Goal: Task Accomplishment & Management: Use online tool/utility

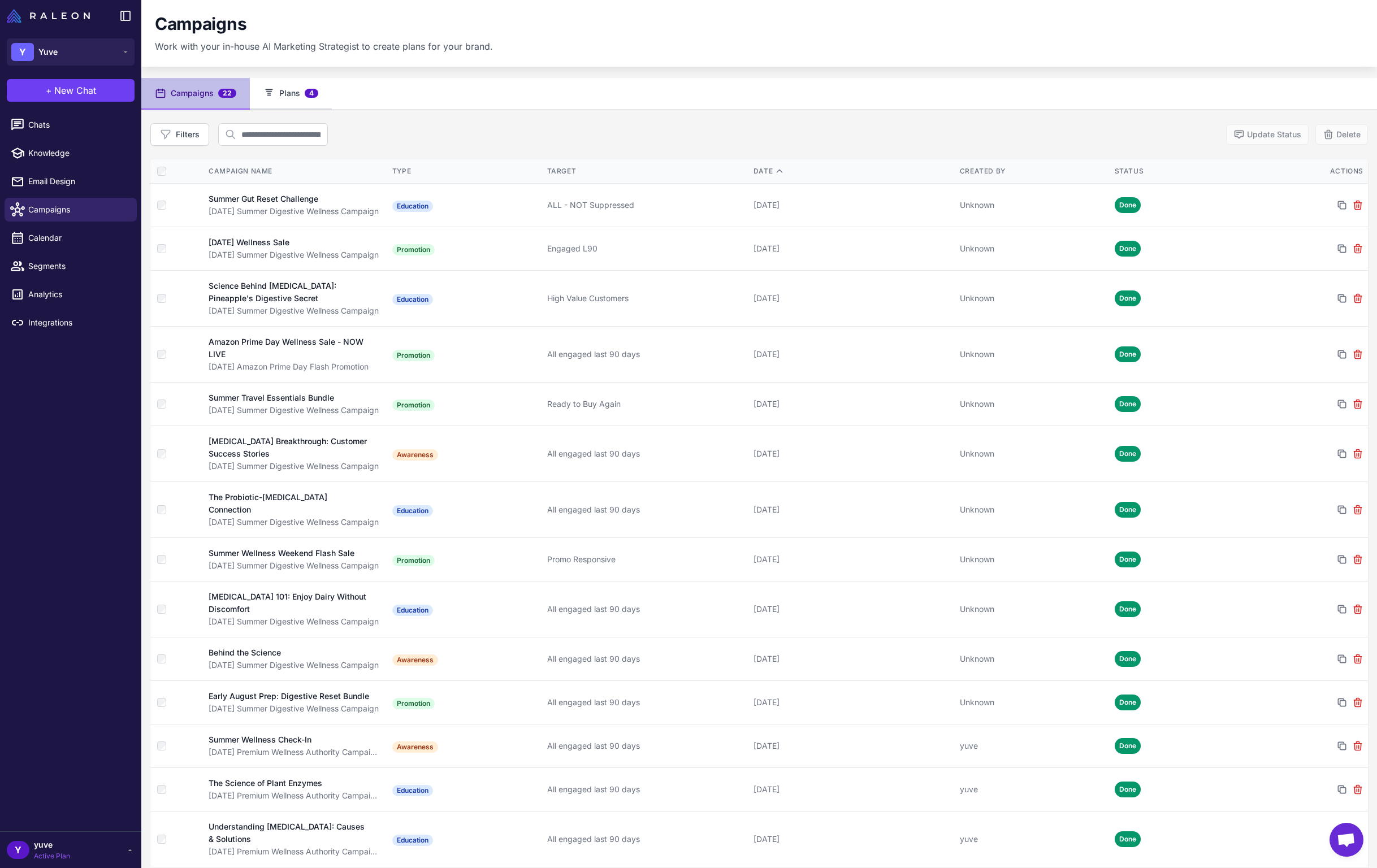
click at [310, 96] on span "4" at bounding box center [311, 93] width 14 height 9
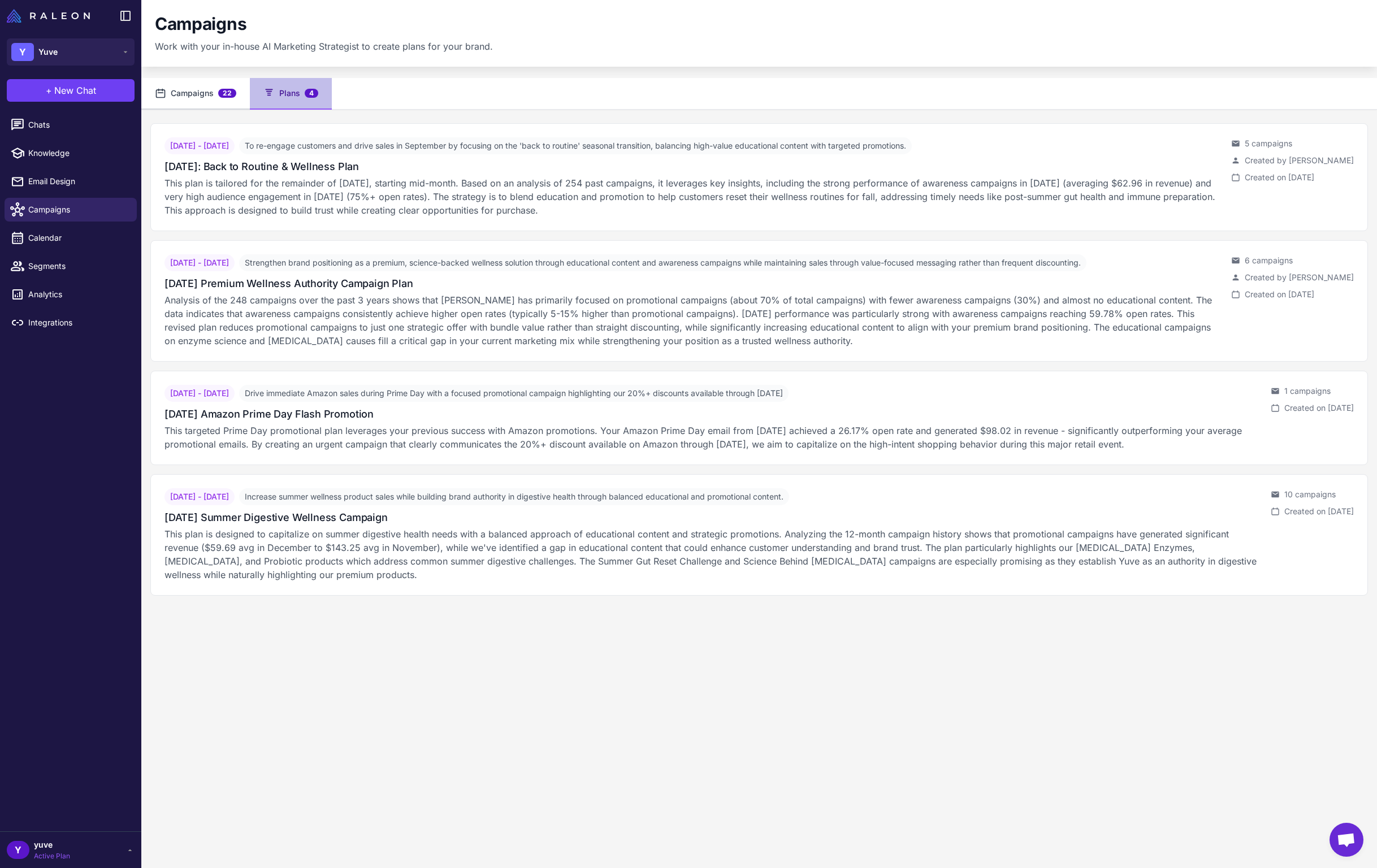
click at [201, 93] on button "Campaigns 22" at bounding box center [195, 94] width 108 height 31
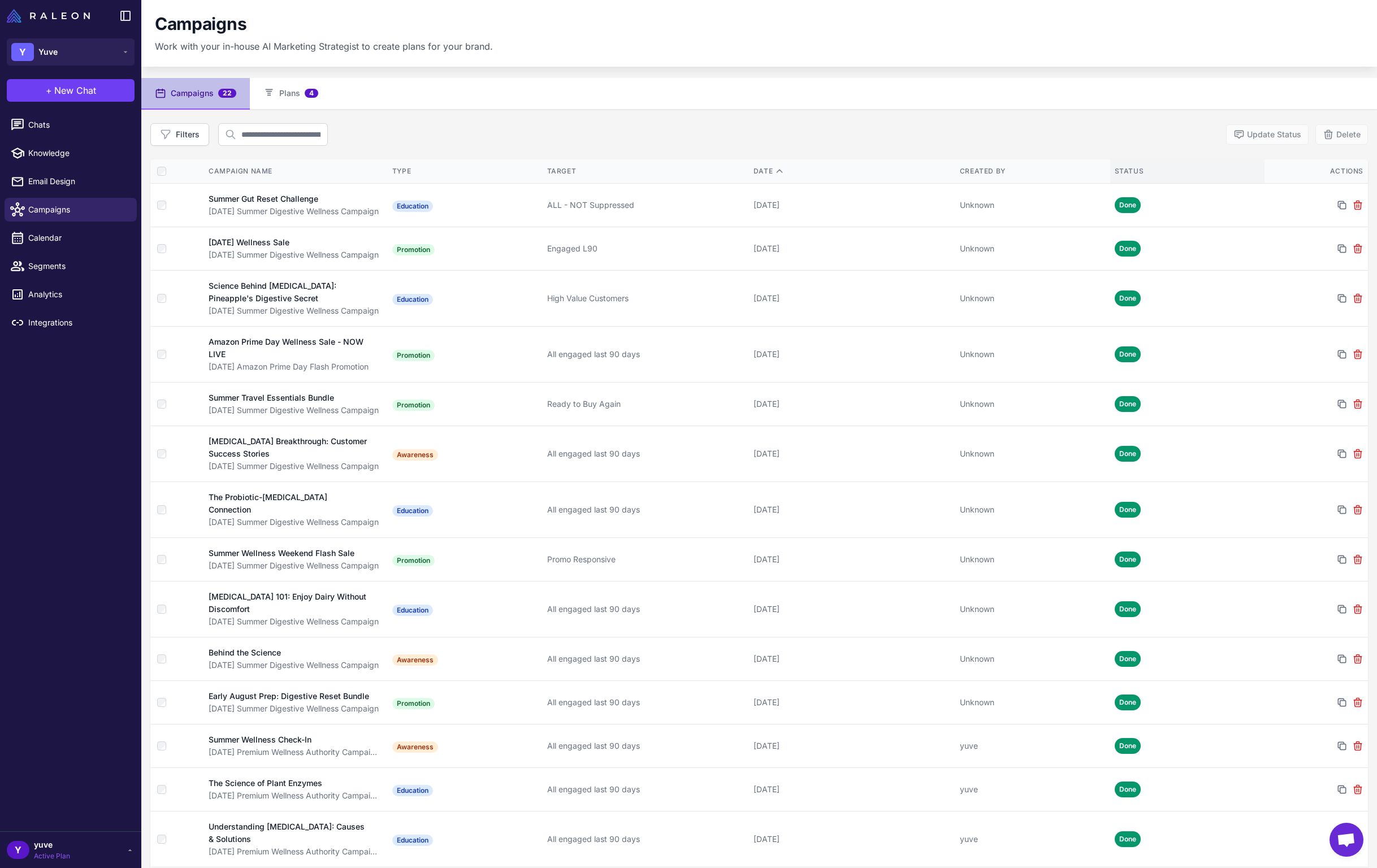
click at [1124, 171] on div "Status" at bounding box center [1187, 171] width 146 height 10
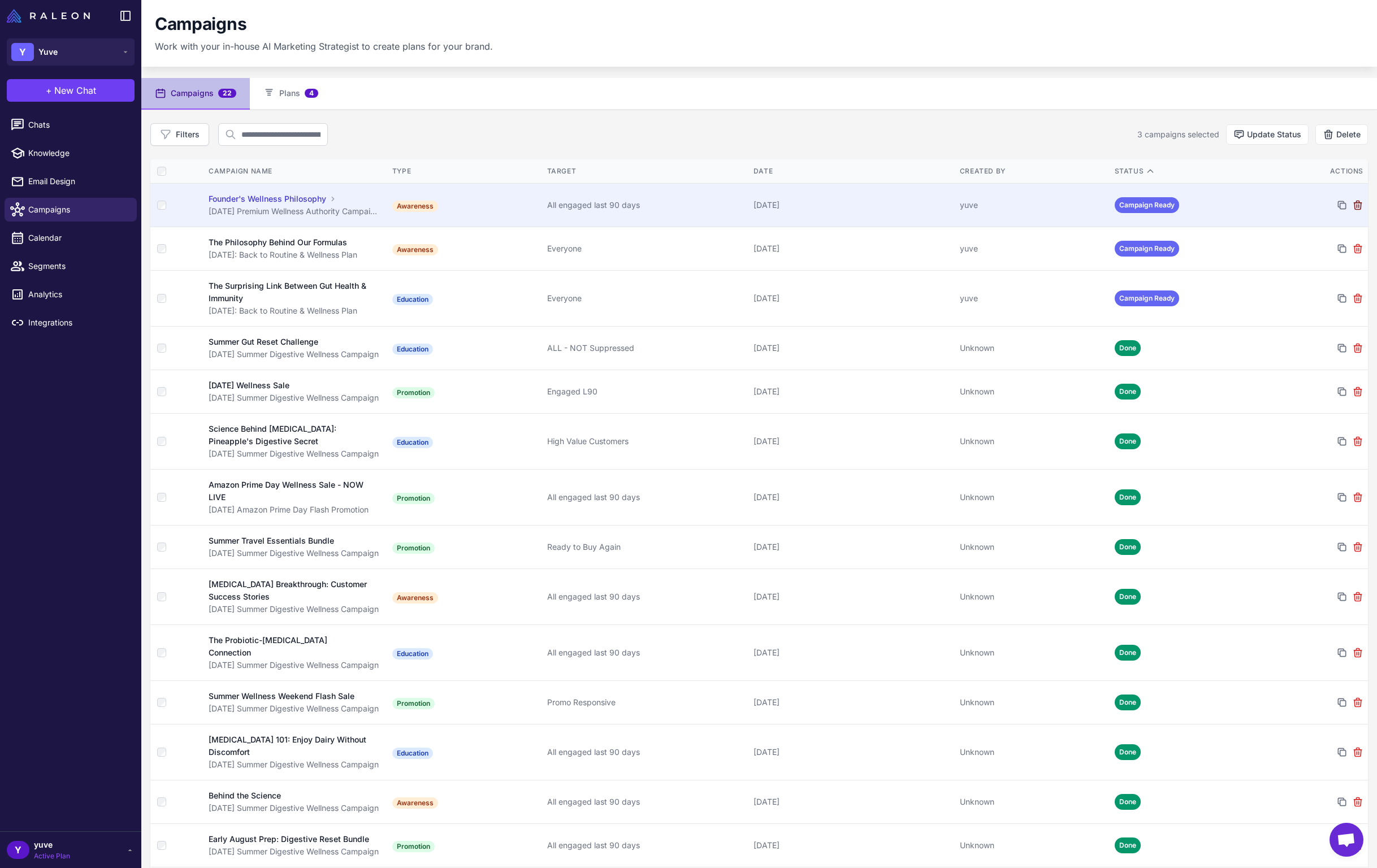
click at [1352, 207] on icon at bounding box center [1357, 205] width 11 height 11
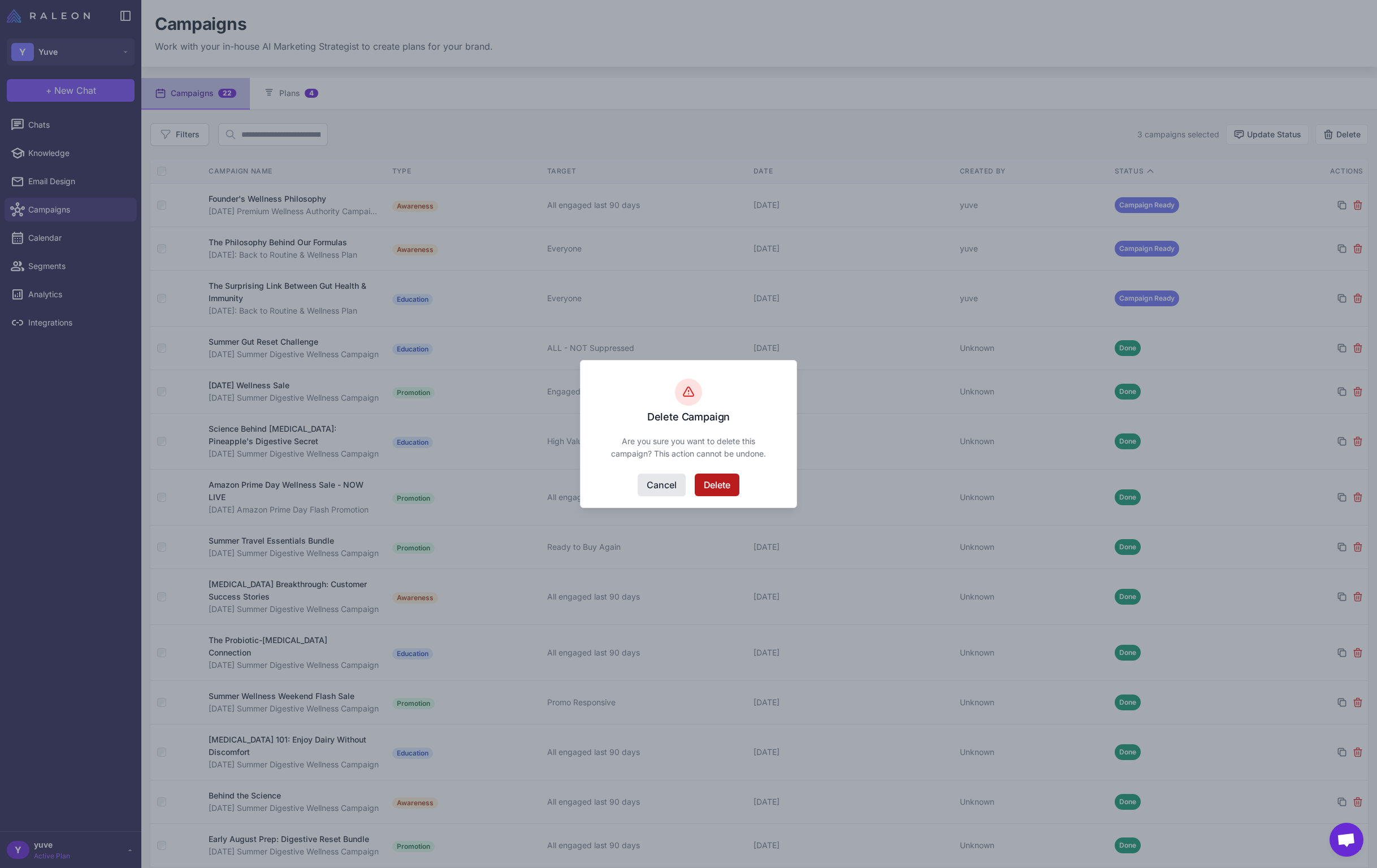
click at [717, 487] on button "Delete" at bounding box center [717, 484] width 45 height 23
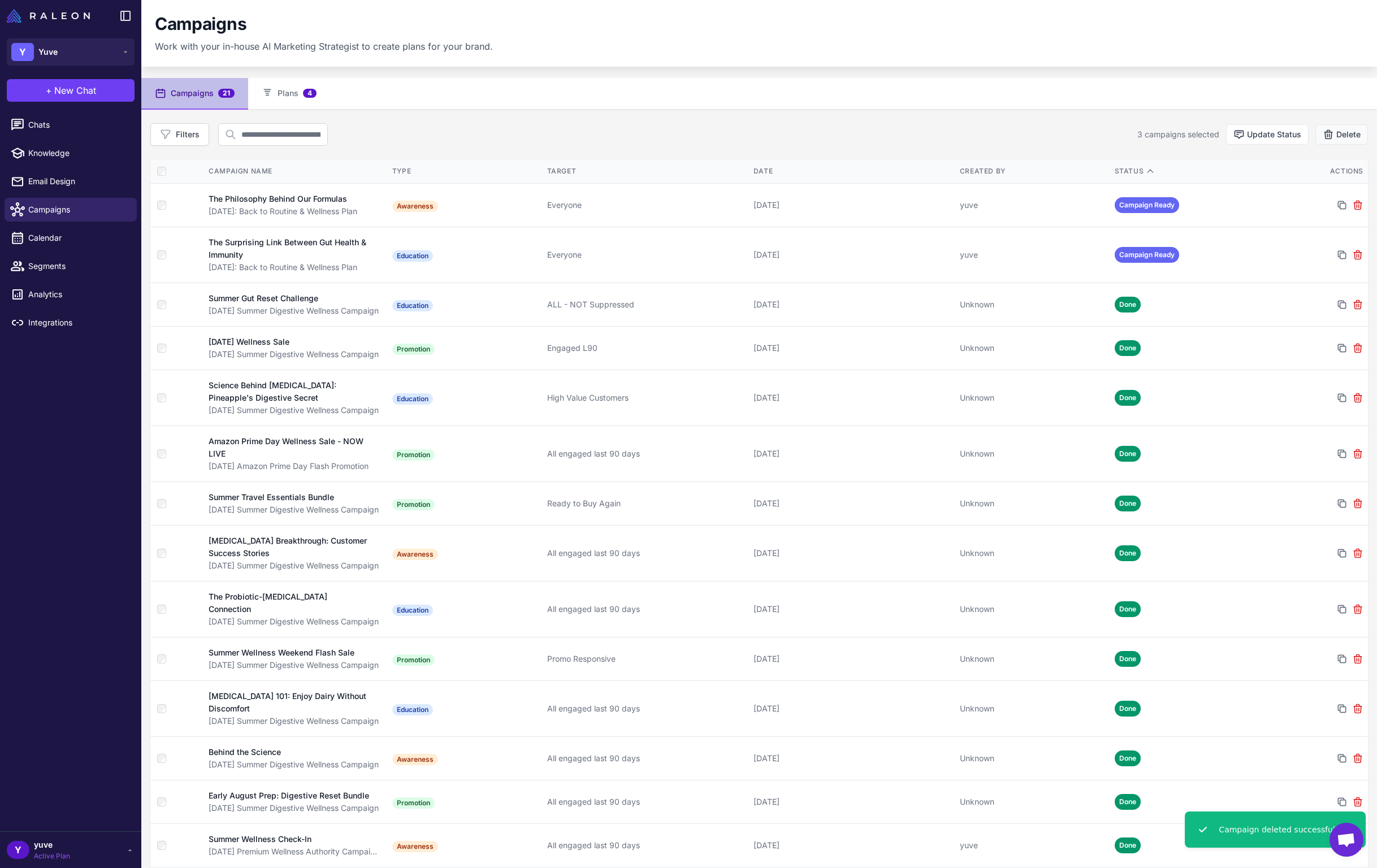
click at [1335, 137] on button "Delete" at bounding box center [1342, 135] width 53 height 20
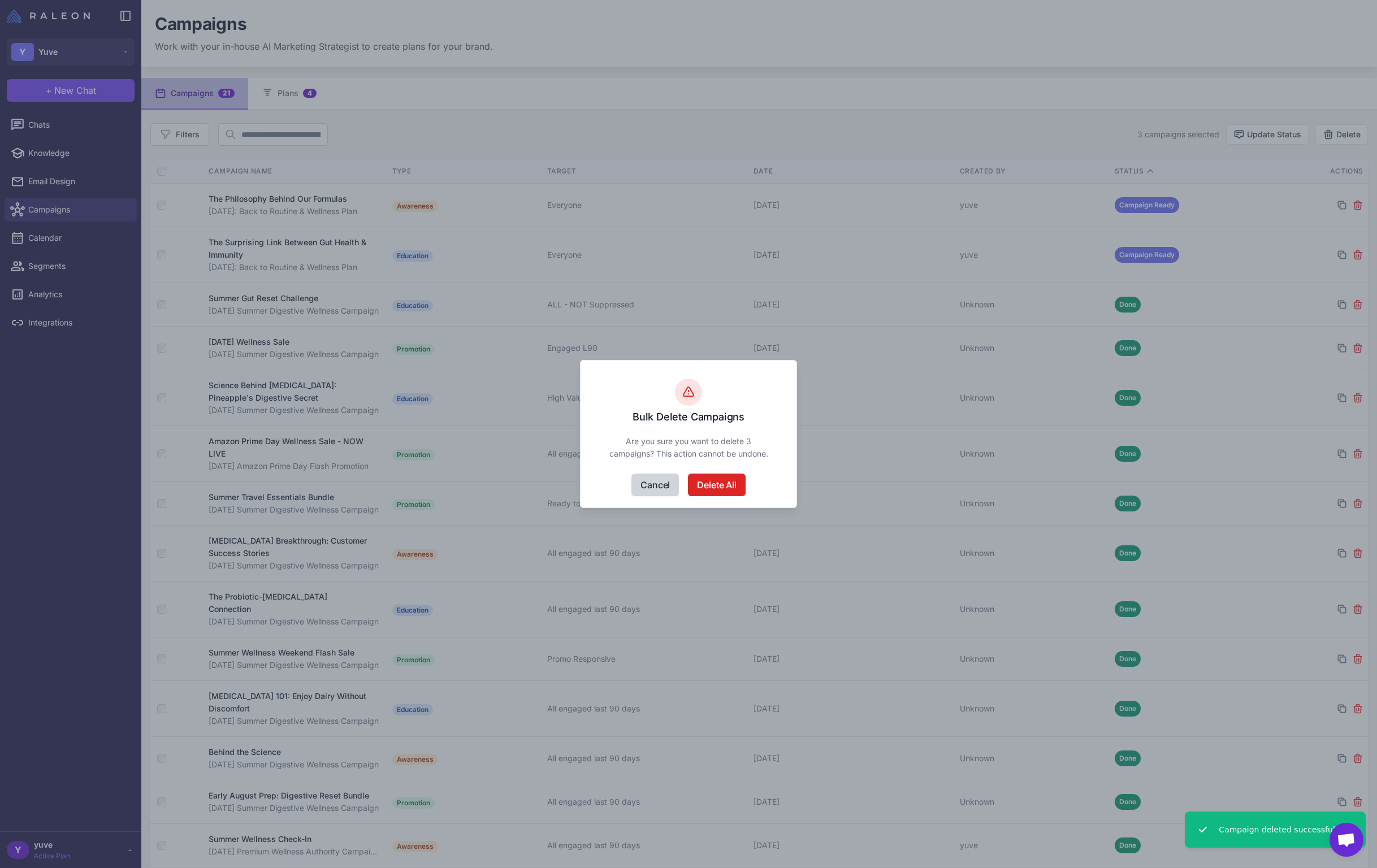
click at [669, 487] on button "Cancel" at bounding box center [654, 484] width 48 height 23
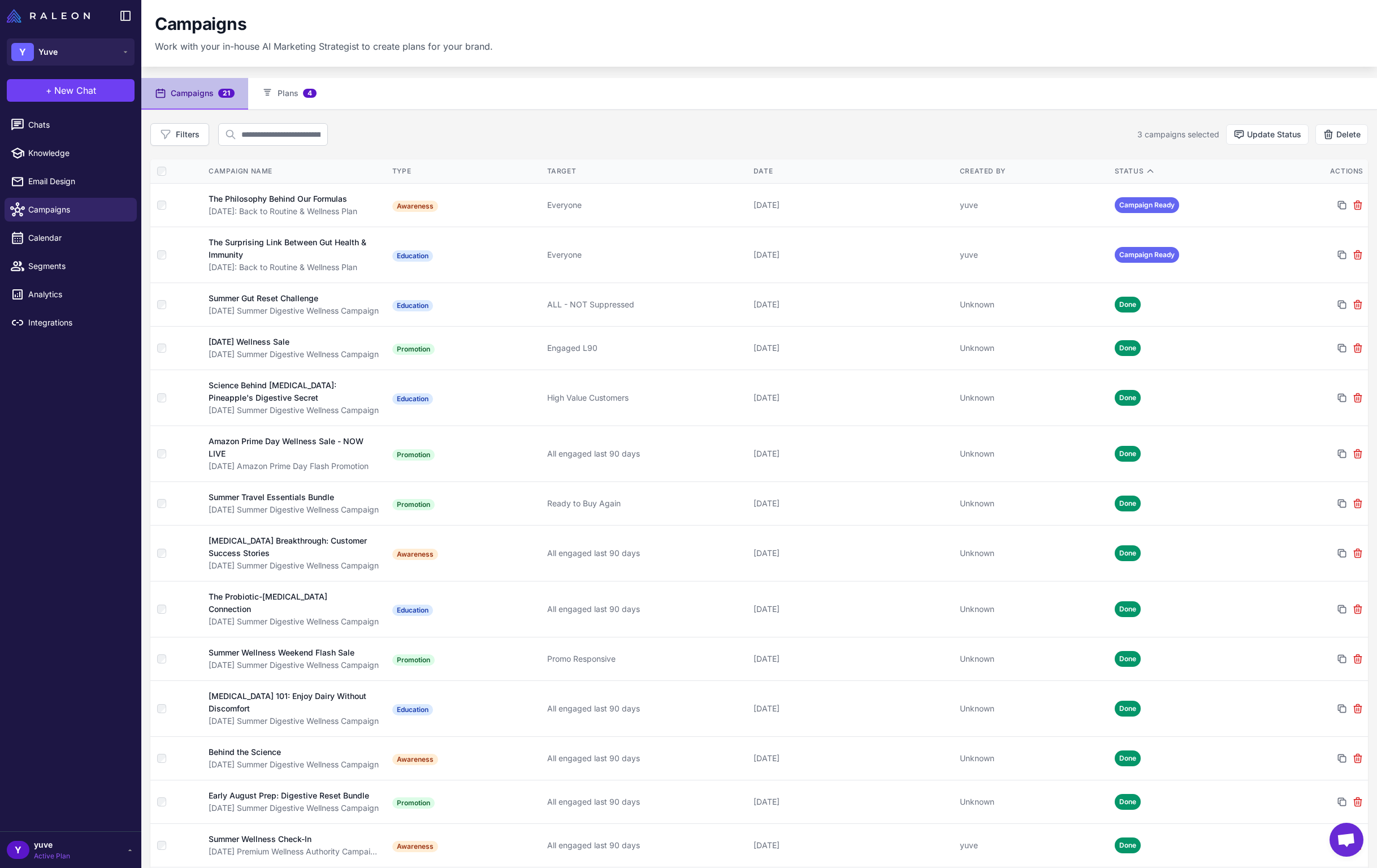
click at [1094, 116] on div "Campaigns 21 Plans 4 Filters 3 campaigns selected Update Status Delete Campaign…" at bounding box center [759, 642] width 1236 height 1127
click at [1351, 133] on button "Delete" at bounding box center [1342, 135] width 53 height 20
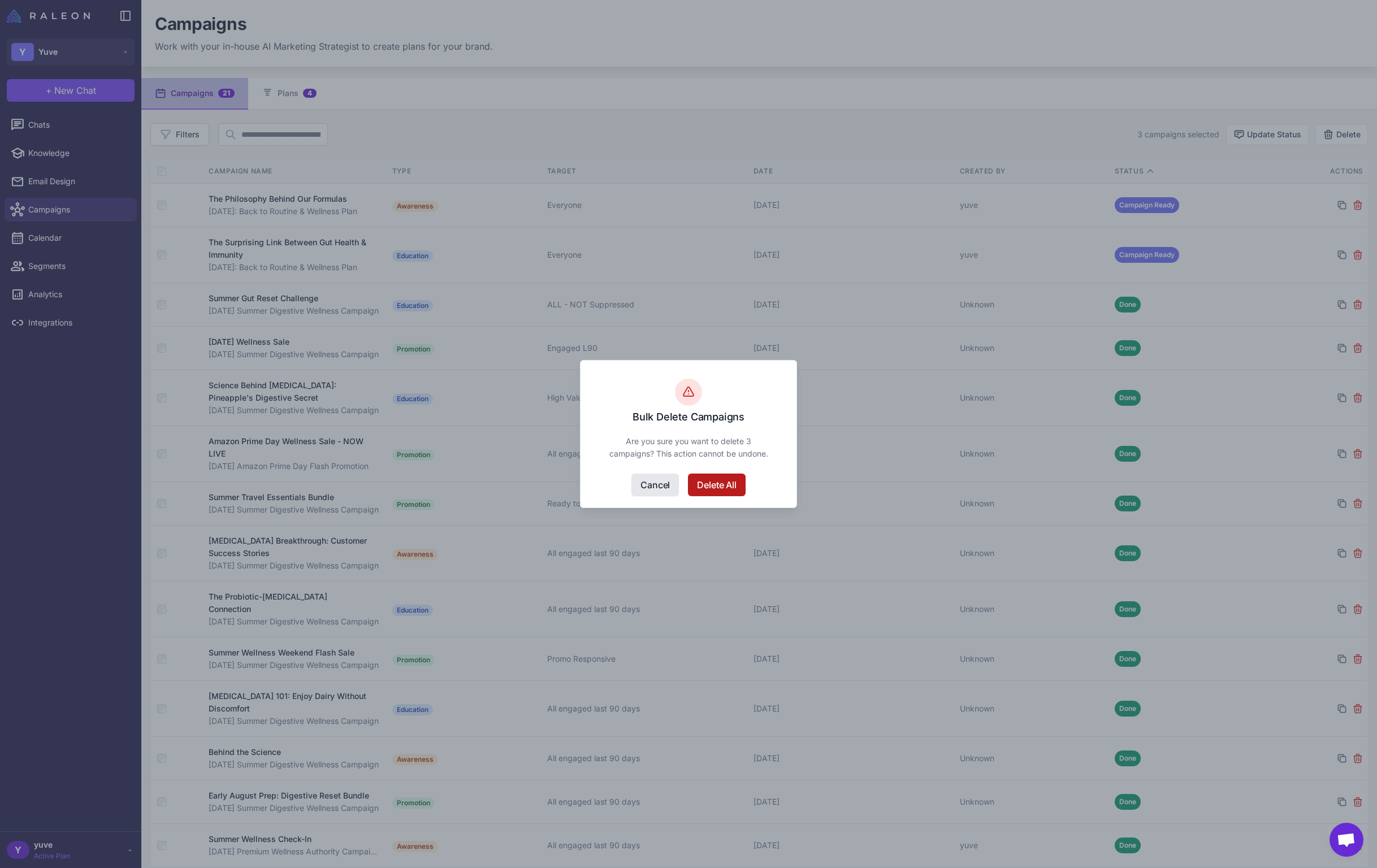
click at [732, 488] on button "Delete All" at bounding box center [717, 484] width 57 height 23
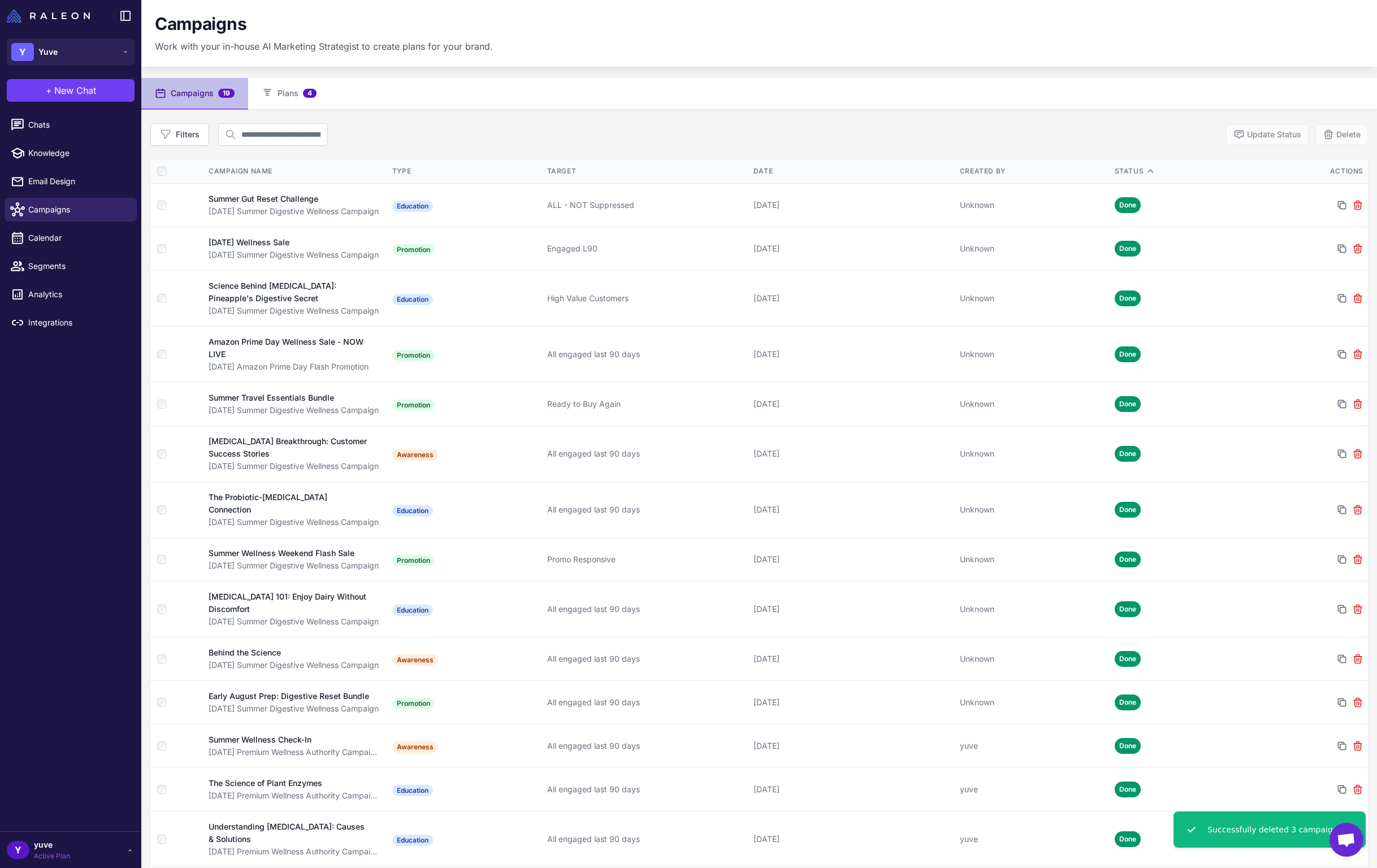
click at [460, 129] on div "Filters Update Status Delete" at bounding box center [758, 134] width 1217 height 23
click at [281, 92] on button "Plans 4" at bounding box center [289, 94] width 82 height 31
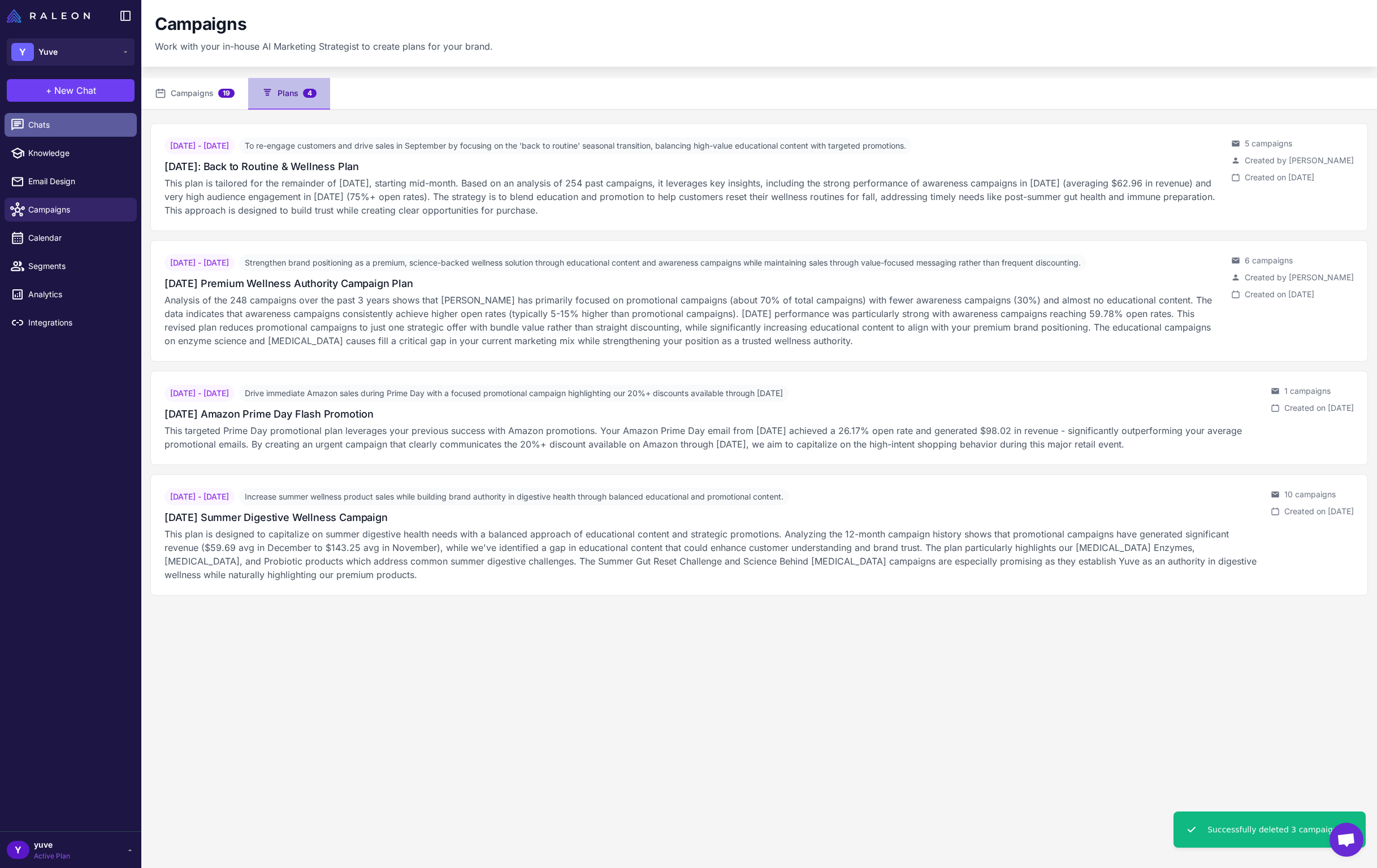
click at [80, 123] on span "Chats" at bounding box center [78, 124] width 100 height 12
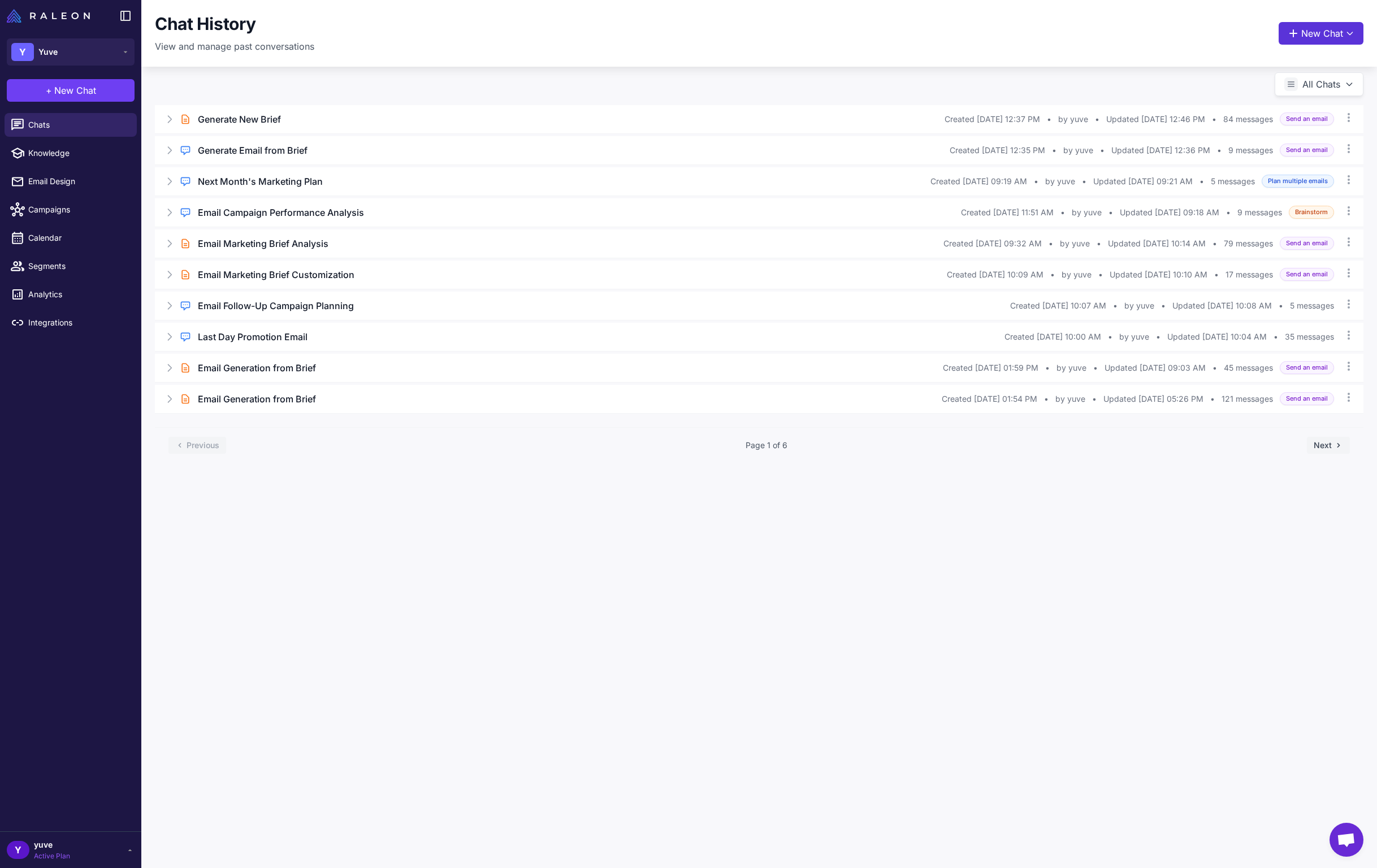
click at [1313, 31] on button "New Chat" at bounding box center [1321, 33] width 85 height 23
click at [1299, 120] on span "Plan multiple emails" at bounding box center [1284, 120] width 76 height 12
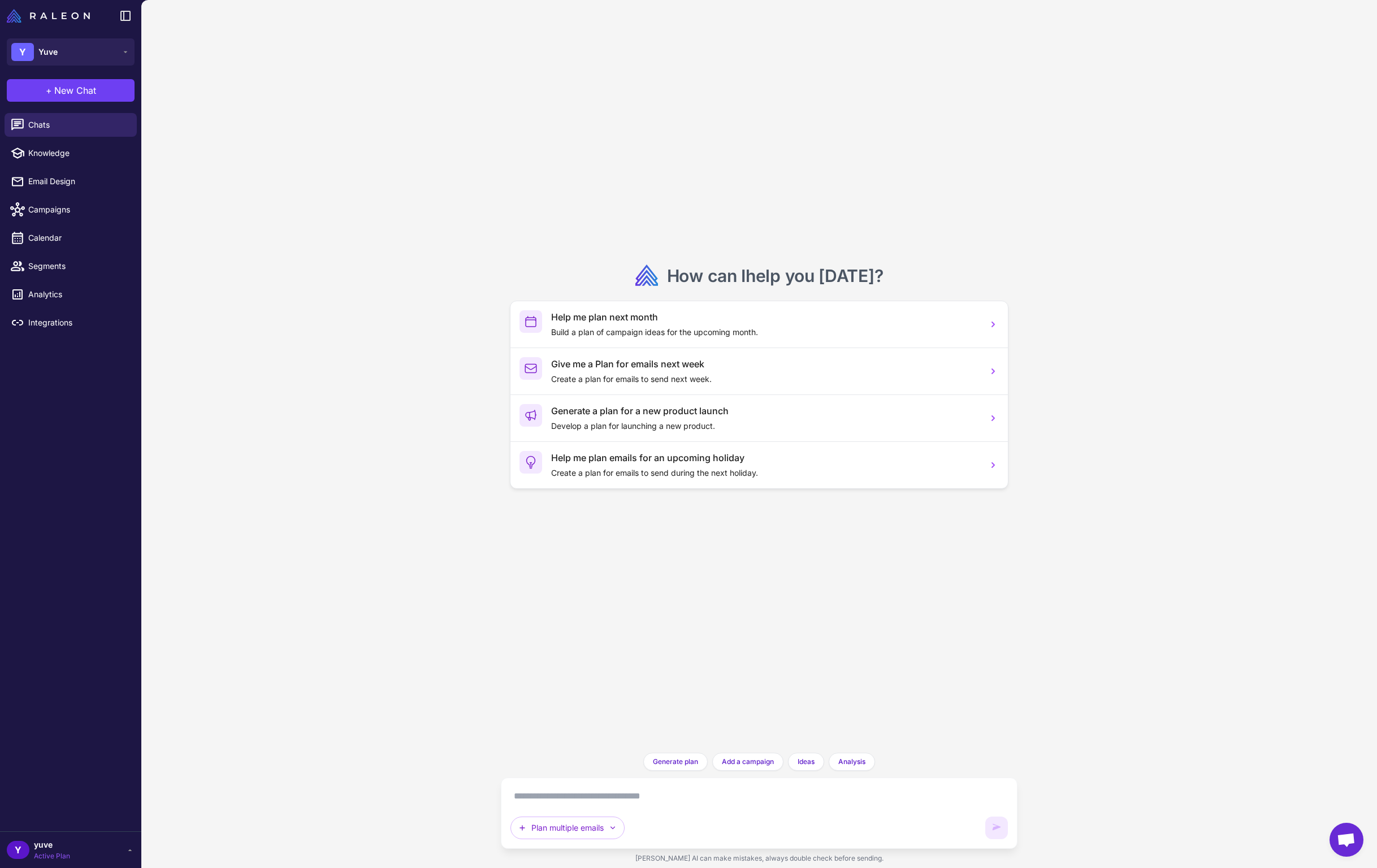
click at [609, 793] on textarea at bounding box center [758, 796] width 497 height 18
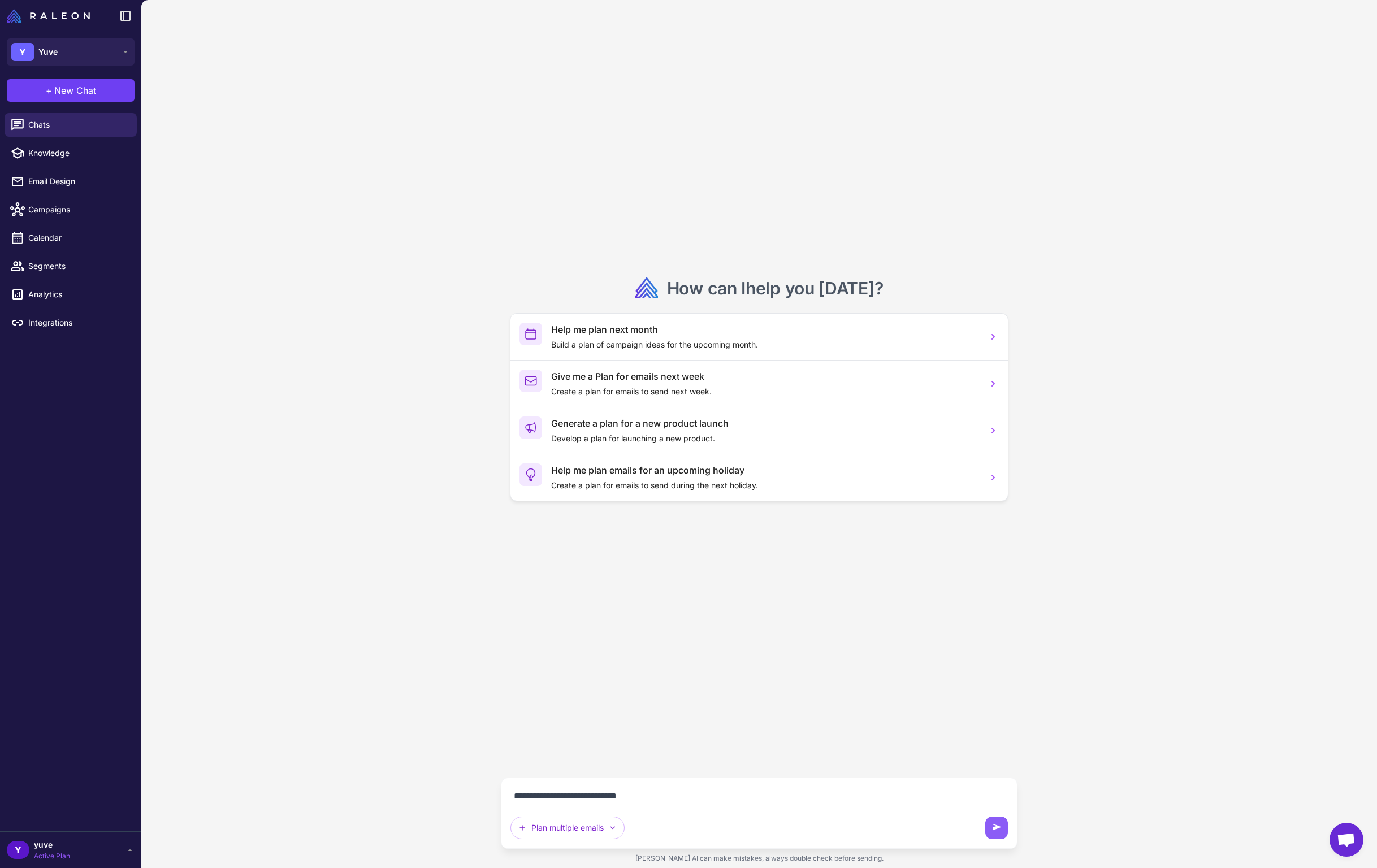
type textarea "**********"
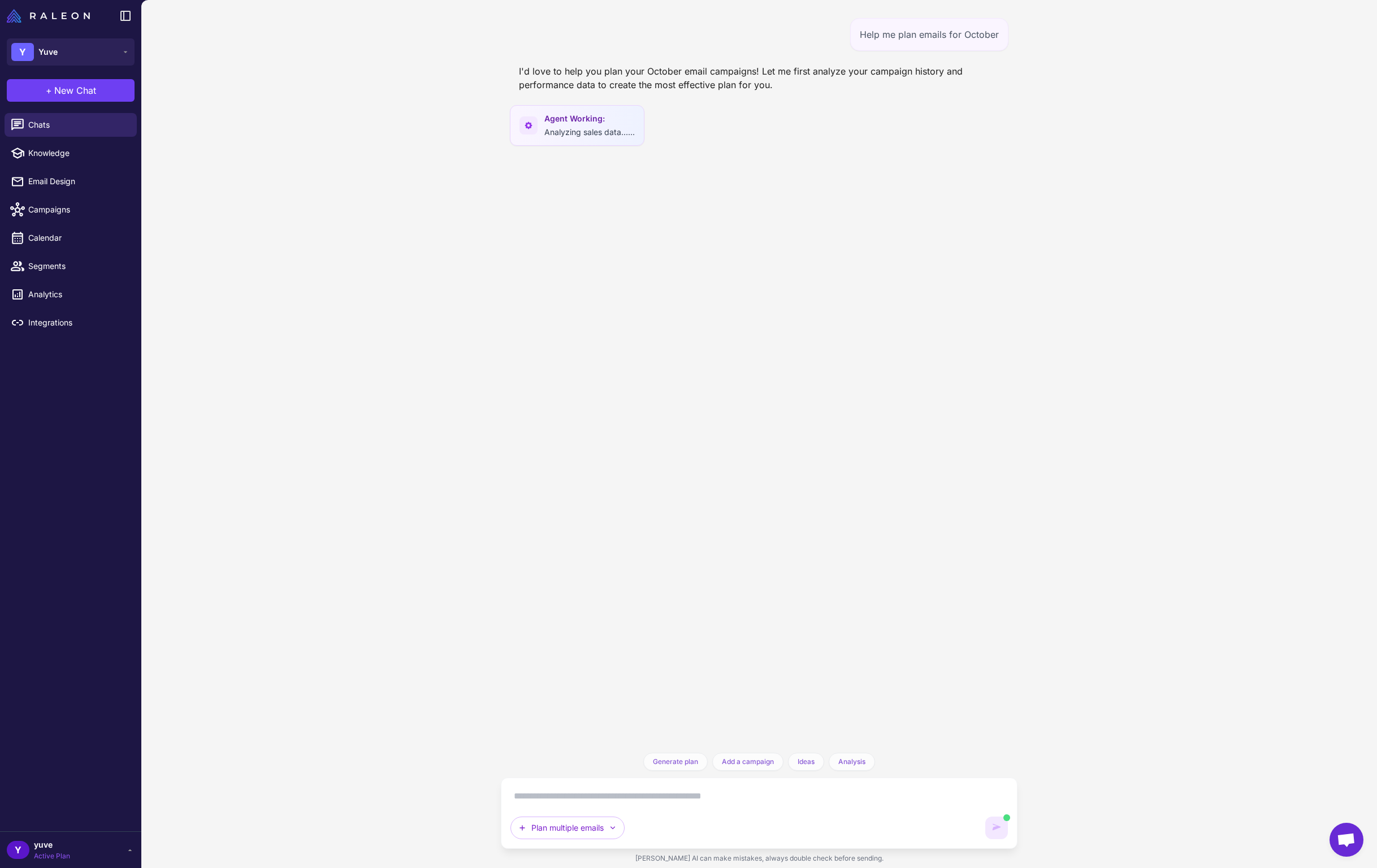
click at [123, 853] on div "Y yuve Active Plan" at bounding box center [70, 850] width 127 height 23
click at [78, 586] on div "Chats Knowledge Email Design Campaigns Calendar Segments Analytics Integrations" at bounding box center [70, 403] width 141 height 591
click at [111, 856] on div "Y yuve Active Plan" at bounding box center [70, 850] width 127 height 23
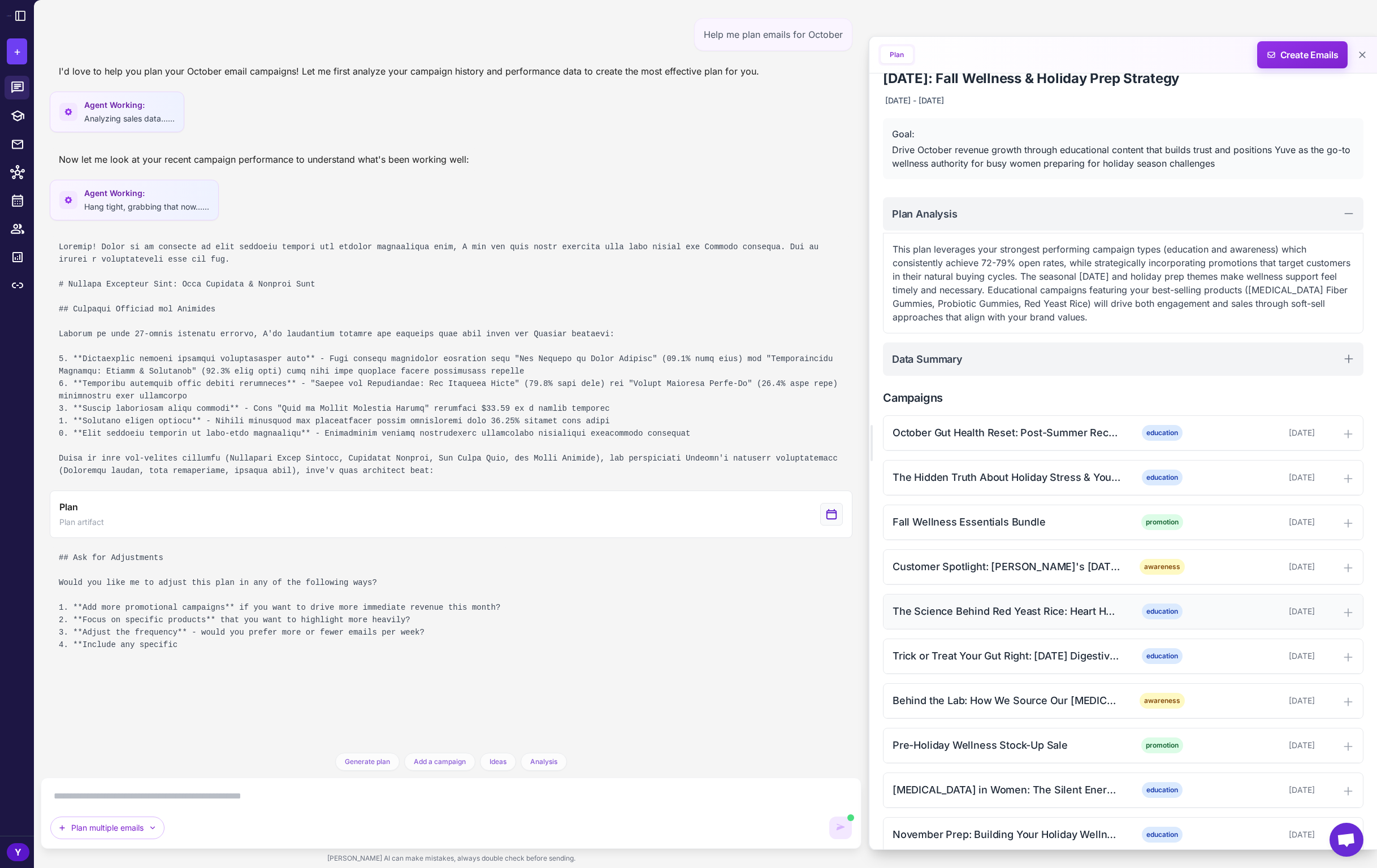
scroll to position [34, 0]
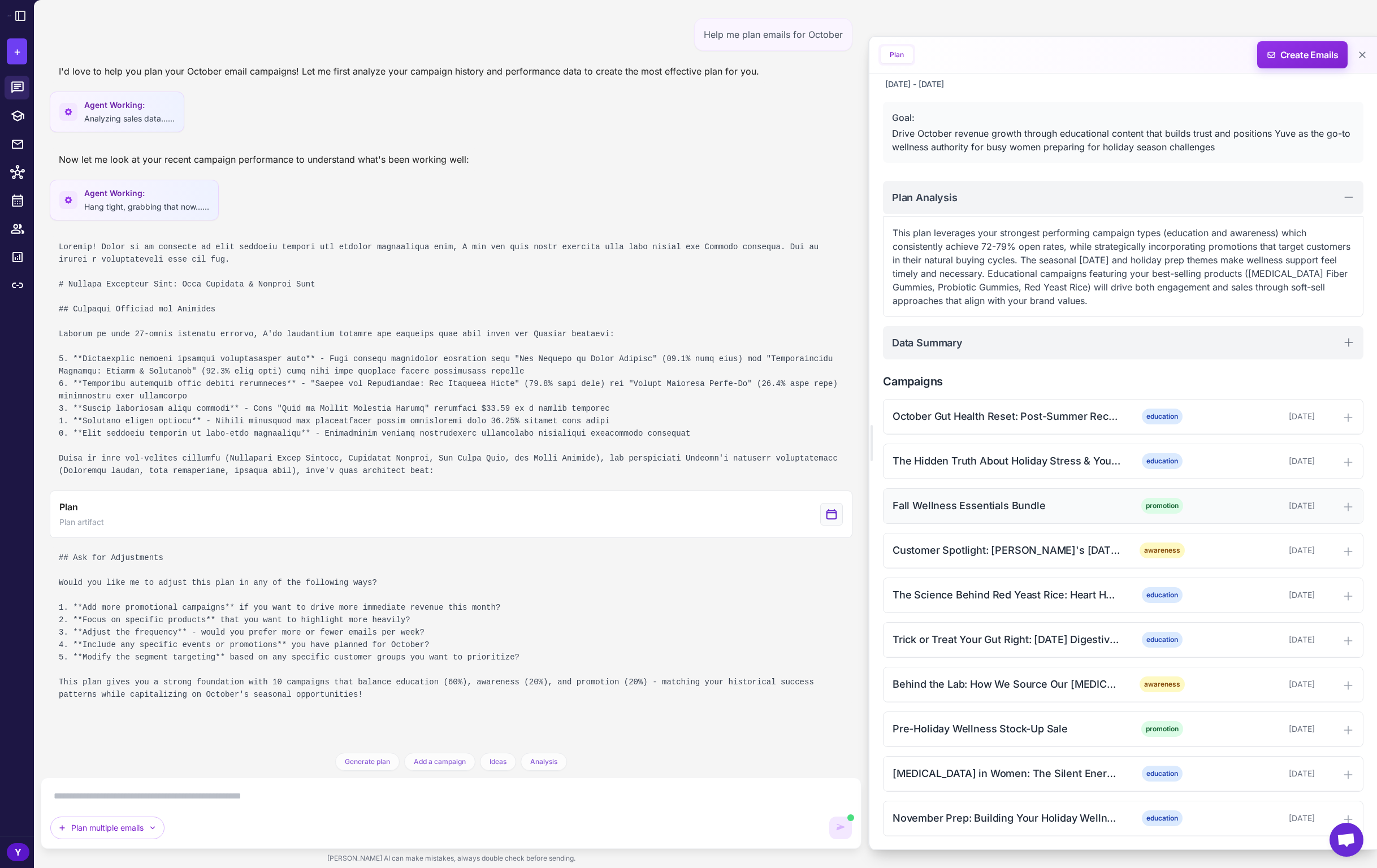
scroll to position [37, 0]
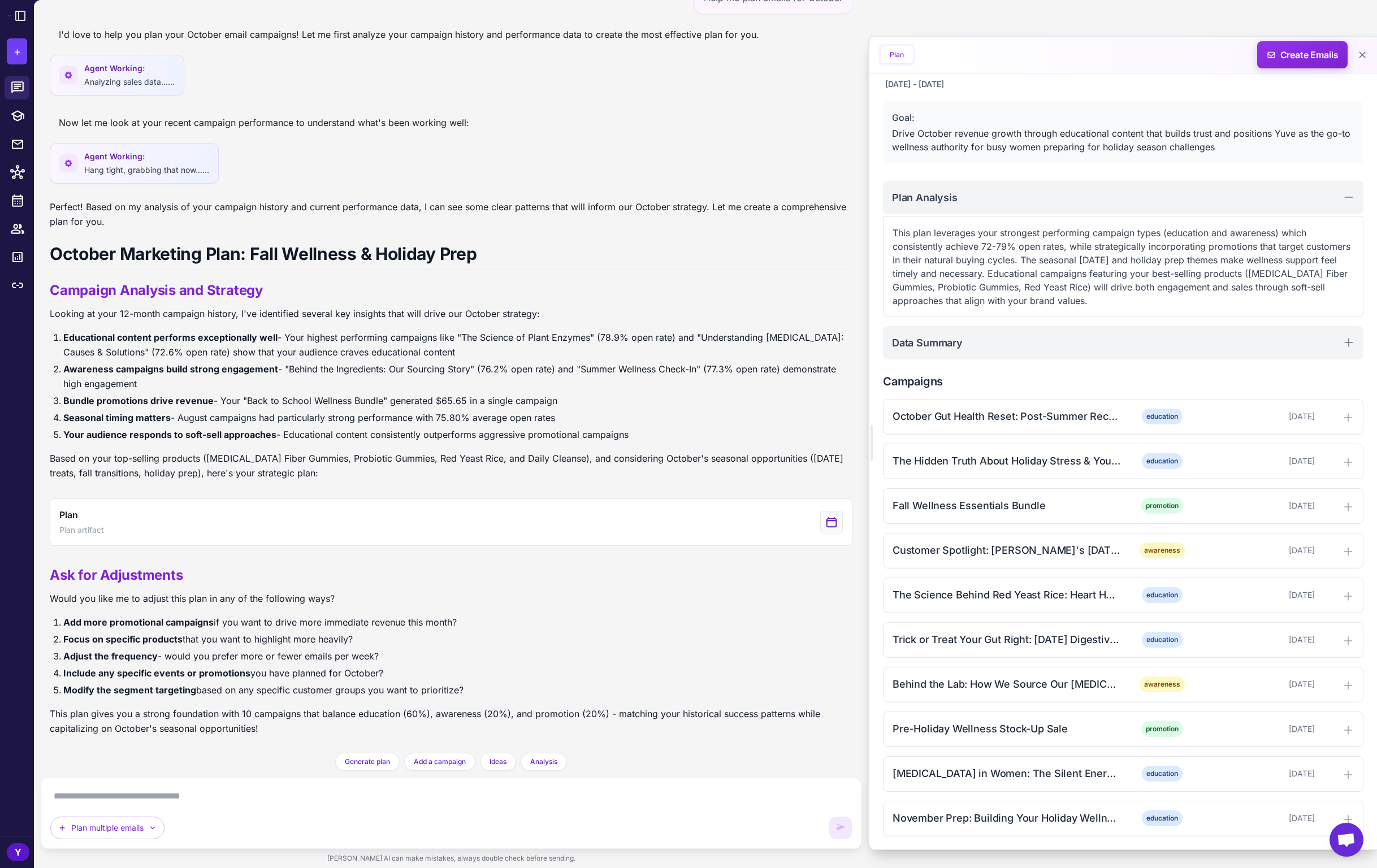
click at [436, 800] on textarea at bounding box center [451, 796] width 802 height 18
click at [1333, 416] on div at bounding box center [1336, 416] width 34 height 14
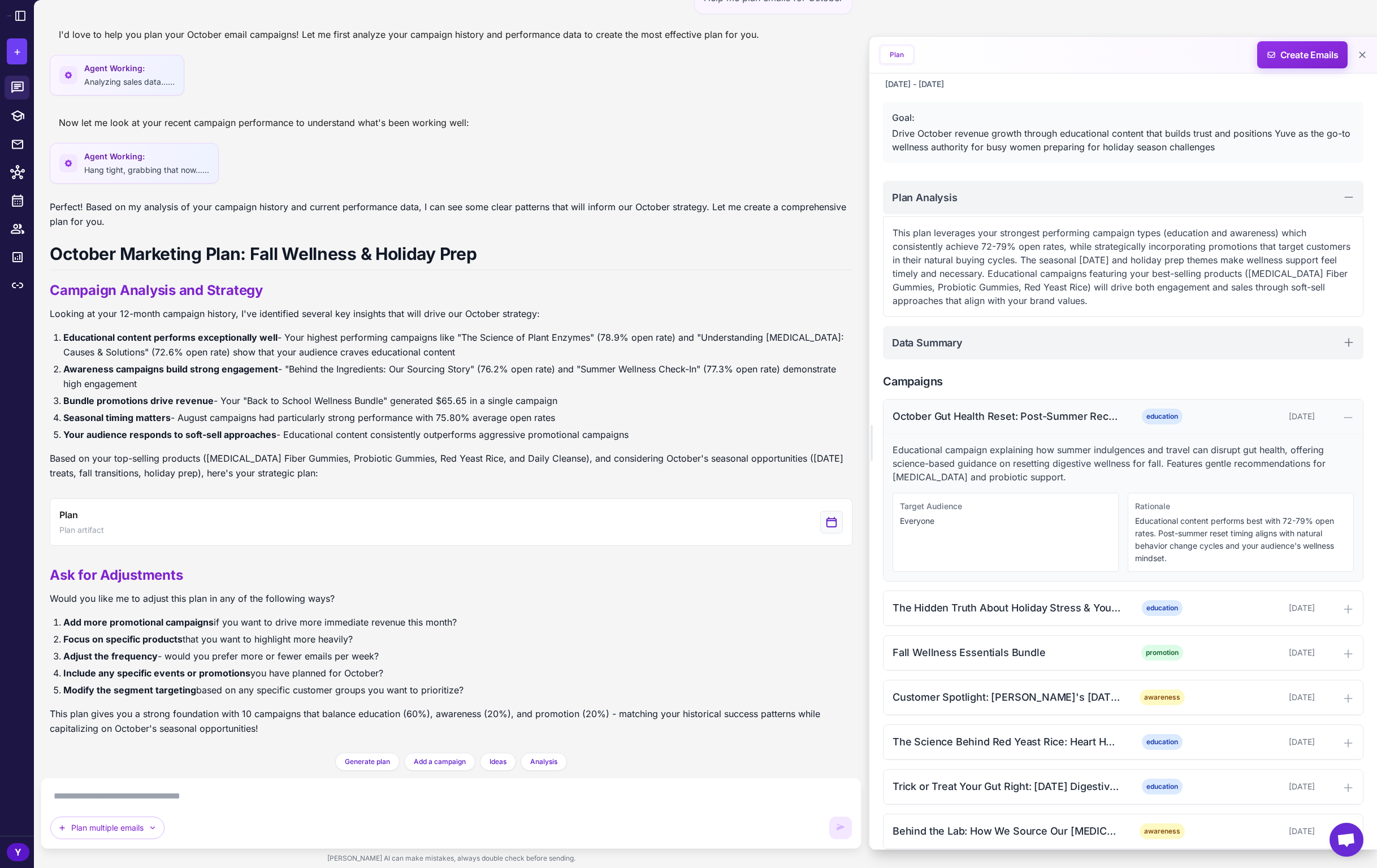
click at [1343, 416] on icon at bounding box center [1348, 417] width 11 height 11
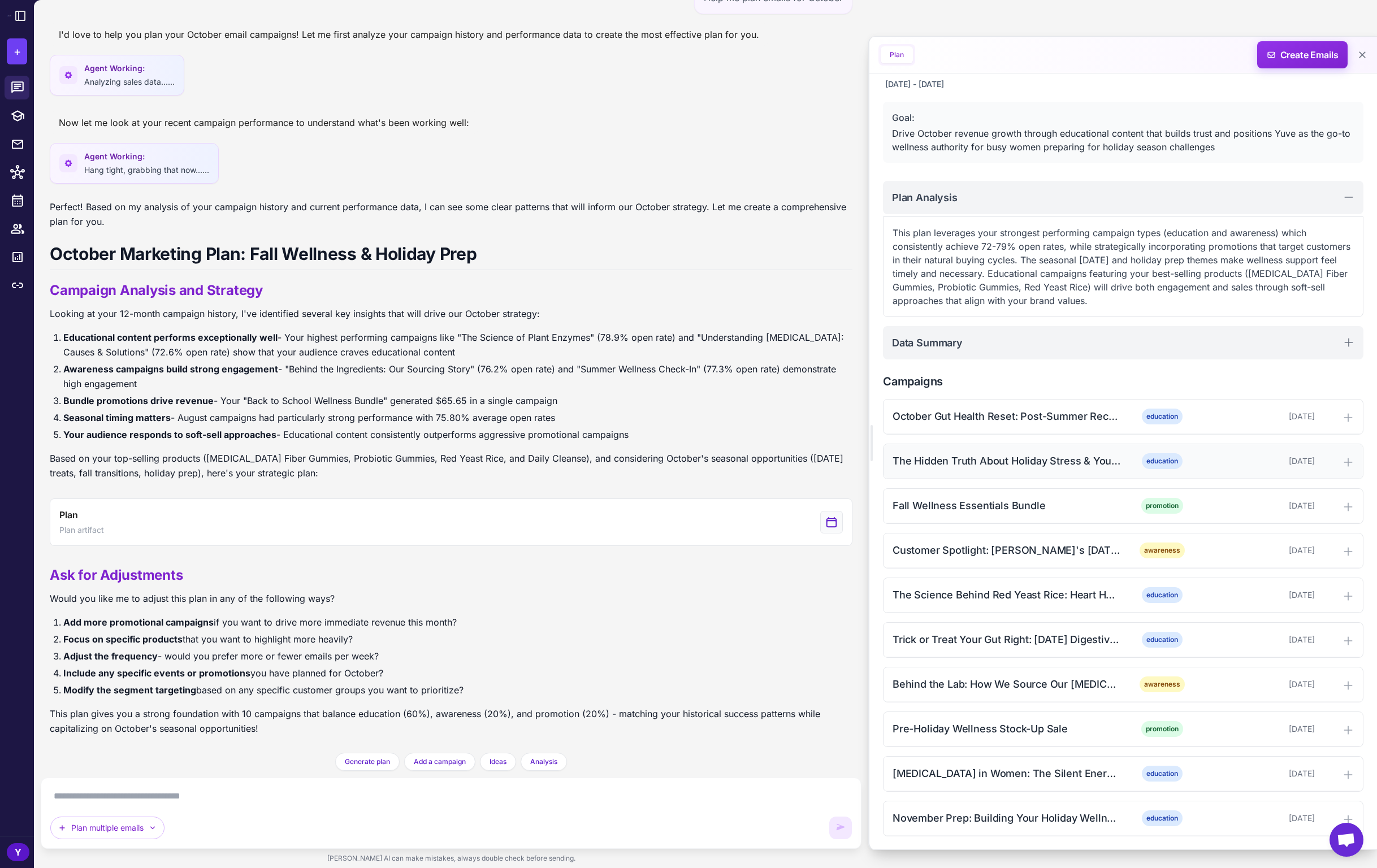
click at [1343, 460] on icon at bounding box center [1348, 462] width 11 height 11
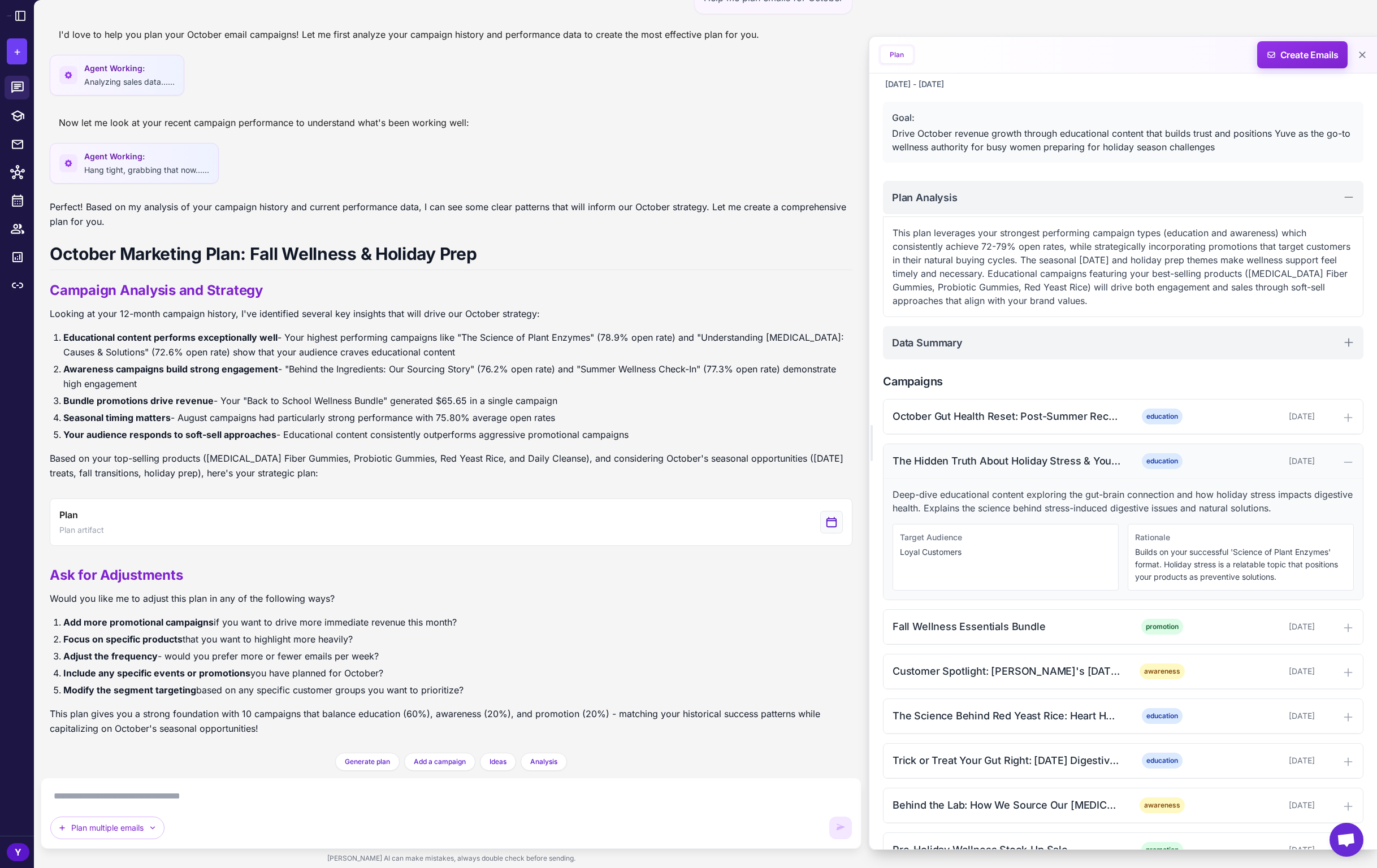
click at [1343, 460] on icon at bounding box center [1348, 462] width 11 height 11
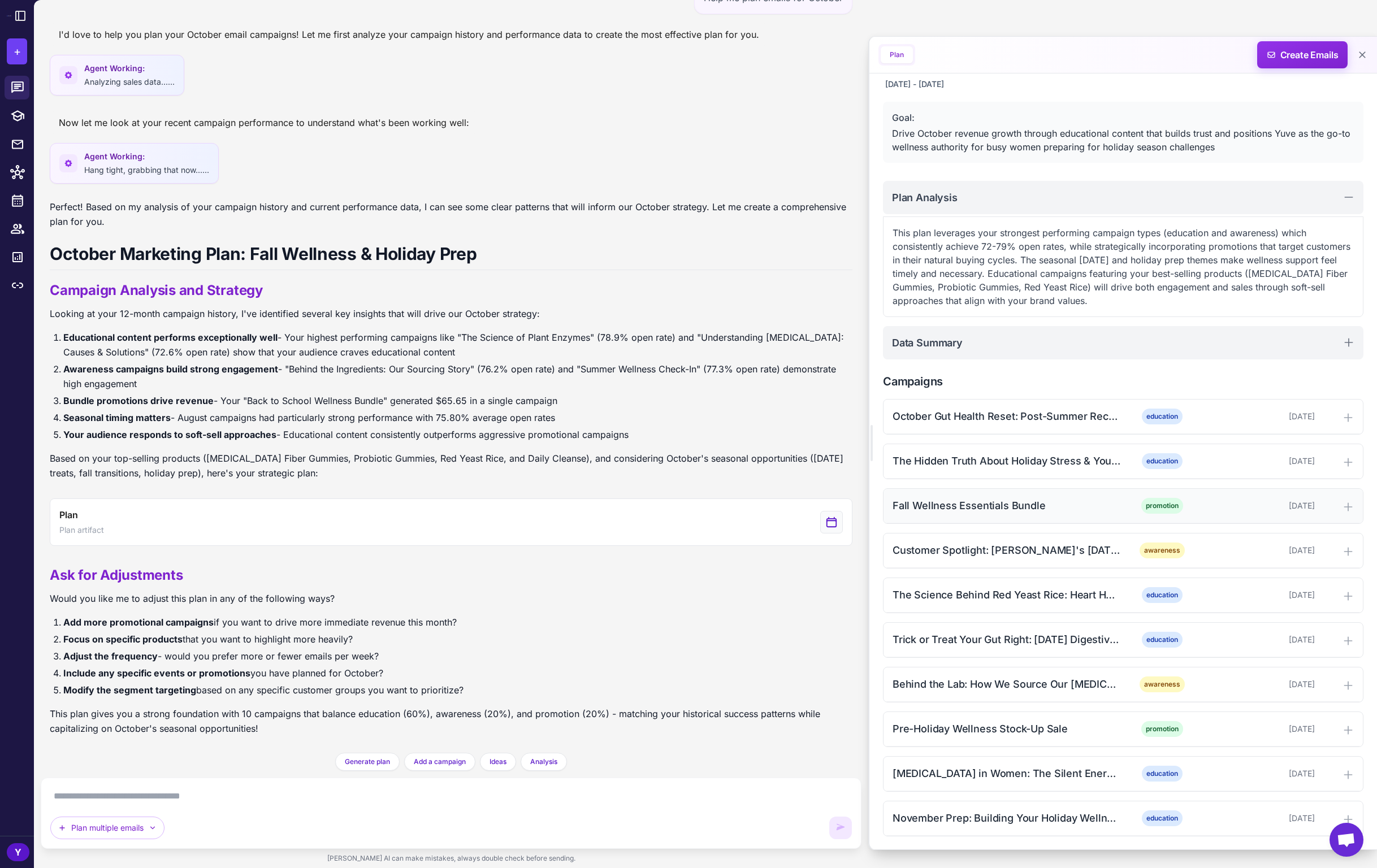
click at [1343, 502] on icon at bounding box center [1348, 506] width 11 height 11
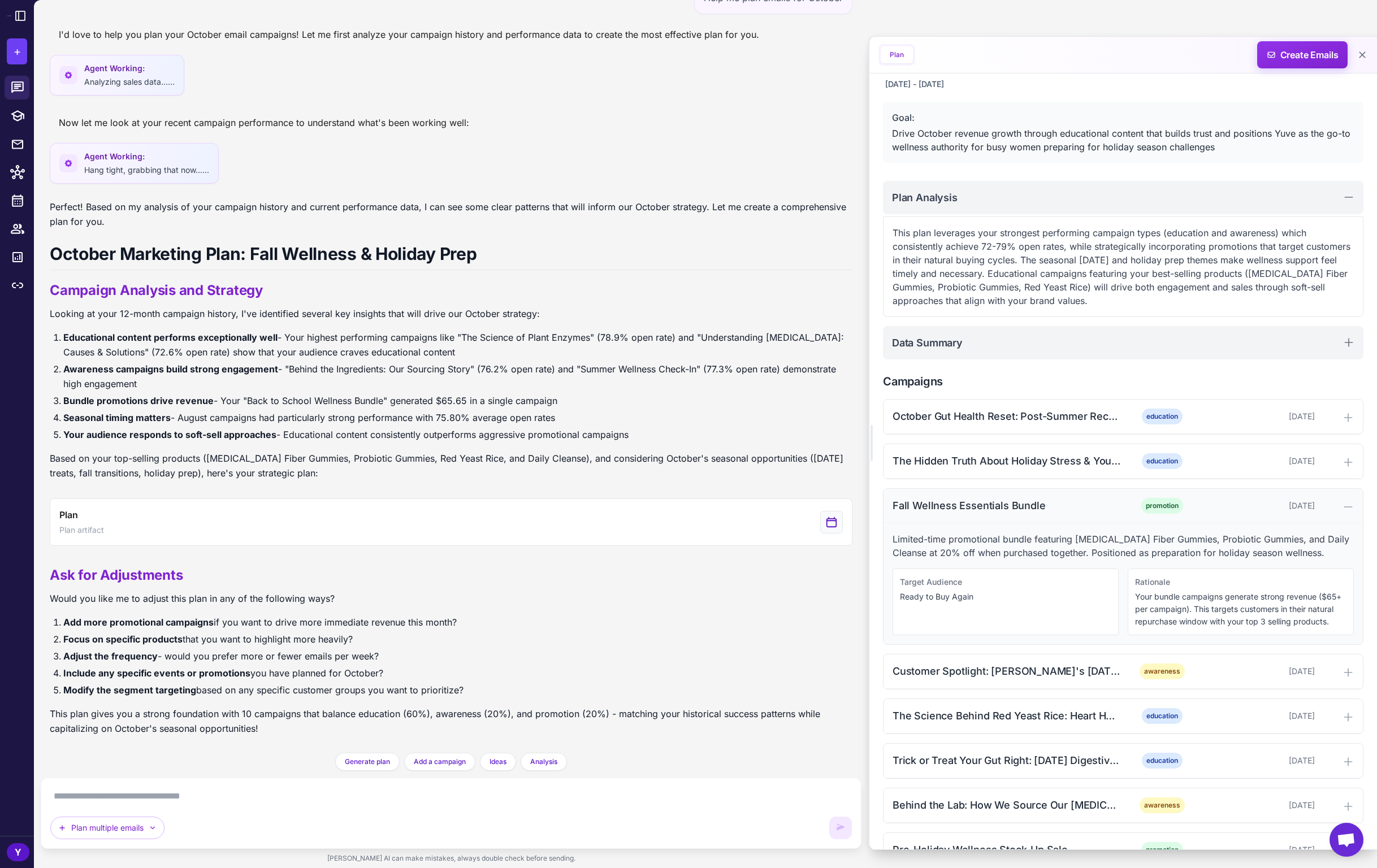
click at [1343, 502] on icon at bounding box center [1348, 506] width 11 height 11
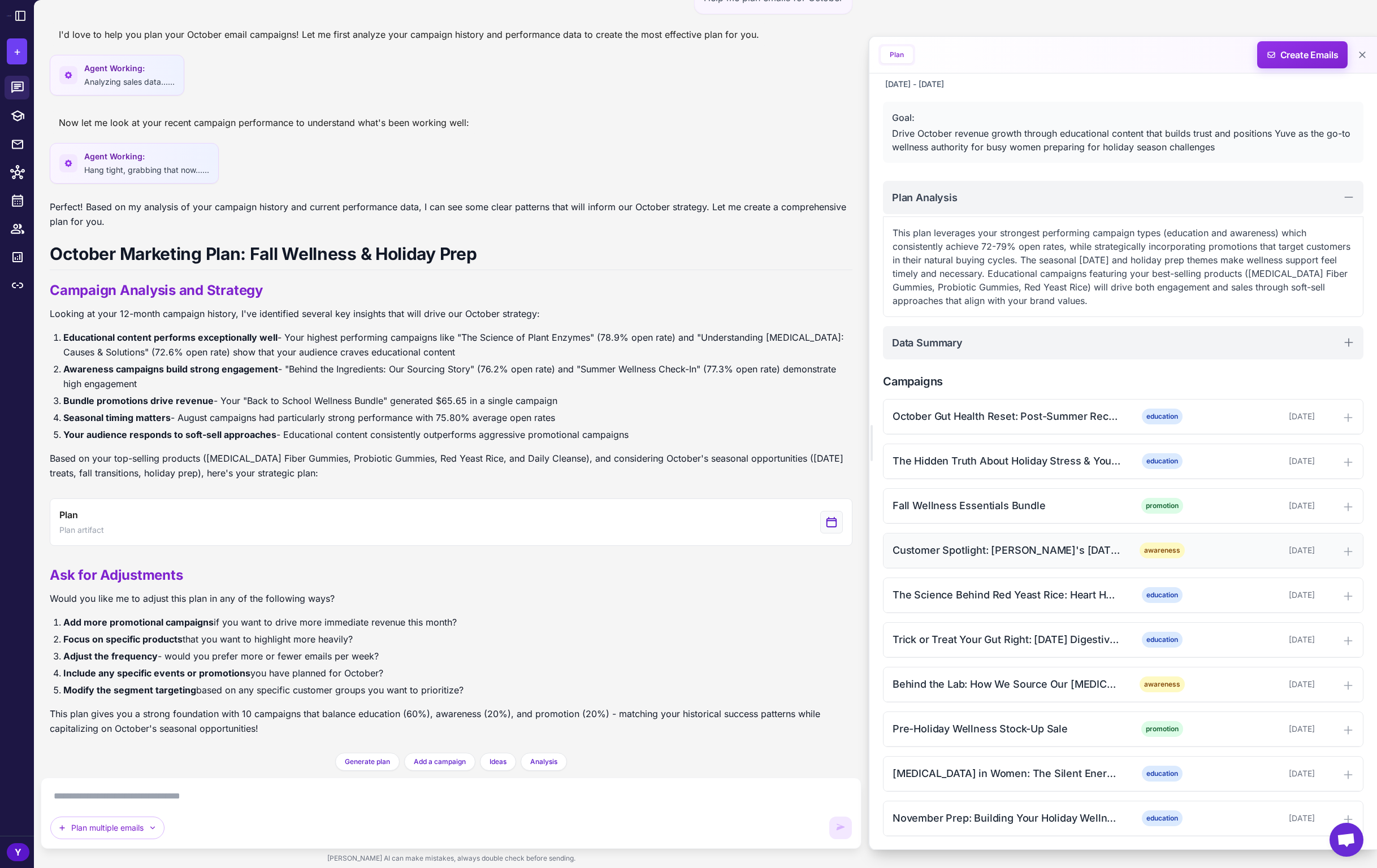
click at [1341, 545] on div at bounding box center [1336, 550] width 34 height 14
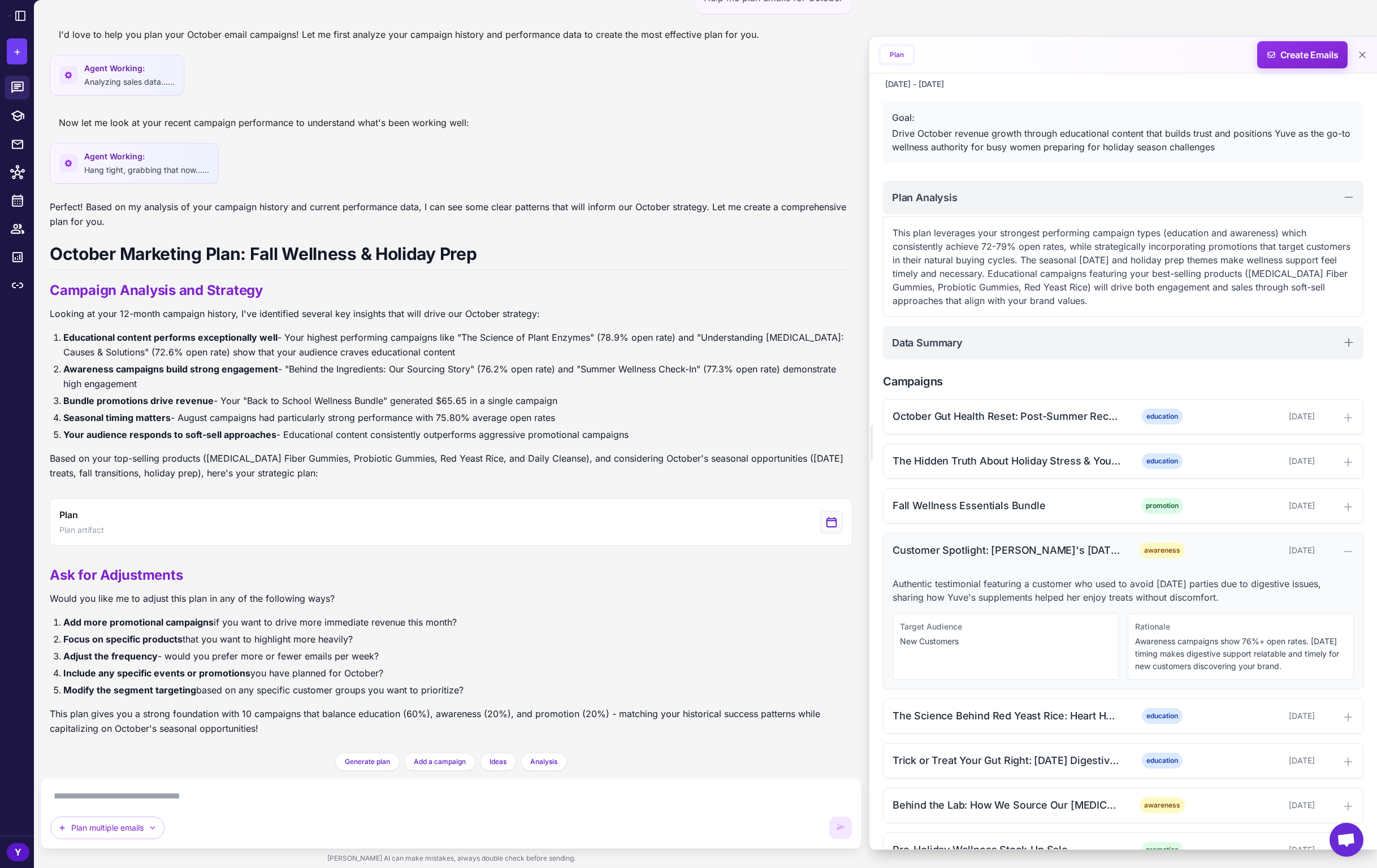
click at [1341, 545] on div at bounding box center [1336, 550] width 34 height 14
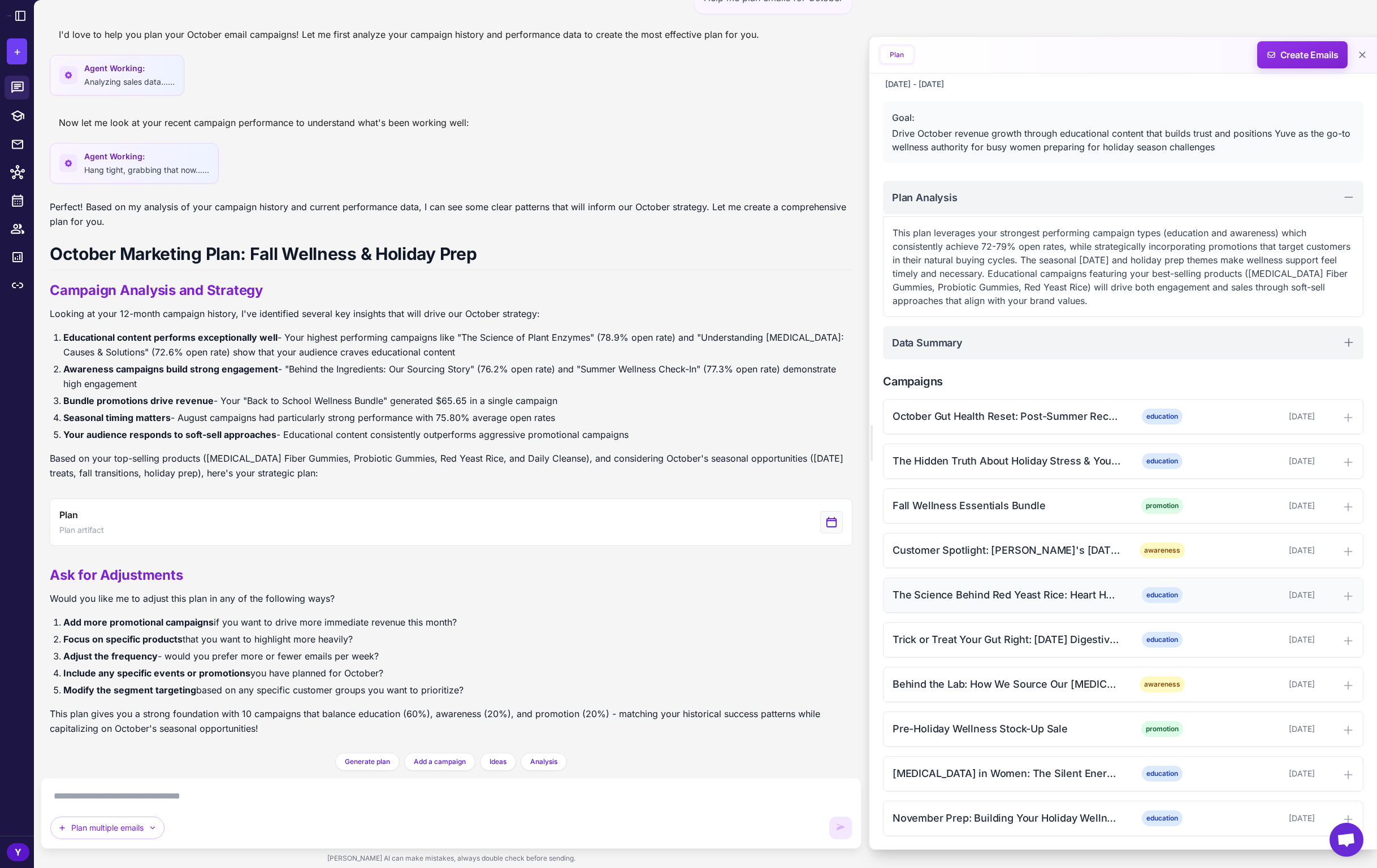
click at [1343, 596] on icon at bounding box center [1348, 596] width 11 height 11
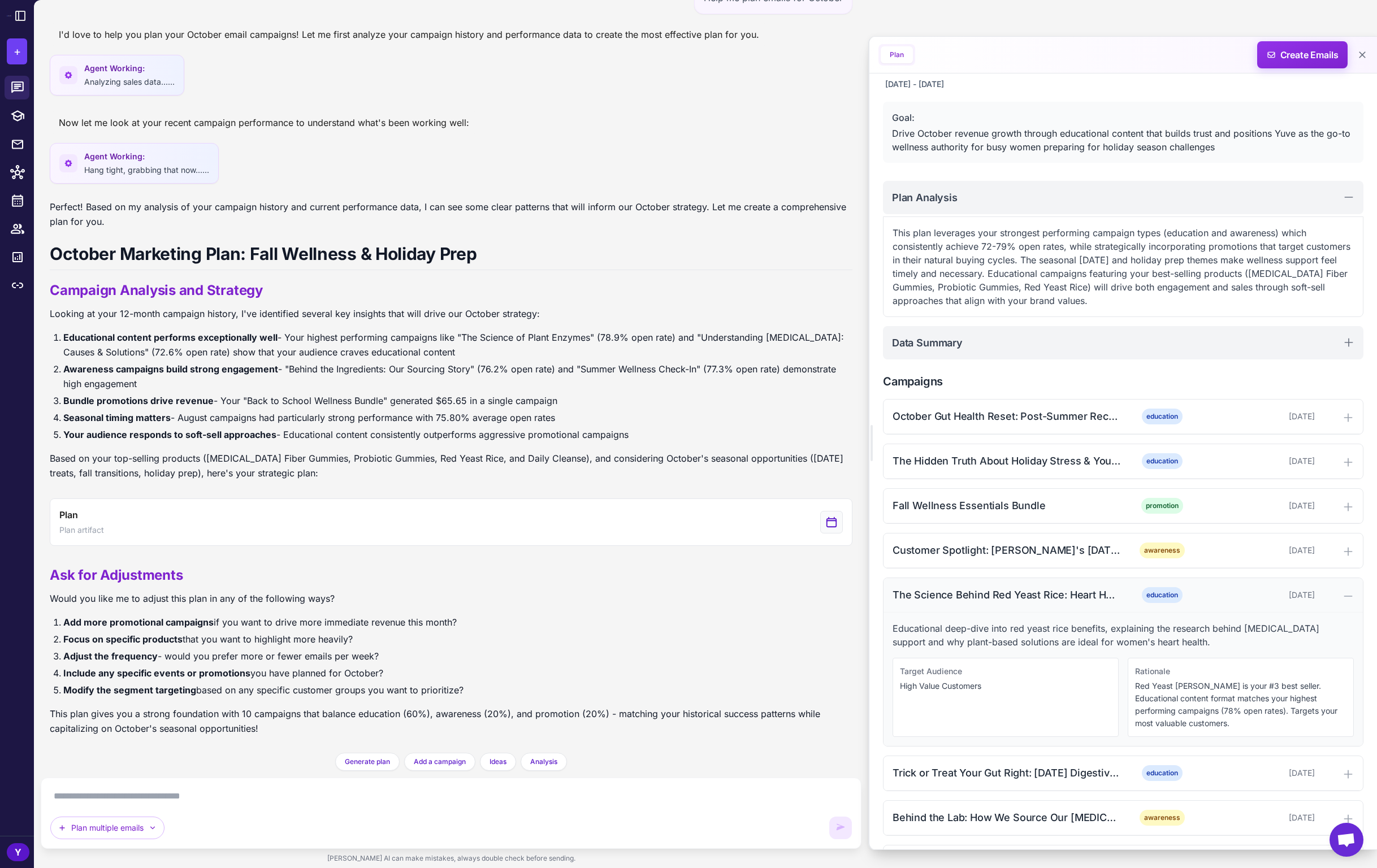
click at [1343, 596] on icon at bounding box center [1348, 596] width 11 height 11
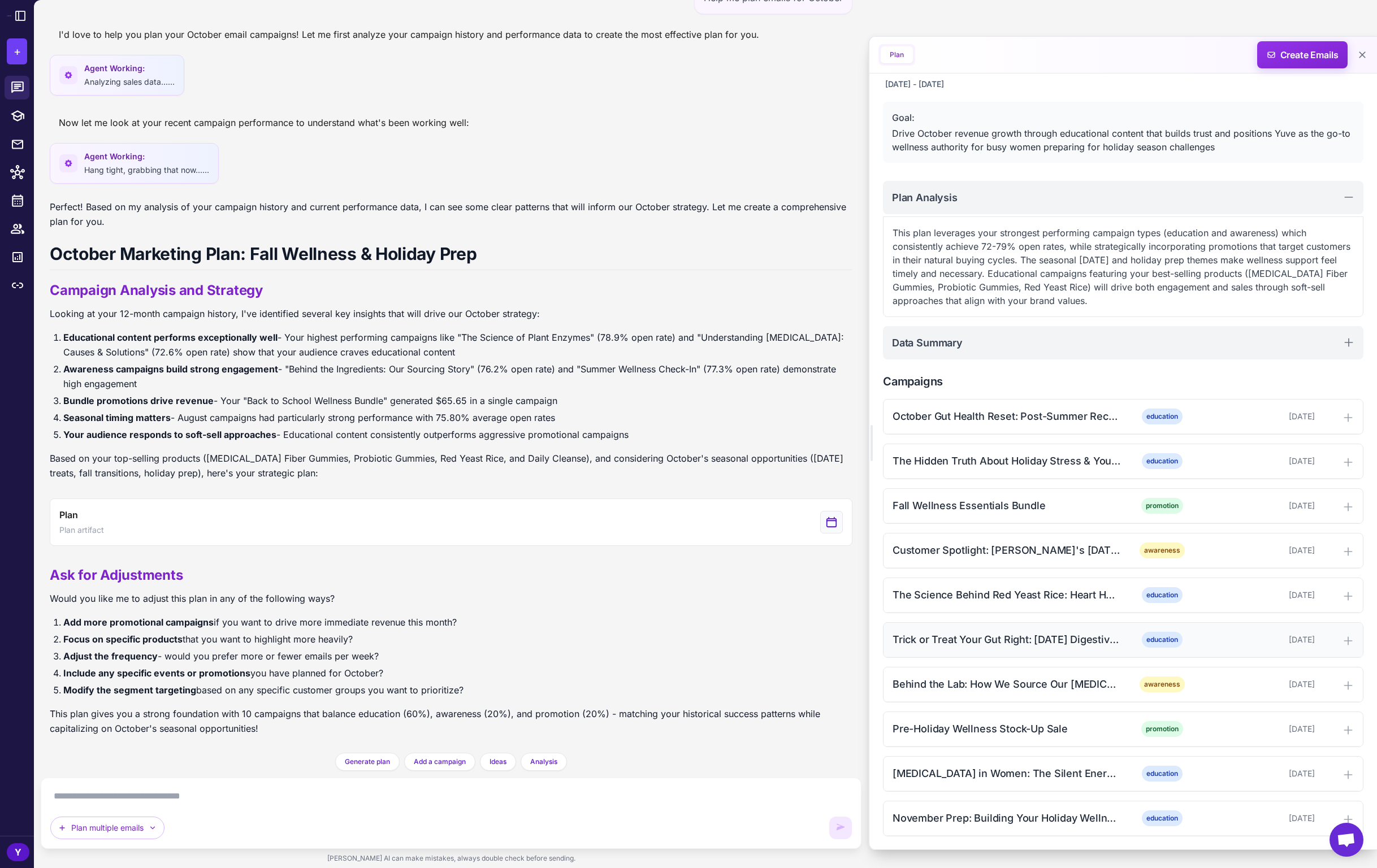
click at [1339, 626] on div "Trick or Treat Your Gut Right: [DATE] Digestive Survival Guide education [DATE]" at bounding box center [1123, 640] width 479 height 34
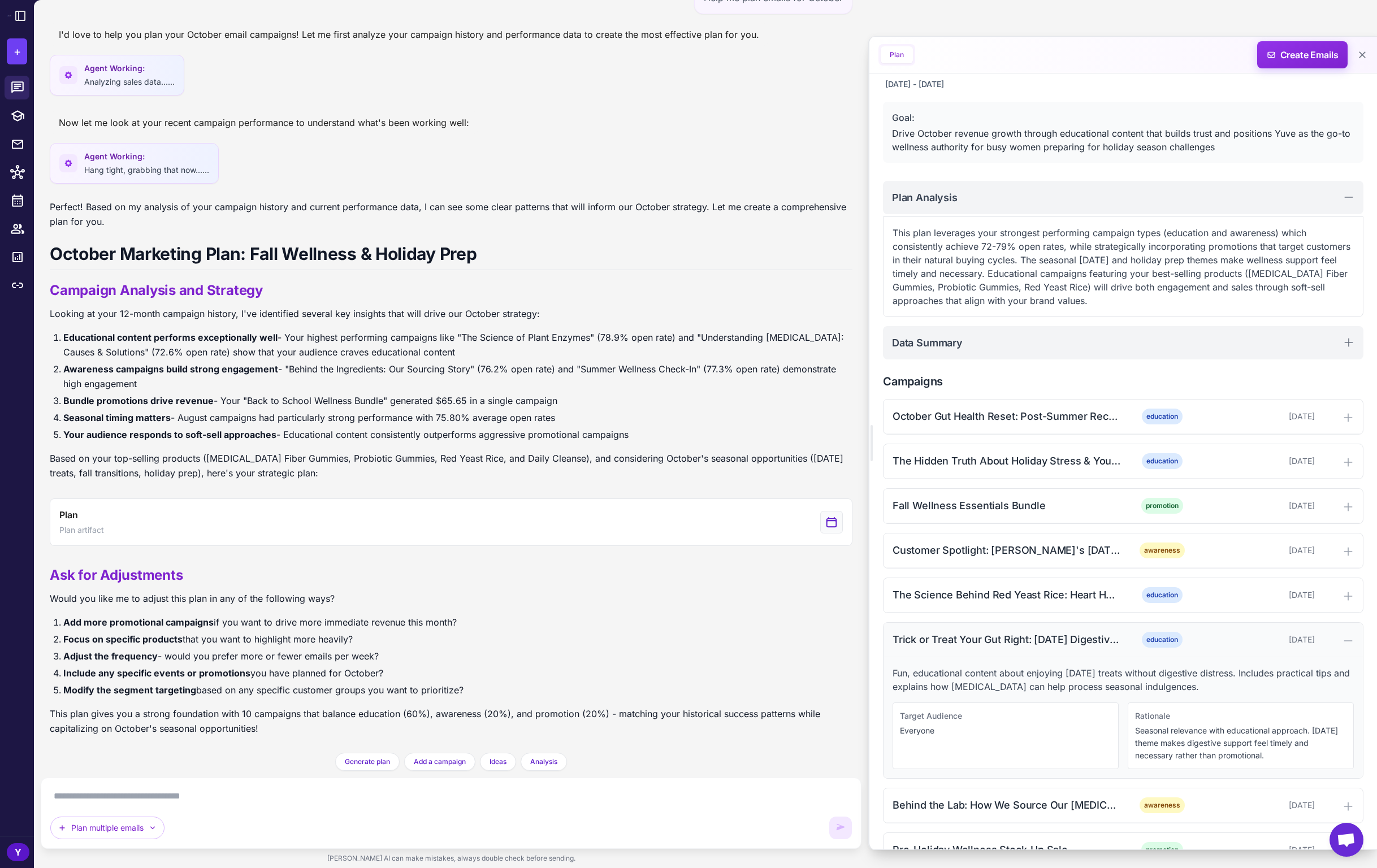
click at [1339, 626] on div "Trick or Treat Your Gut Right: [DATE] Digestive Survival Guide education [DATE]" at bounding box center [1123, 640] width 479 height 34
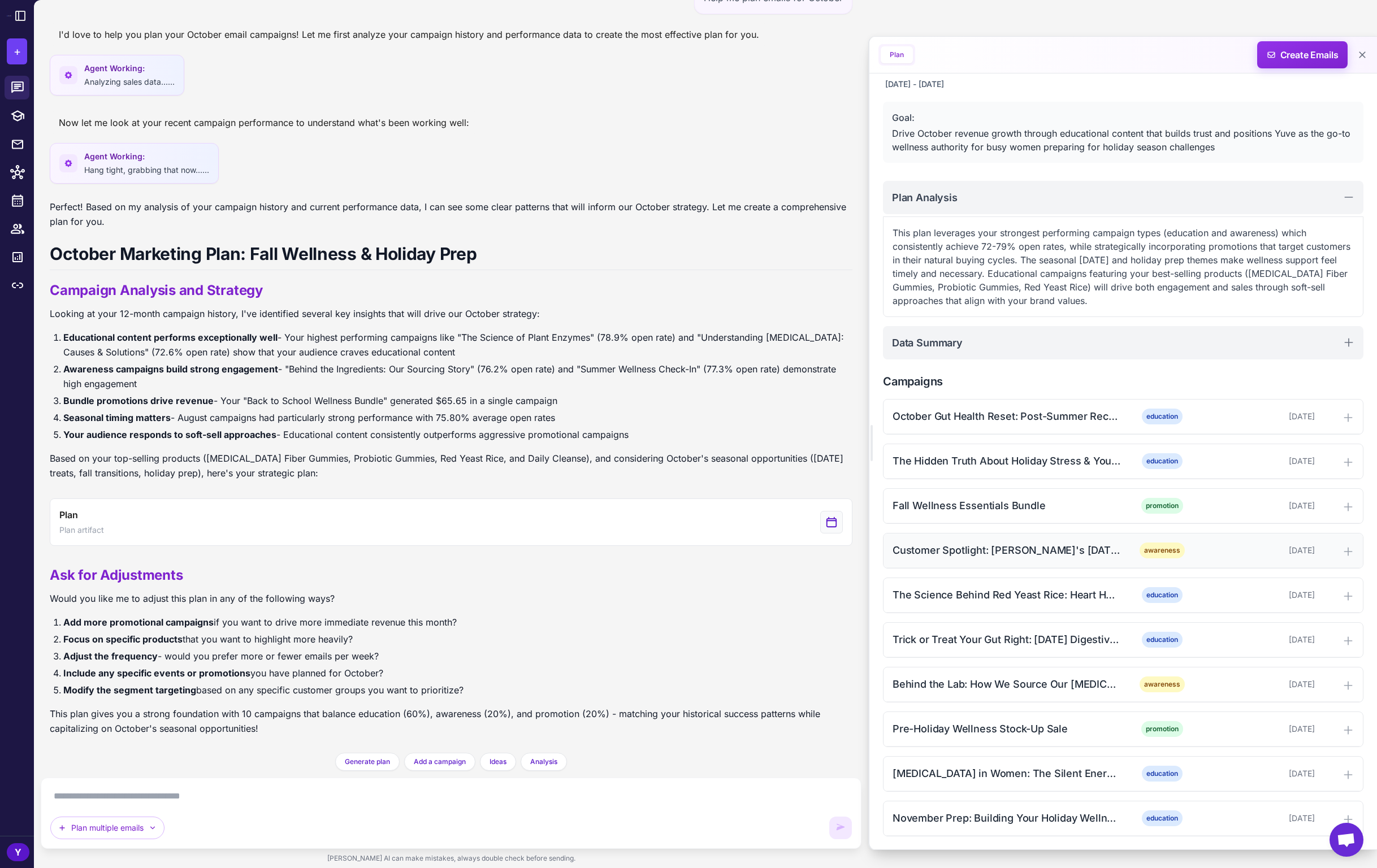
click at [1343, 557] on div "Customer Spotlight: [PERSON_NAME]'s [DATE] Confidence Story awareness [DATE]" at bounding box center [1123, 550] width 479 height 34
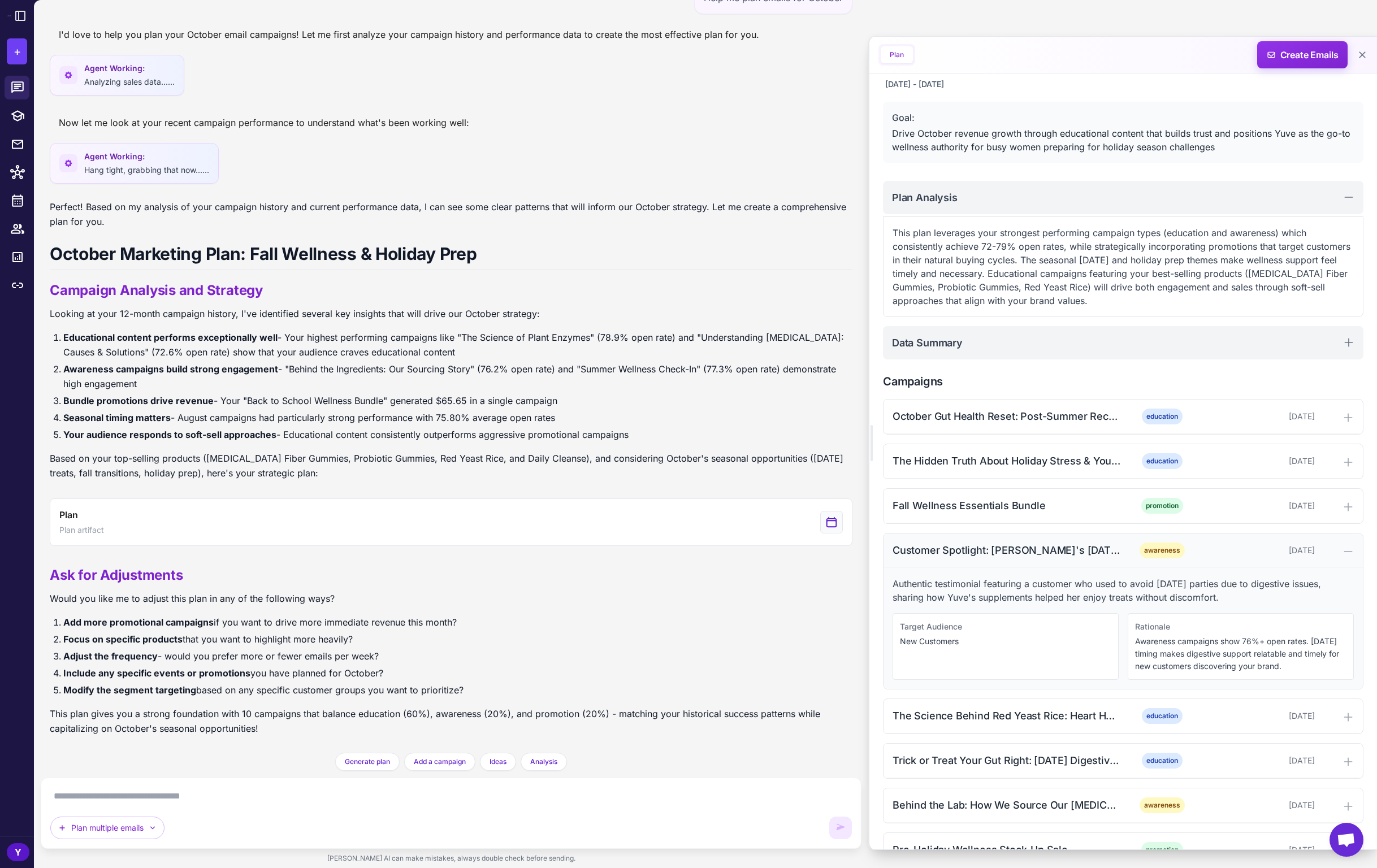
click at [1343, 549] on icon at bounding box center [1348, 551] width 11 height 11
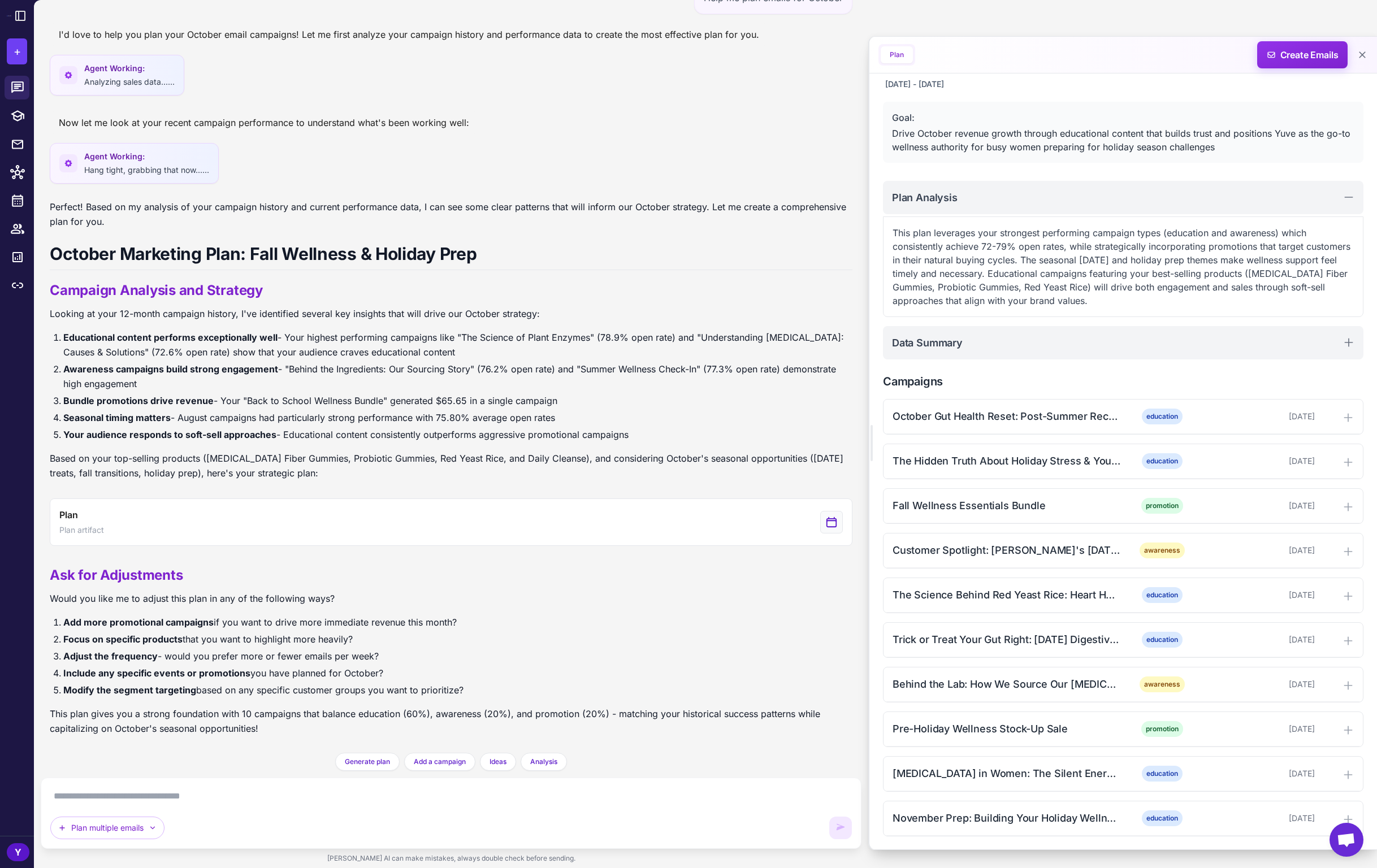
click at [400, 796] on textarea at bounding box center [451, 796] width 802 height 18
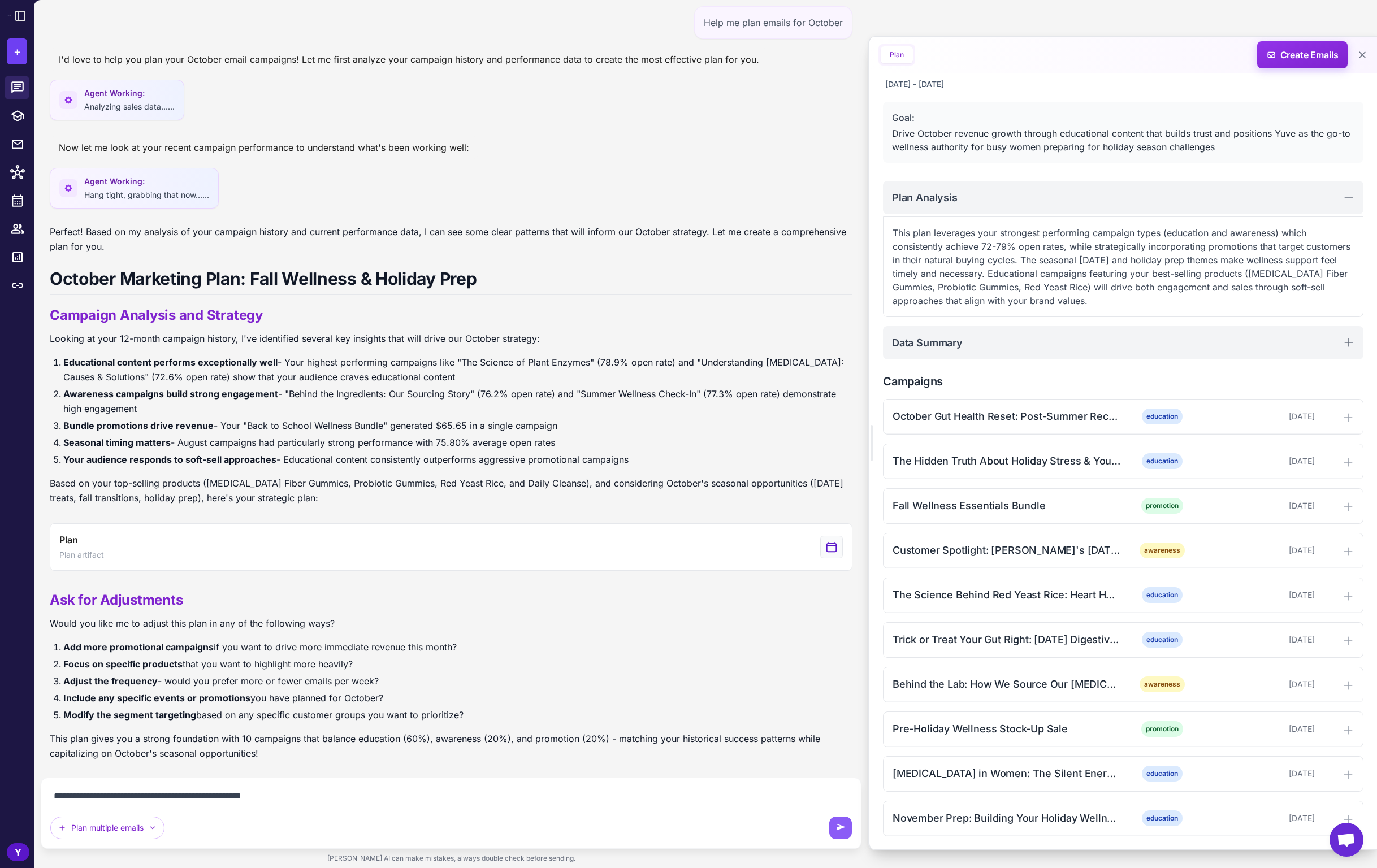
type textarea "**********"
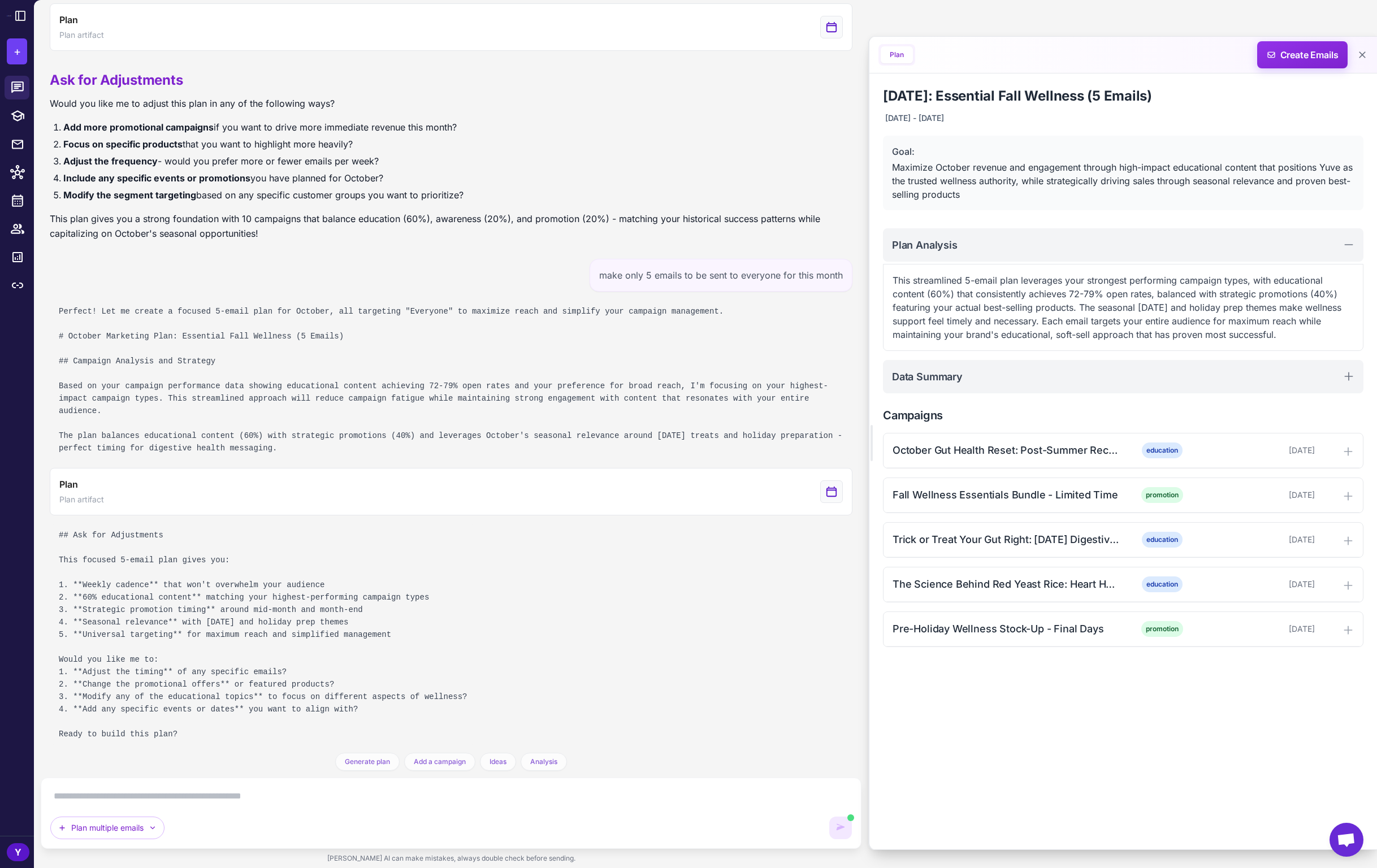
scroll to position [604, 0]
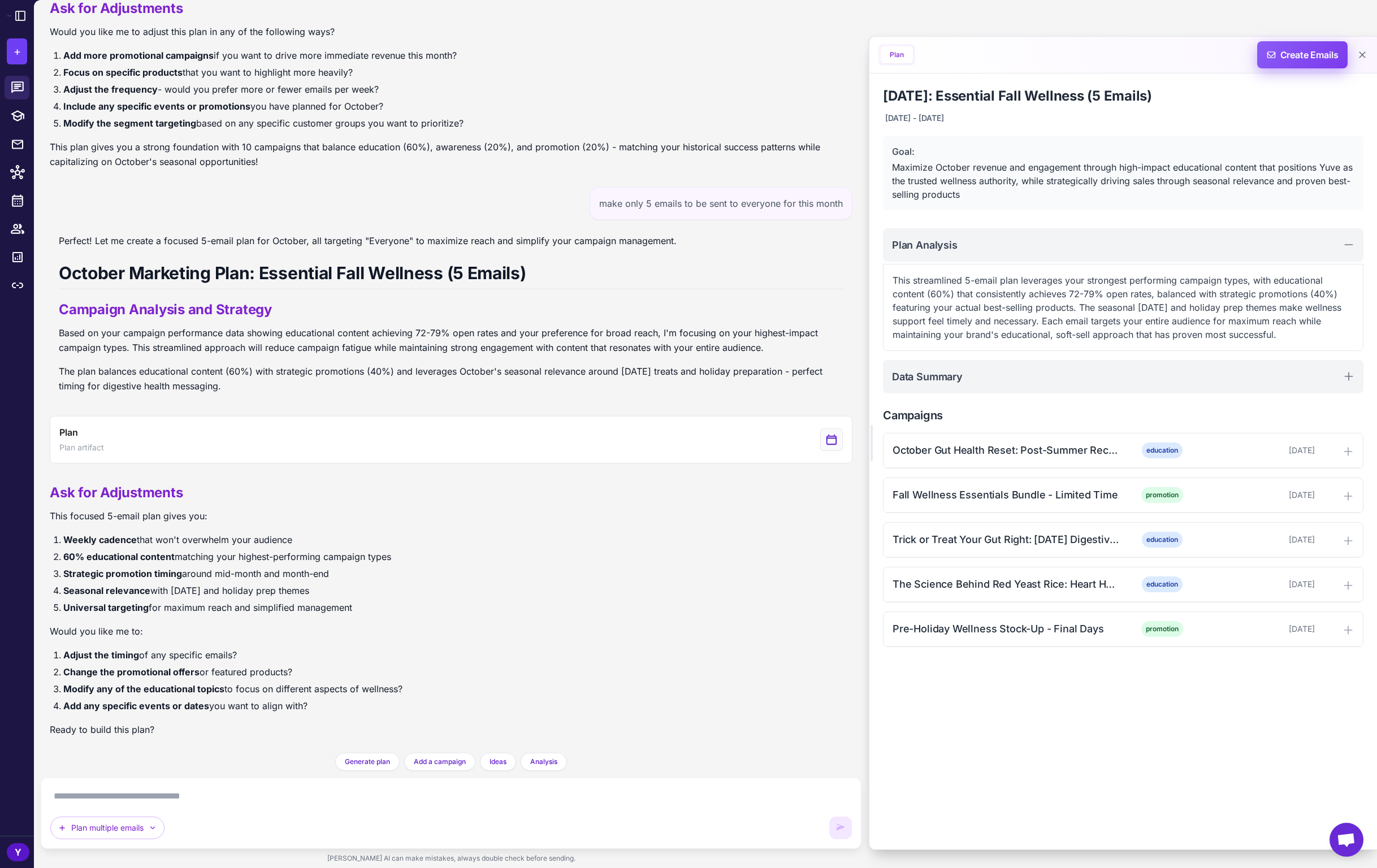
click at [1296, 53] on span "Create Emails" at bounding box center [1302, 54] width 99 height 27
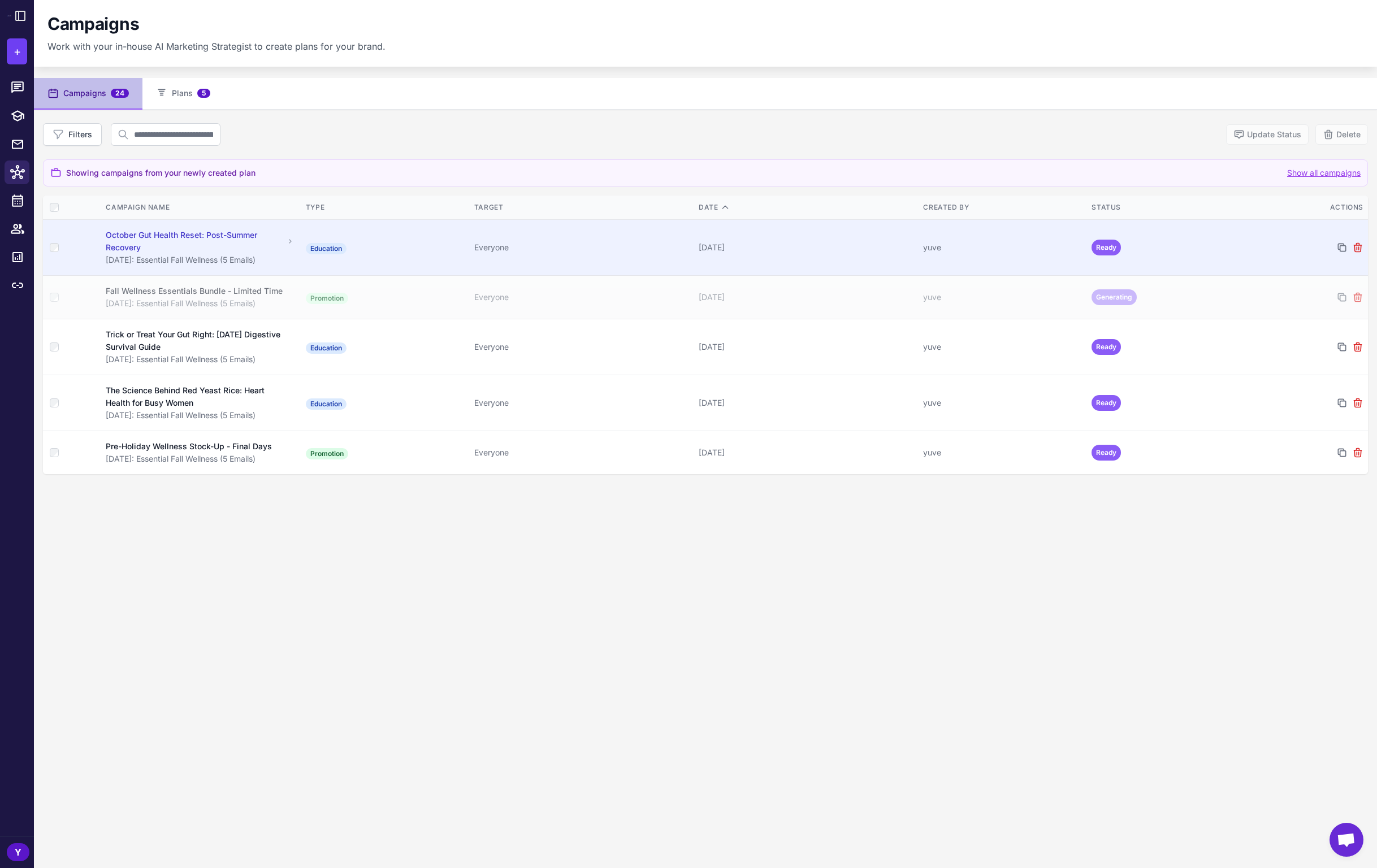
click at [815, 247] on div "[DATE]" at bounding box center [806, 247] width 215 height 12
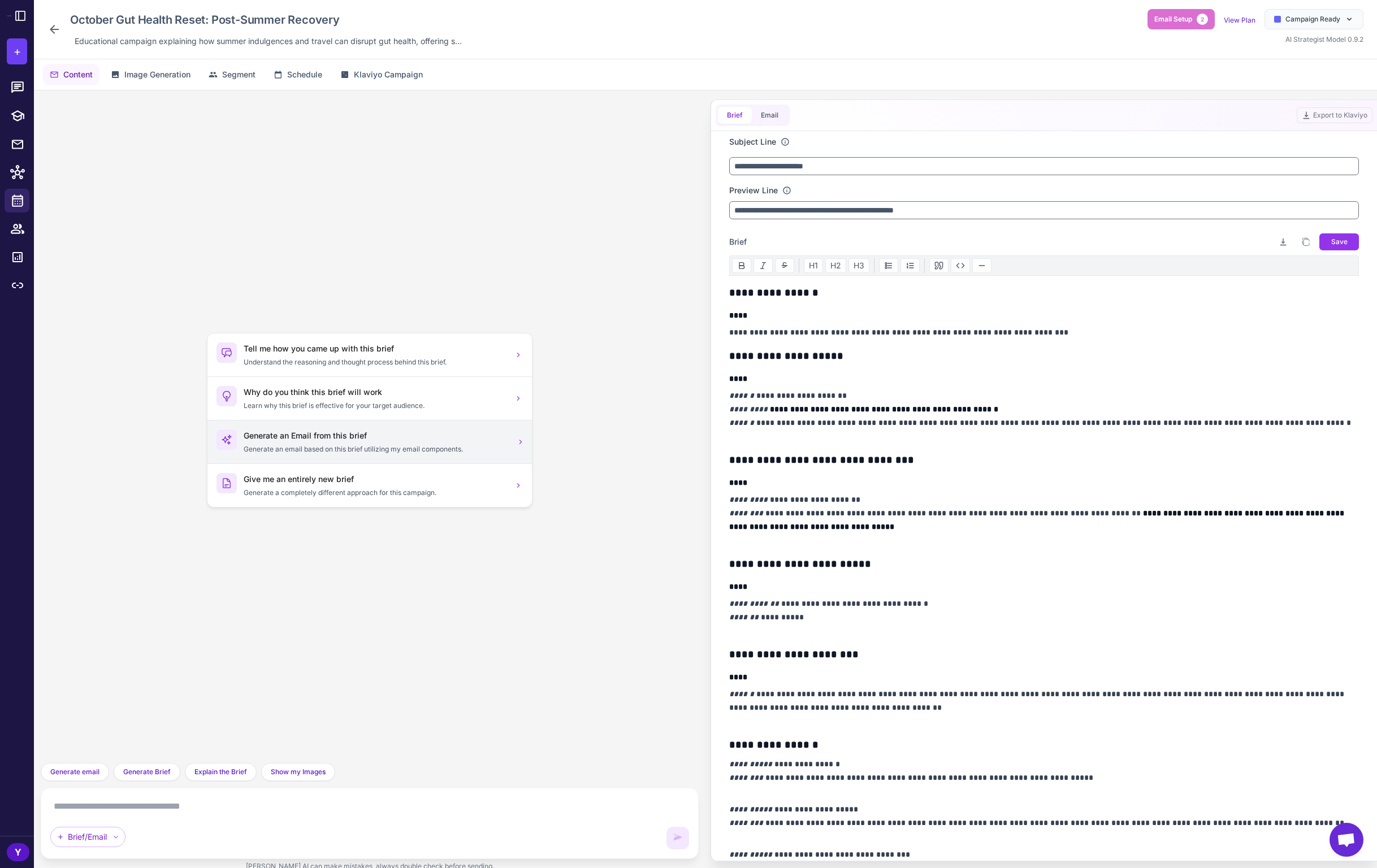
click at [327, 438] on h3 "Generate an Email from this brief" at bounding box center [376, 435] width 264 height 12
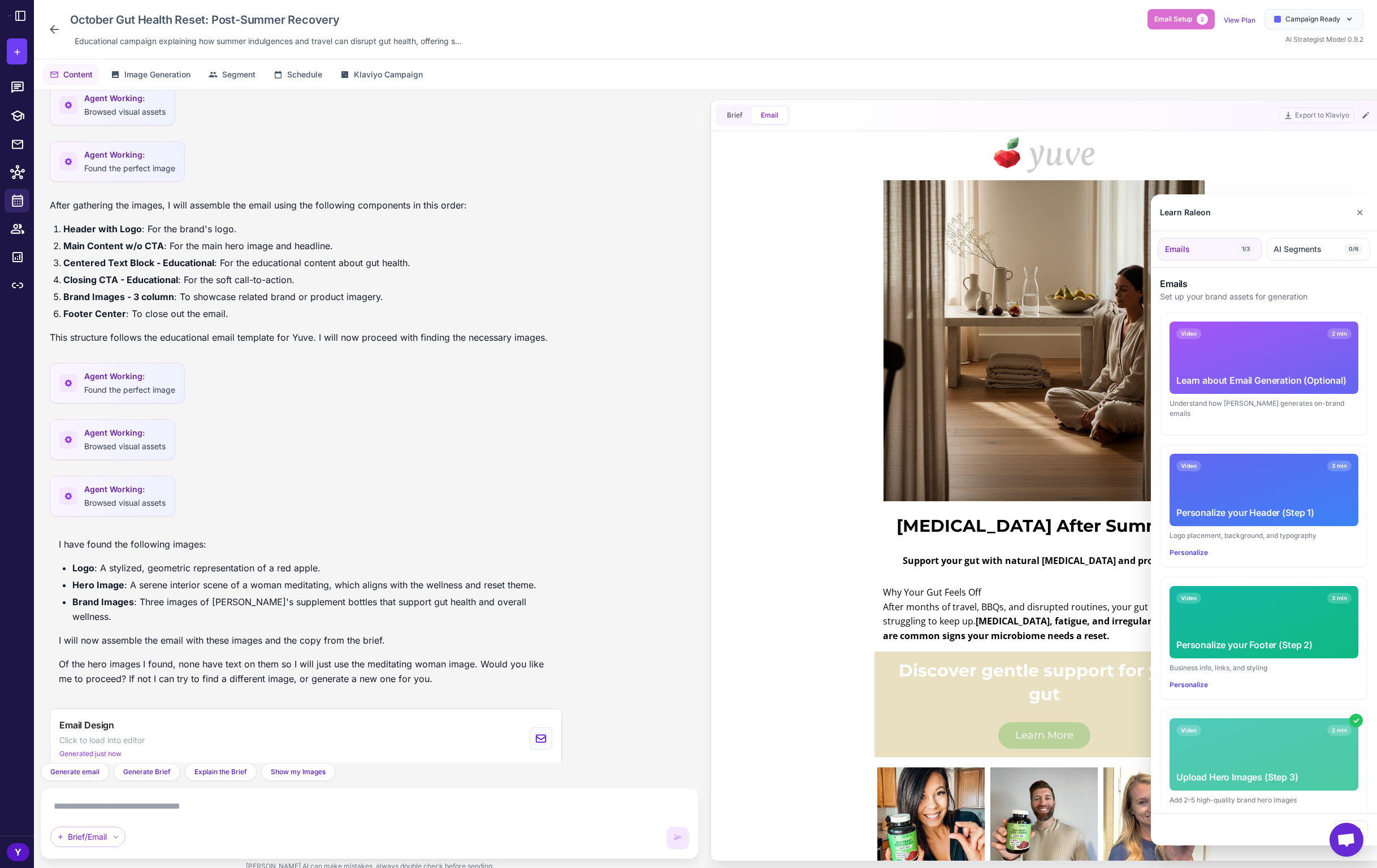
scroll to position [23, 0]
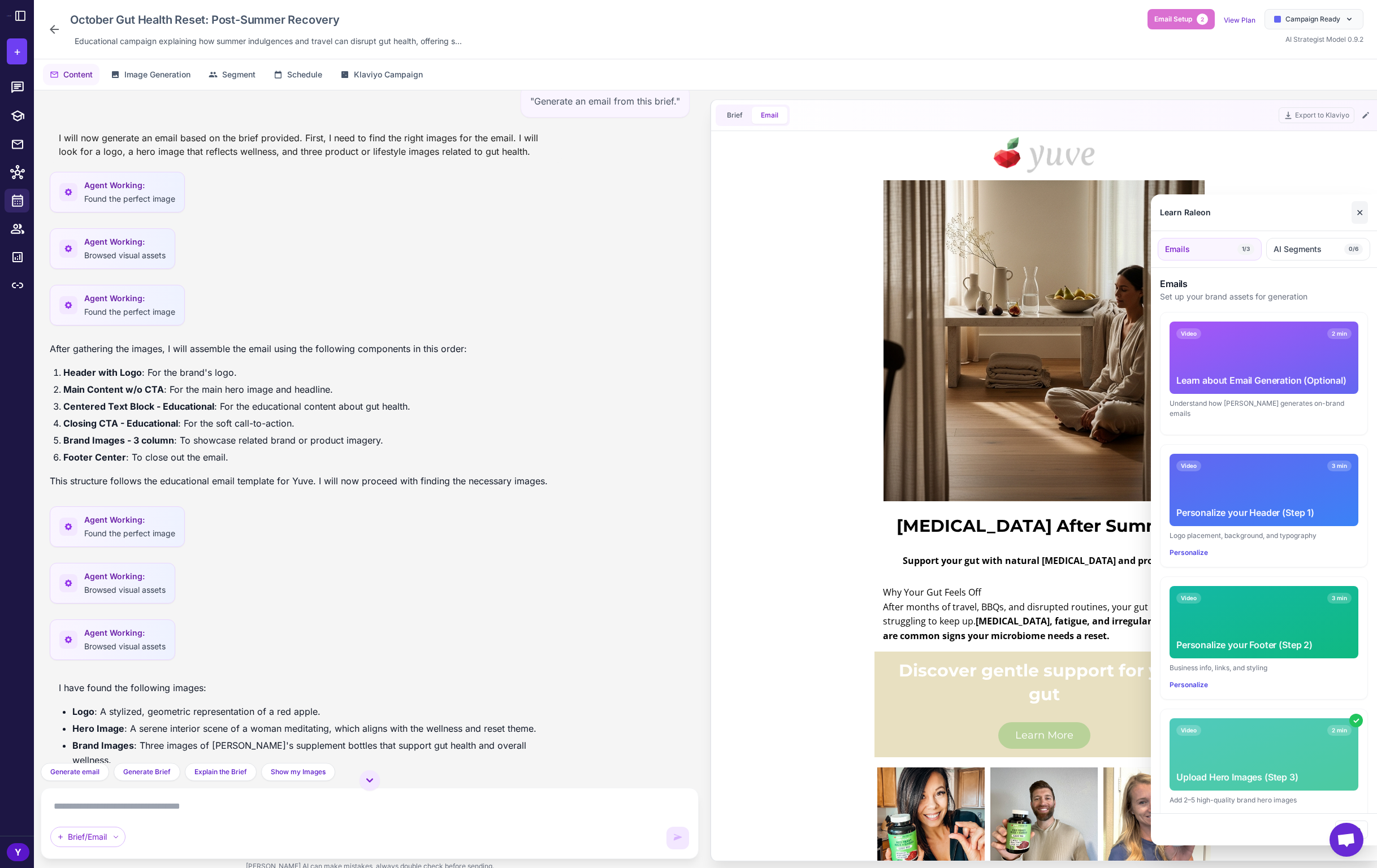
click at [1358, 212] on button "✕" at bounding box center [1359, 212] width 16 height 23
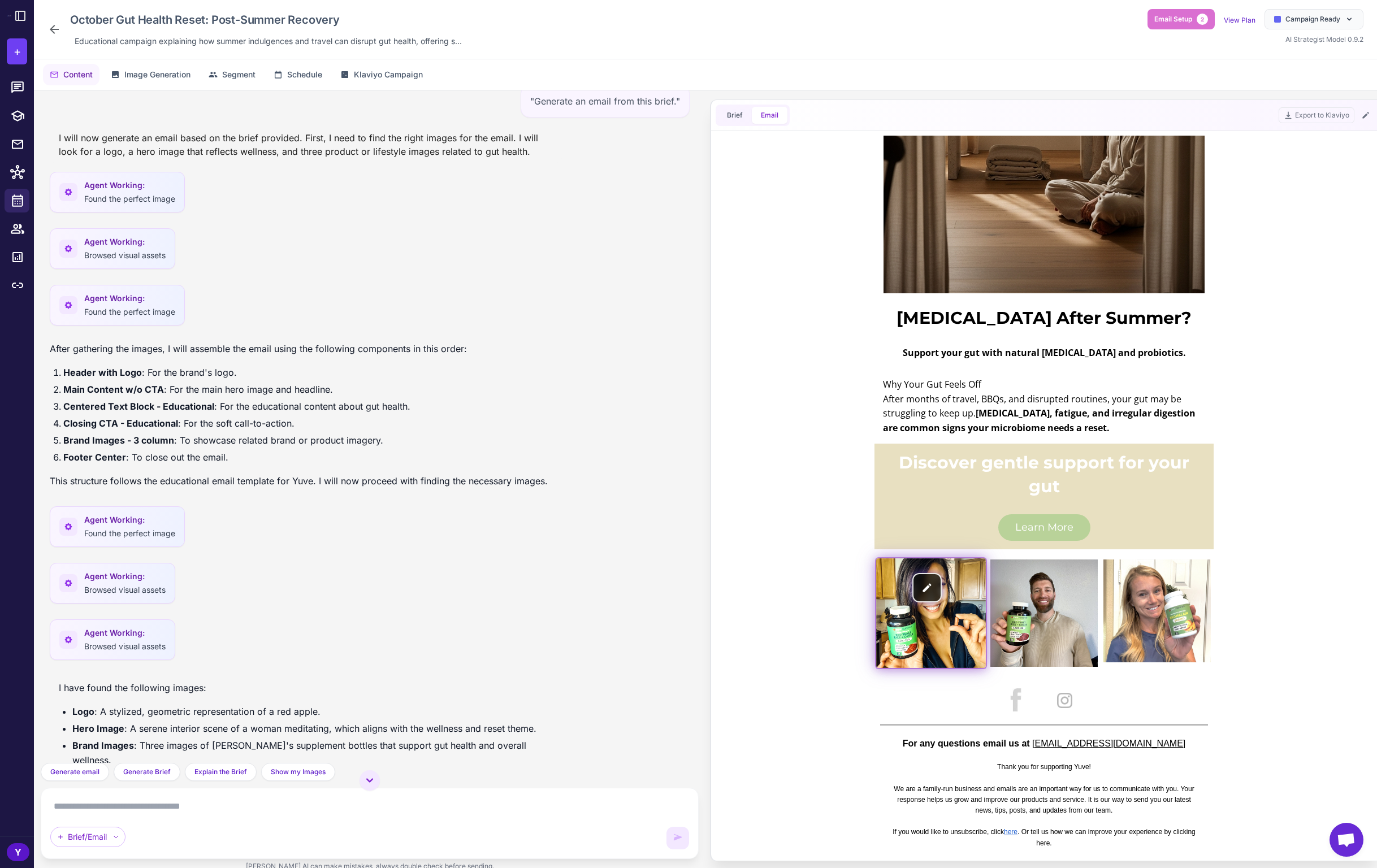
scroll to position [0, 0]
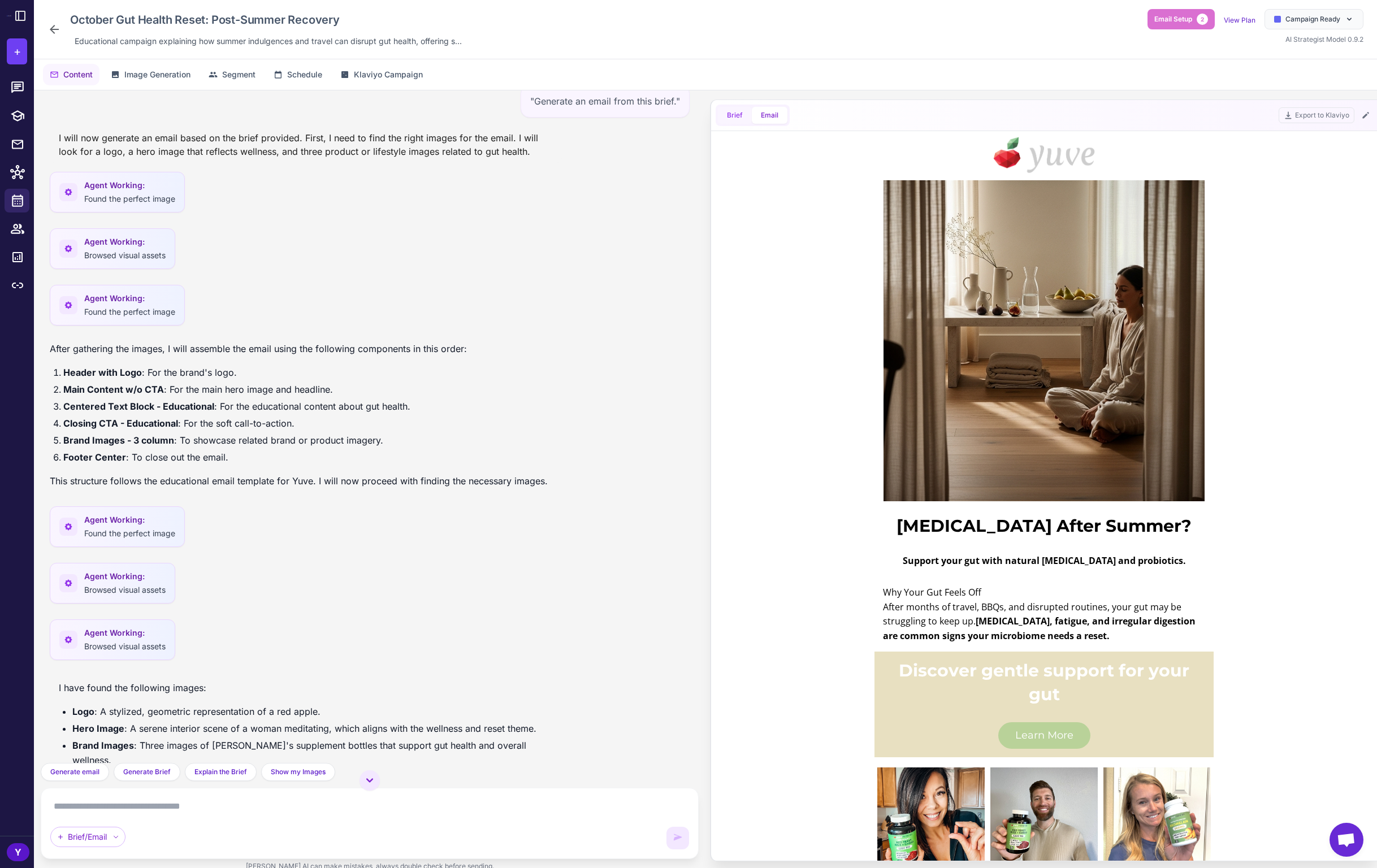
click at [723, 111] on button "Brief" at bounding box center [735, 115] width 34 height 17
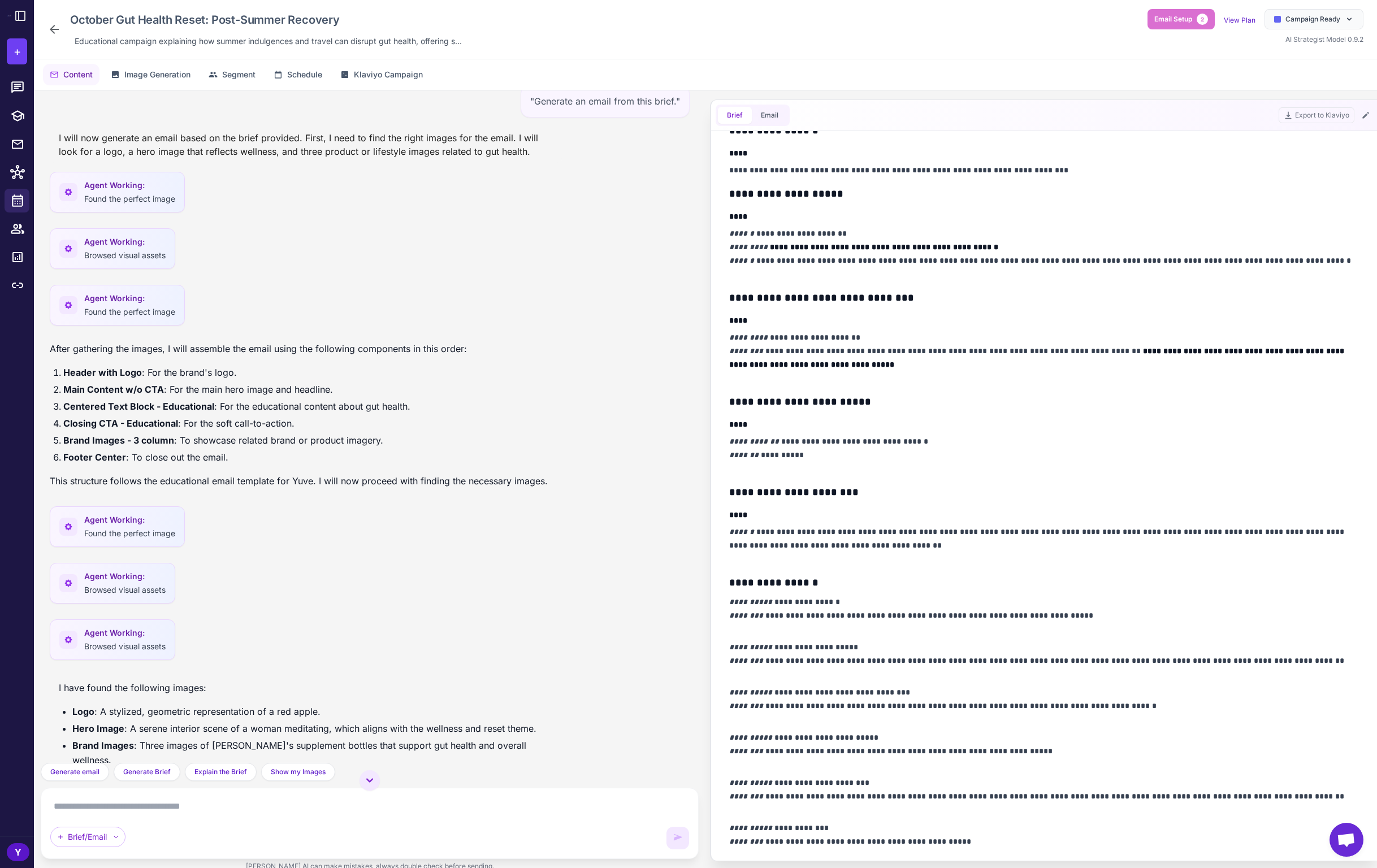
scroll to position [168, 0]
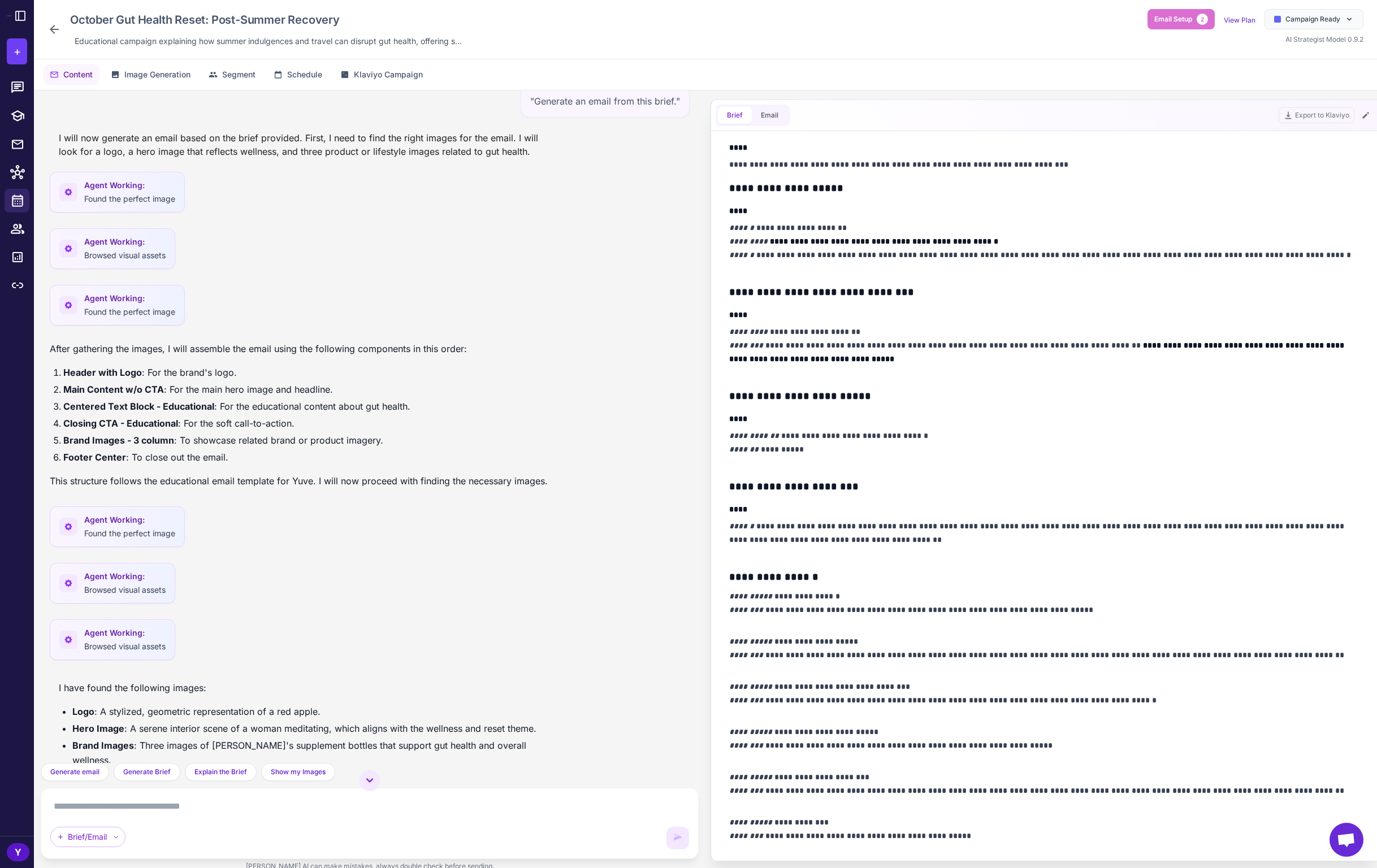
click at [192, 798] on textarea at bounding box center [370, 806] width 638 height 18
click at [366, 784] on icon at bounding box center [370, 780] width 14 height 14
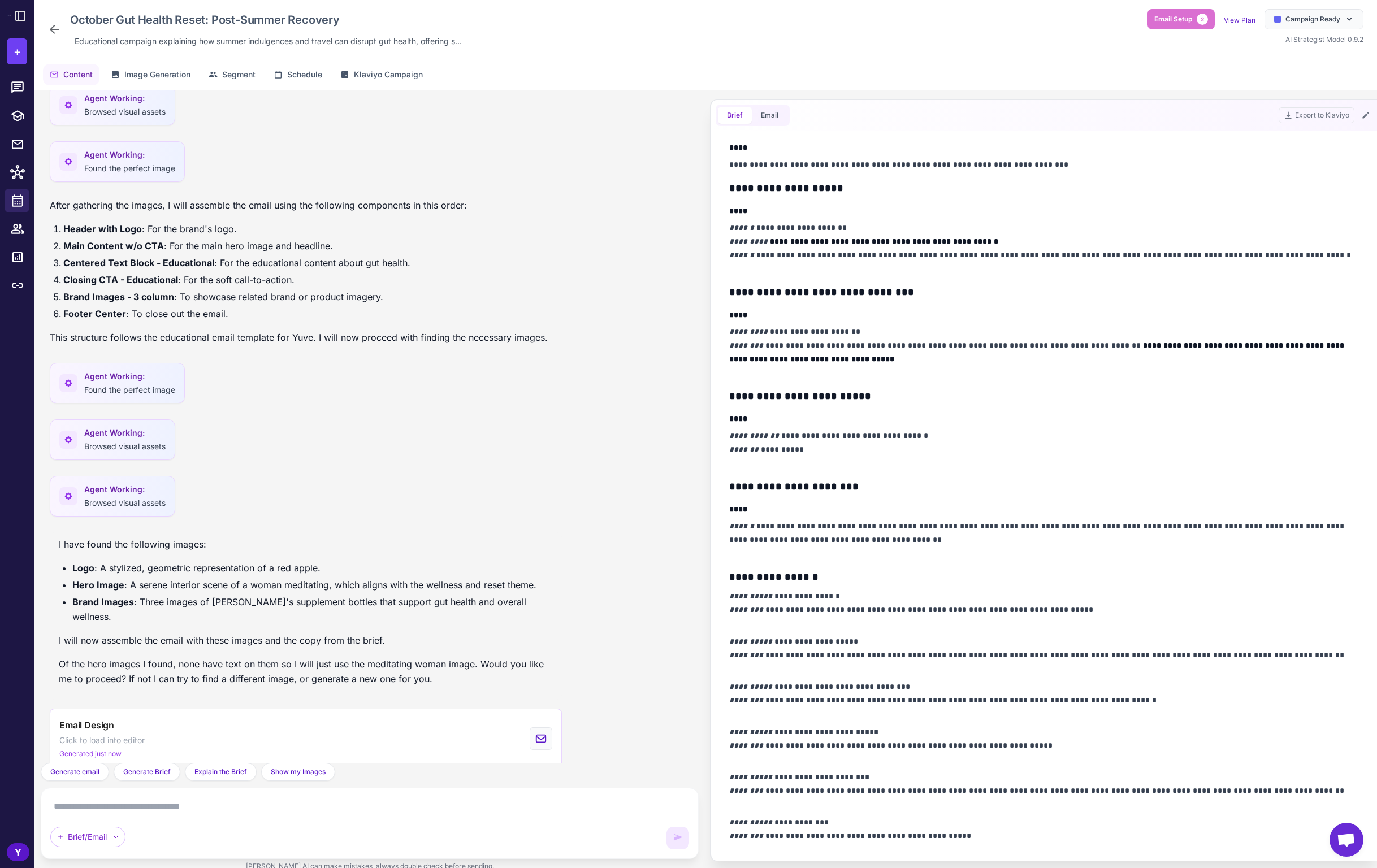
click at [327, 804] on textarea at bounding box center [370, 806] width 638 height 18
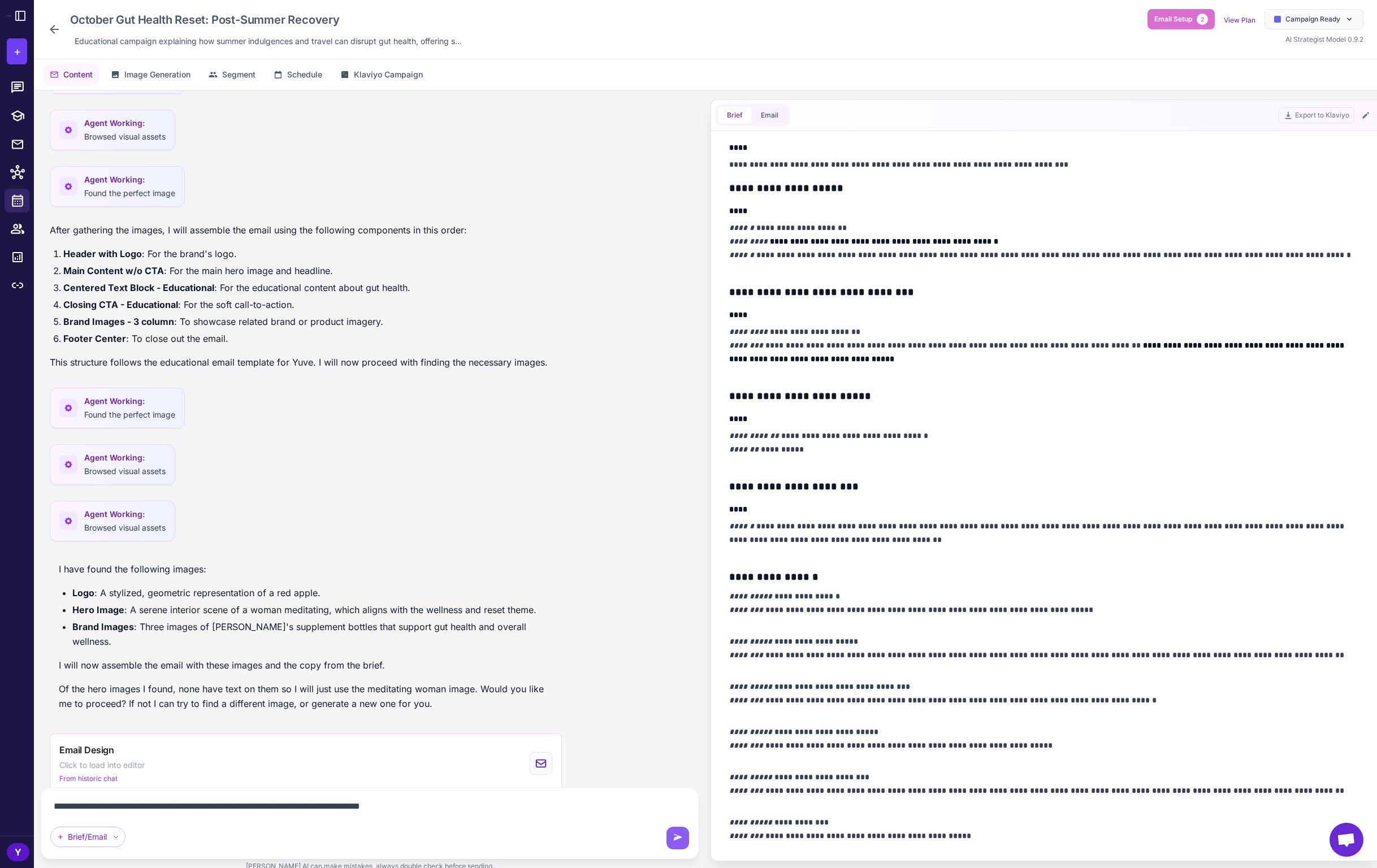
type textarea "**********"
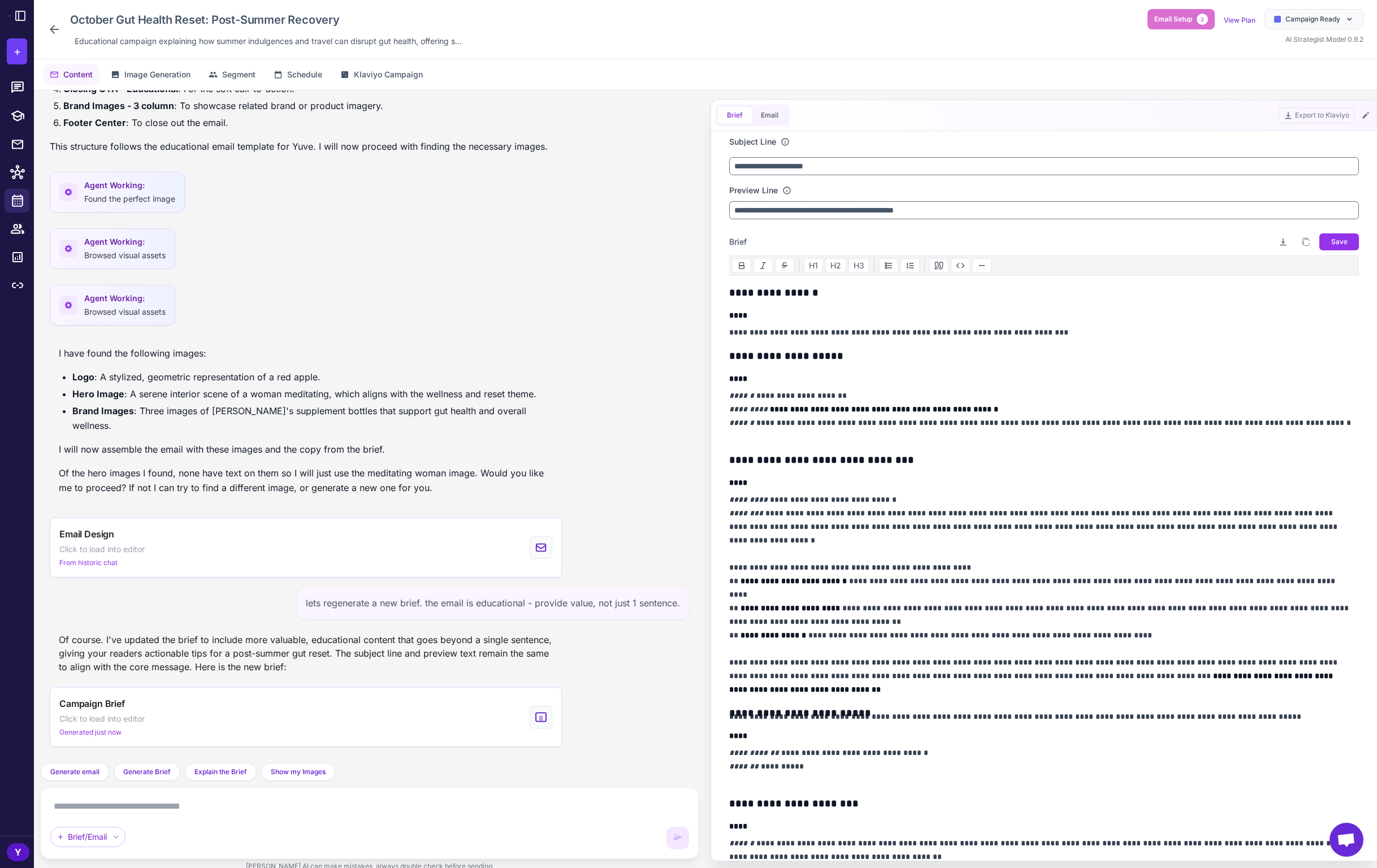
scroll to position [368, 0]
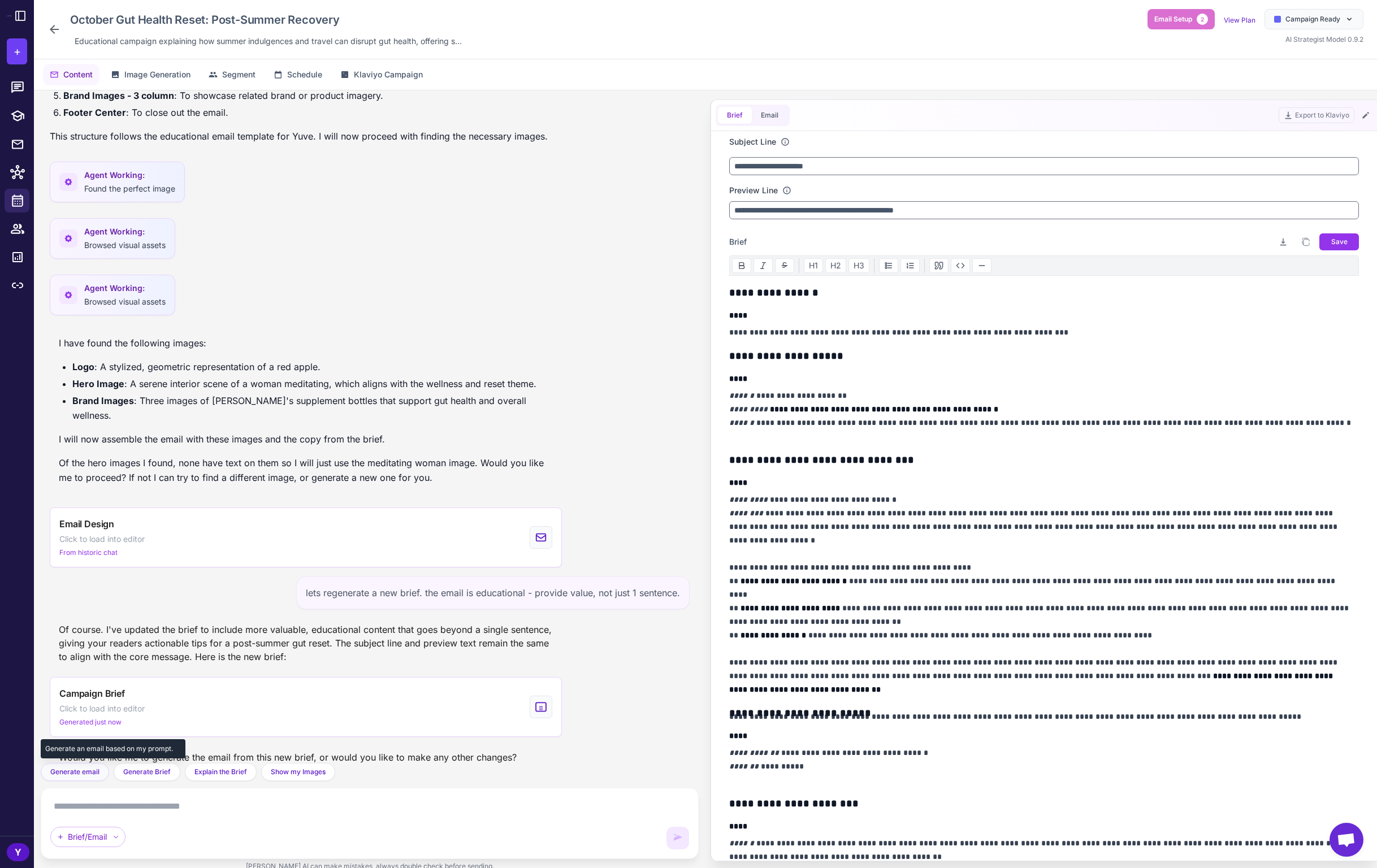
click at [84, 773] on span "Generate email" at bounding box center [75, 772] width 49 height 10
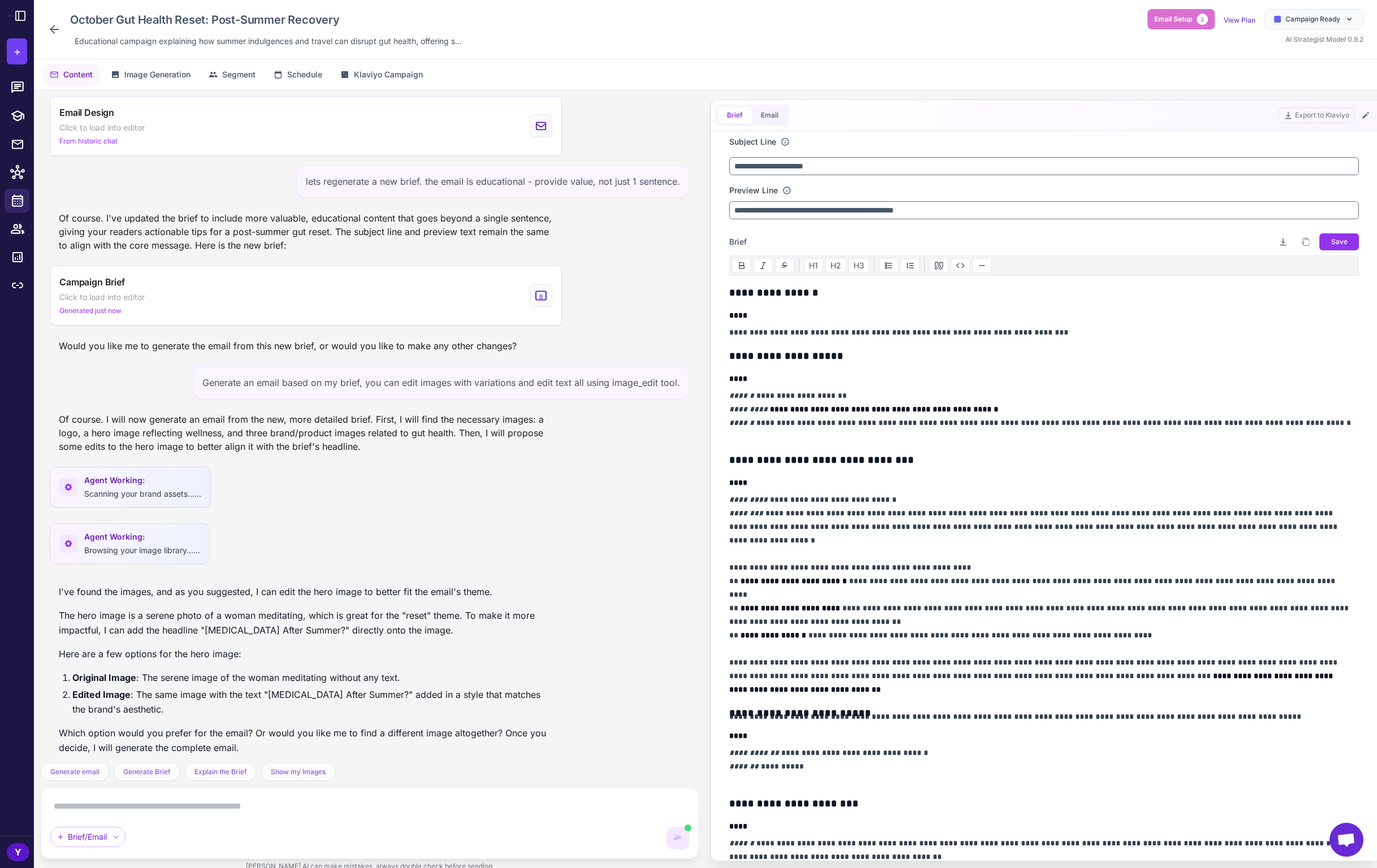
scroll to position [837, 0]
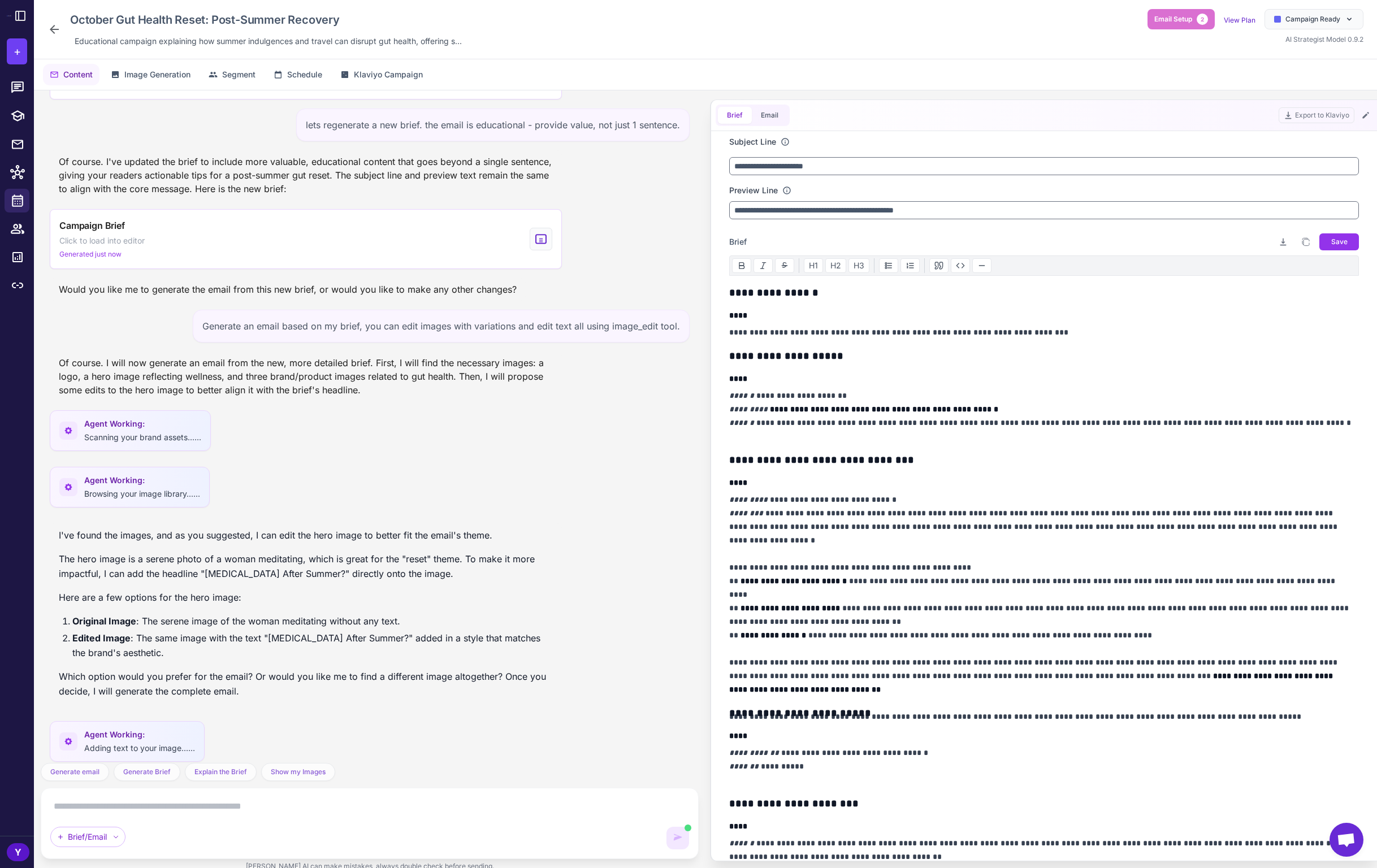
click at [353, 806] on textarea at bounding box center [370, 806] width 638 height 18
type textarea "*"
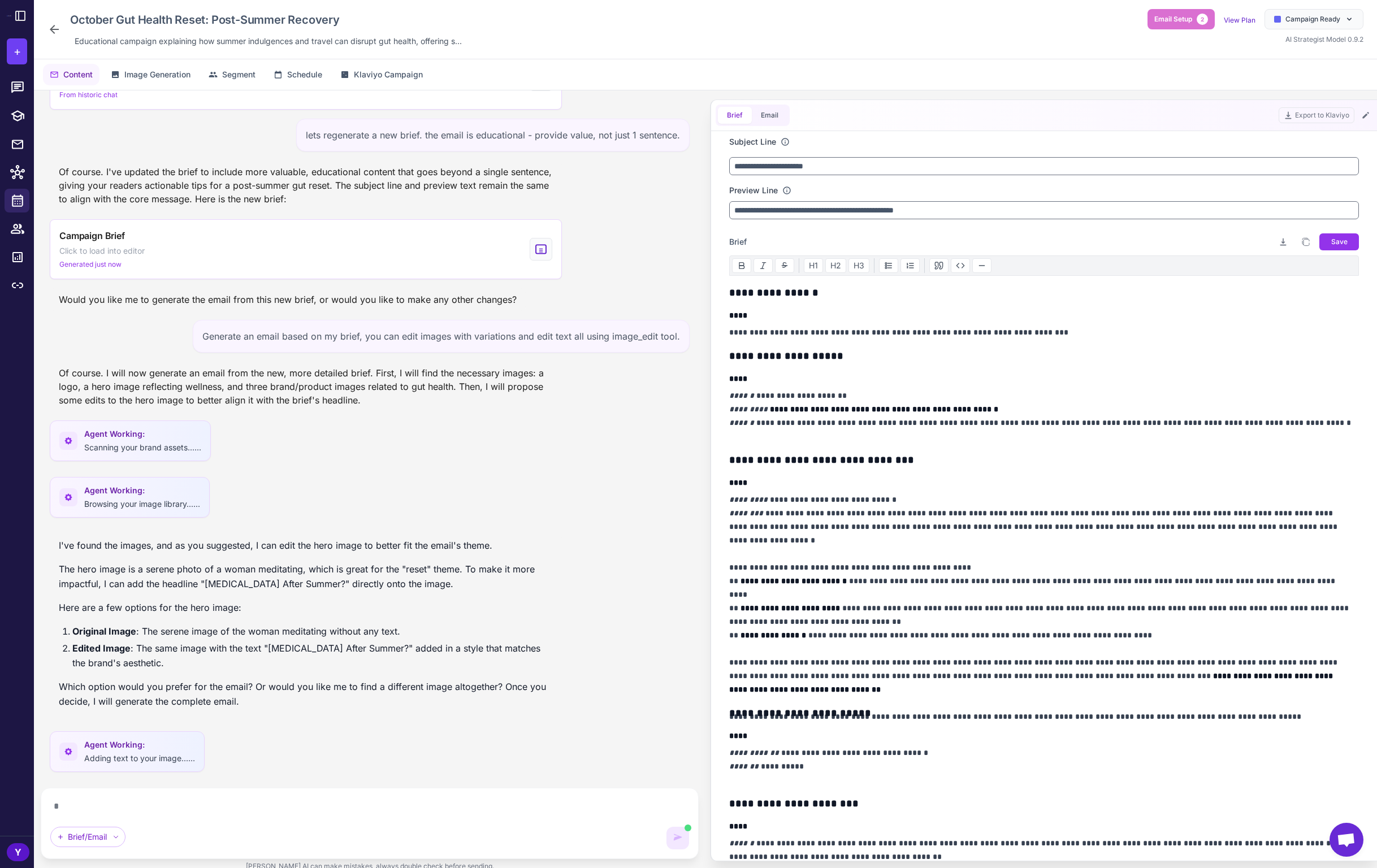
scroll to position [812, 0]
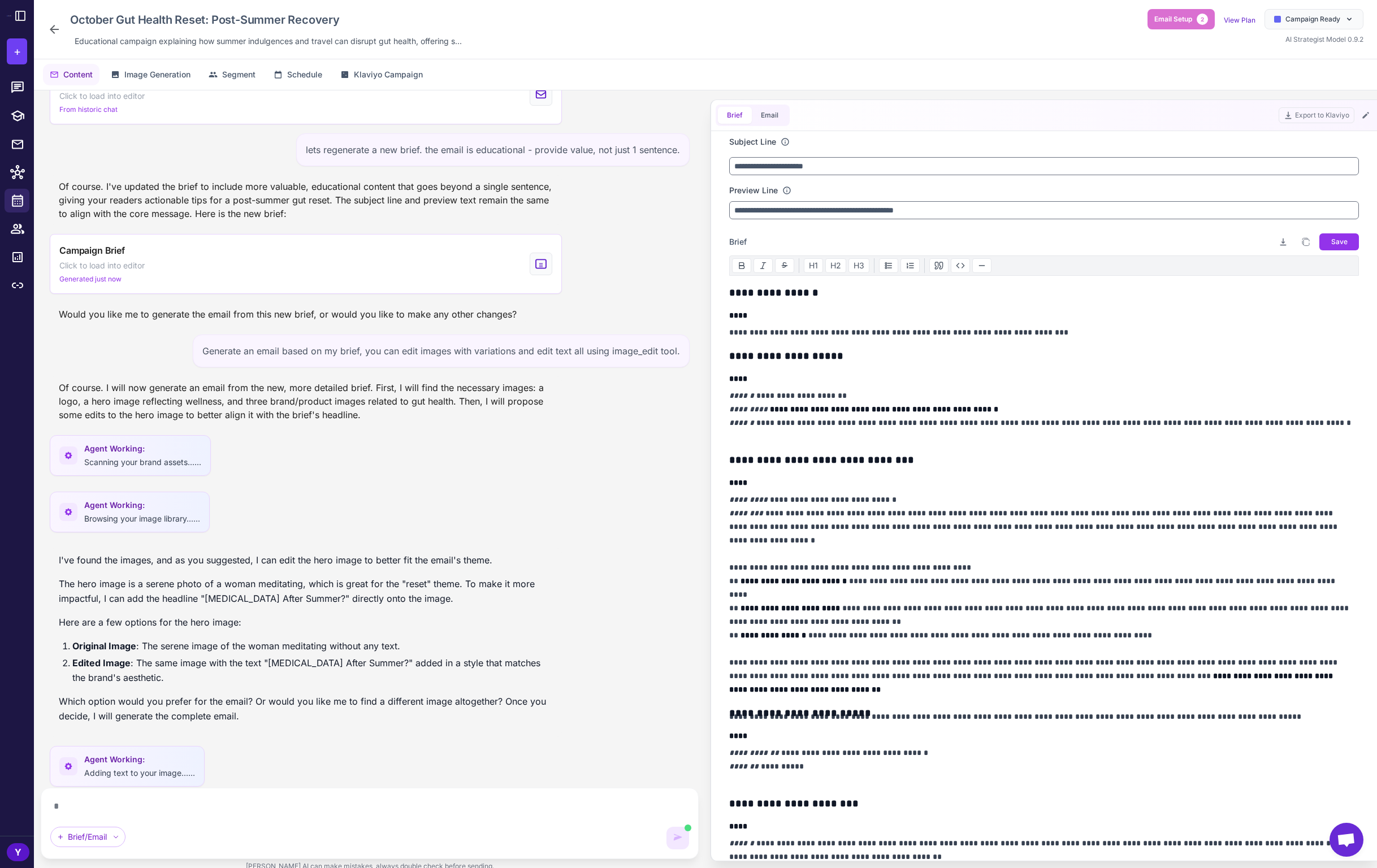
click at [338, 809] on textarea "*" at bounding box center [370, 806] width 638 height 18
drag, startPoint x: 256, startPoint y: 803, endPoint x: 40, endPoint y: 776, distance: 217.7
click at [52, 771] on div ""Generate an email from this brief." I will now generate an email based on the …" at bounding box center [369, 485] width 671 height 790
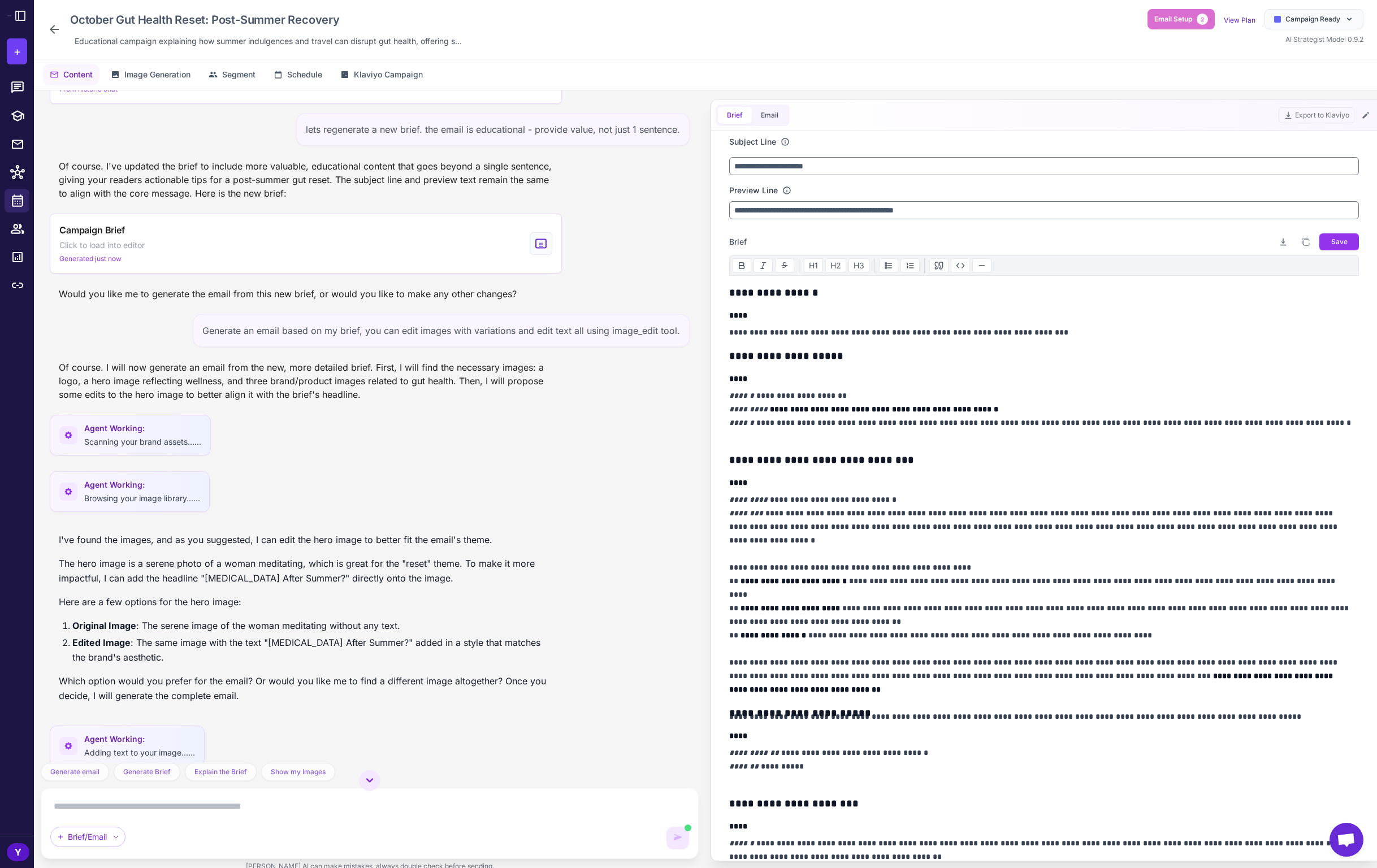
scroll to position [837, 0]
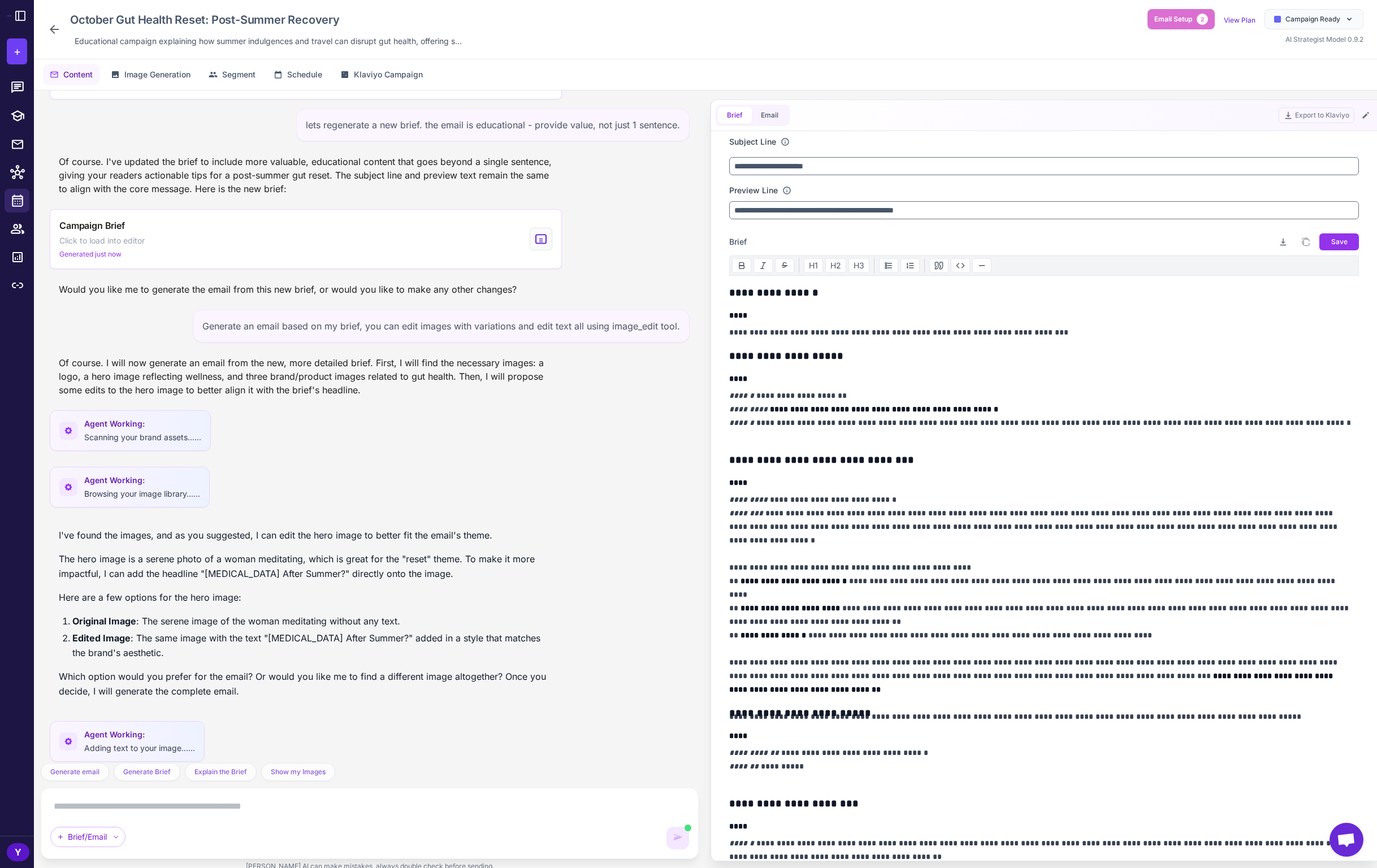
click at [348, 808] on textarea at bounding box center [370, 806] width 638 height 18
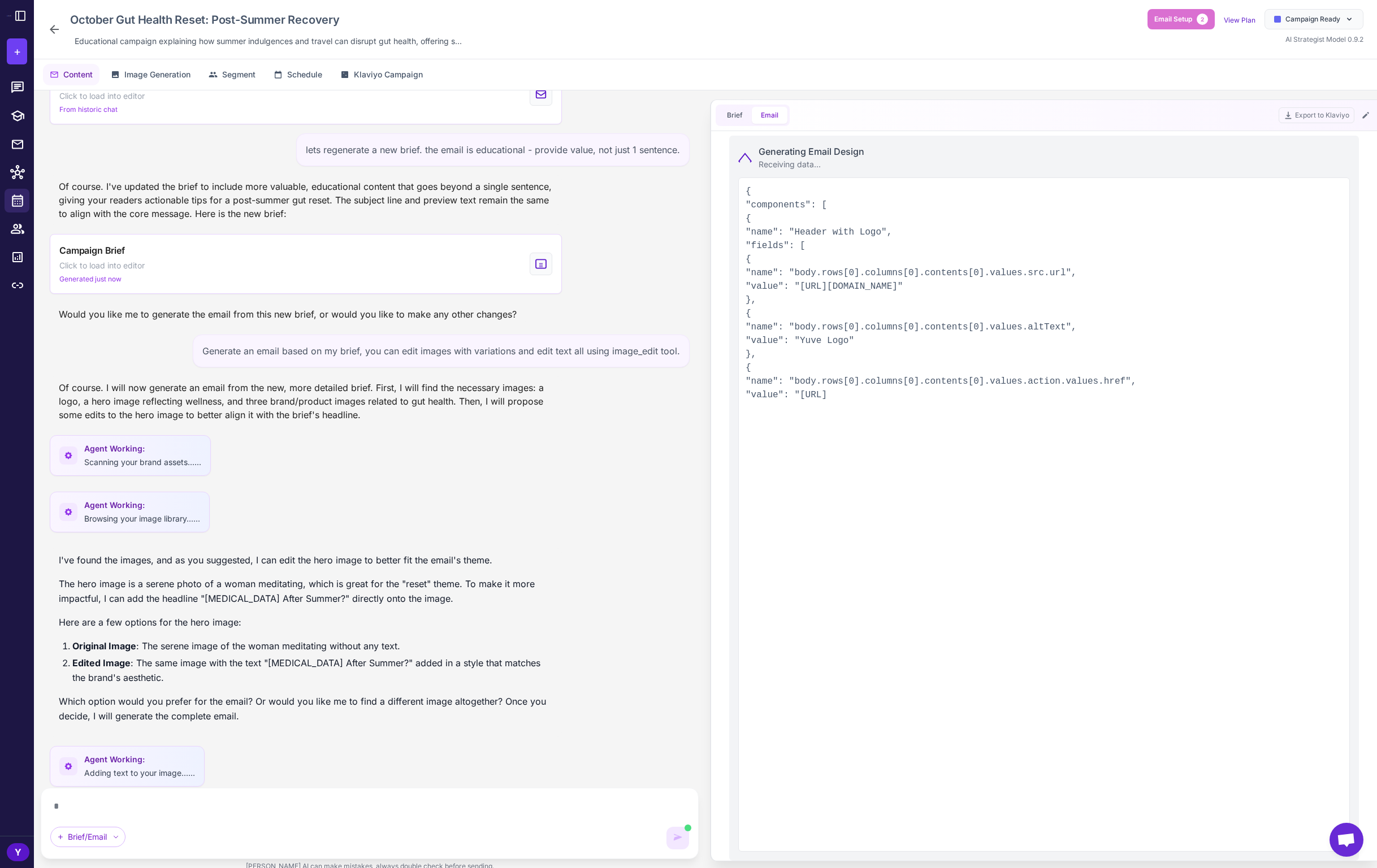
scroll to position [1071, 0]
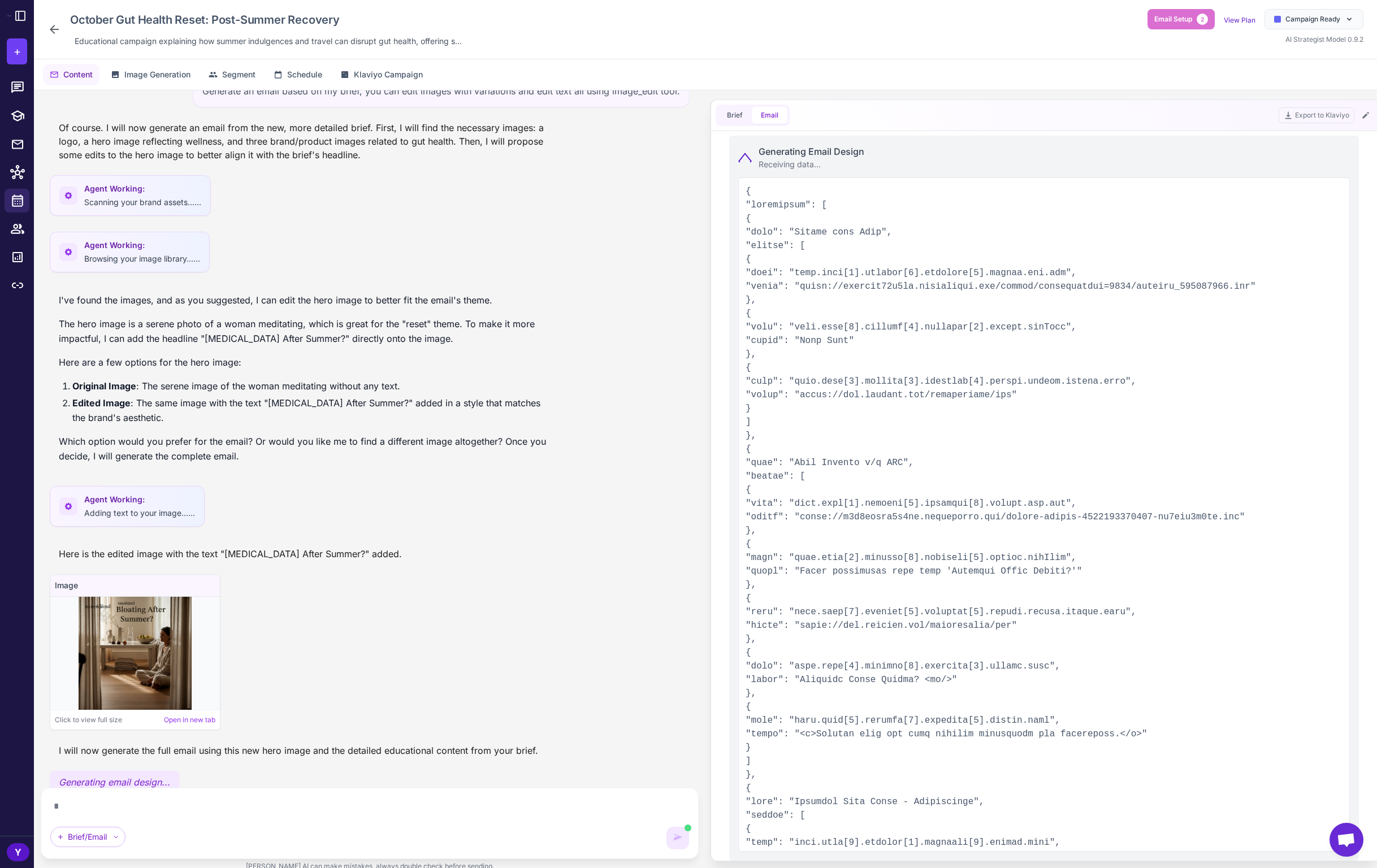
drag, startPoint x: 167, startPoint y: 801, endPoint x: 41, endPoint y: 797, distance: 126.1
click at [41, 797] on div "* AI is generating content. You can continue typing. Brief/Email" at bounding box center [370, 823] width 658 height 71
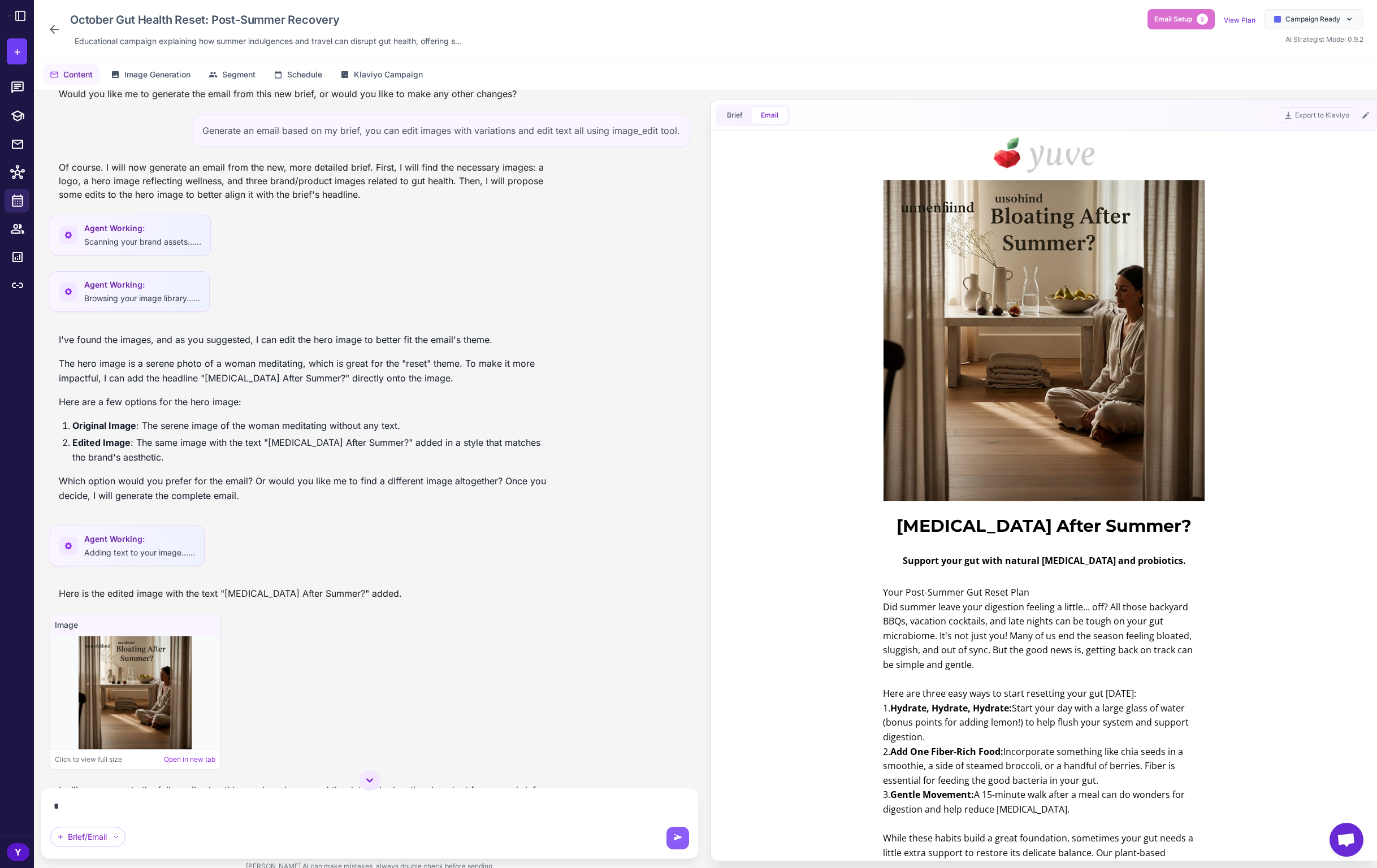
scroll to position [1140, 0]
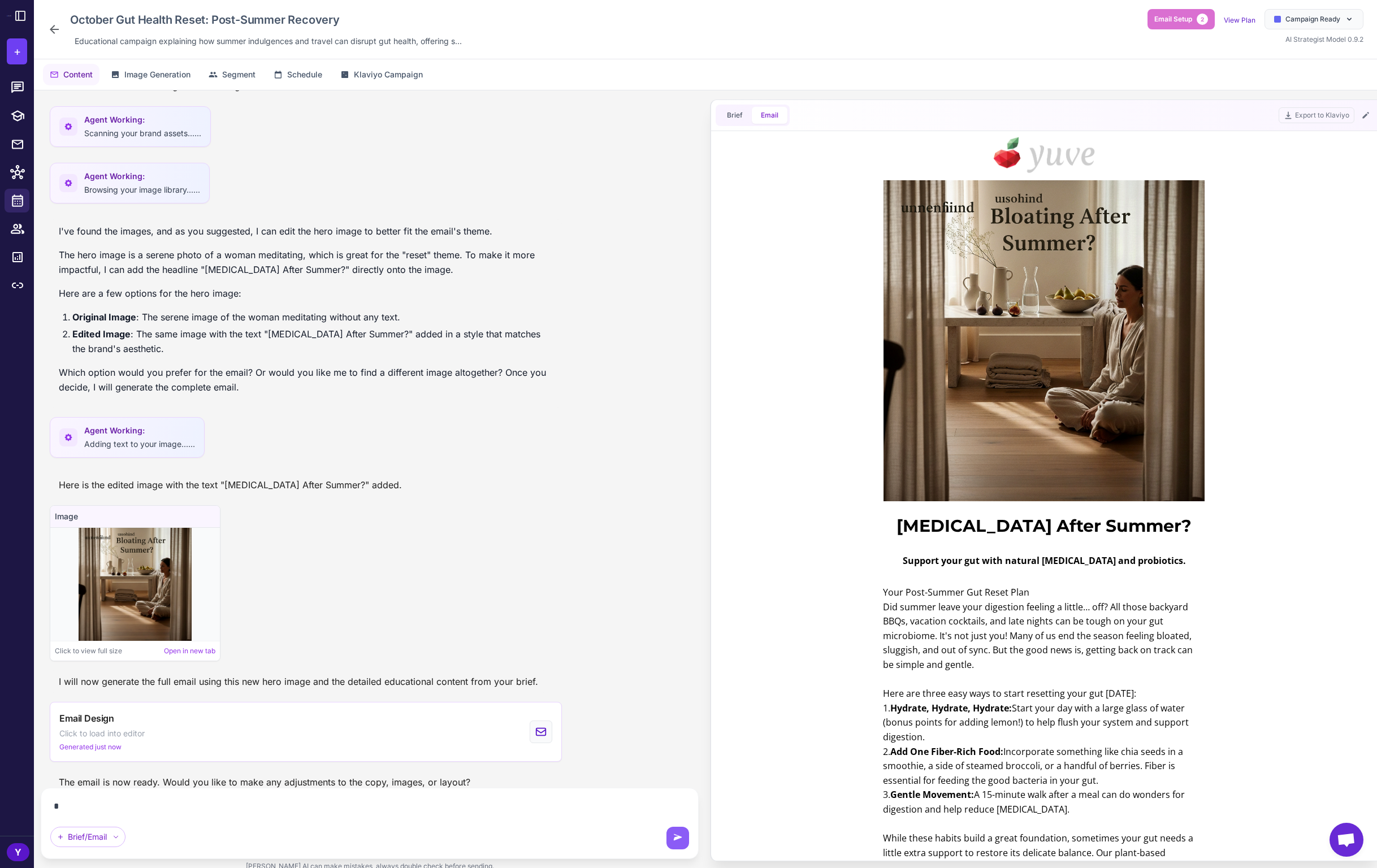
click at [275, 807] on textarea "*" at bounding box center [370, 806] width 638 height 18
drag, startPoint x: 215, startPoint y: 807, endPoint x: -49, endPoint y: 760, distance: 268.2
click at [0, 0] on html "+ Raleon Agents Send an email Plan multiple emails Brainstorm Analyze Flows Y S…" at bounding box center [688, 0] width 1377 height 0
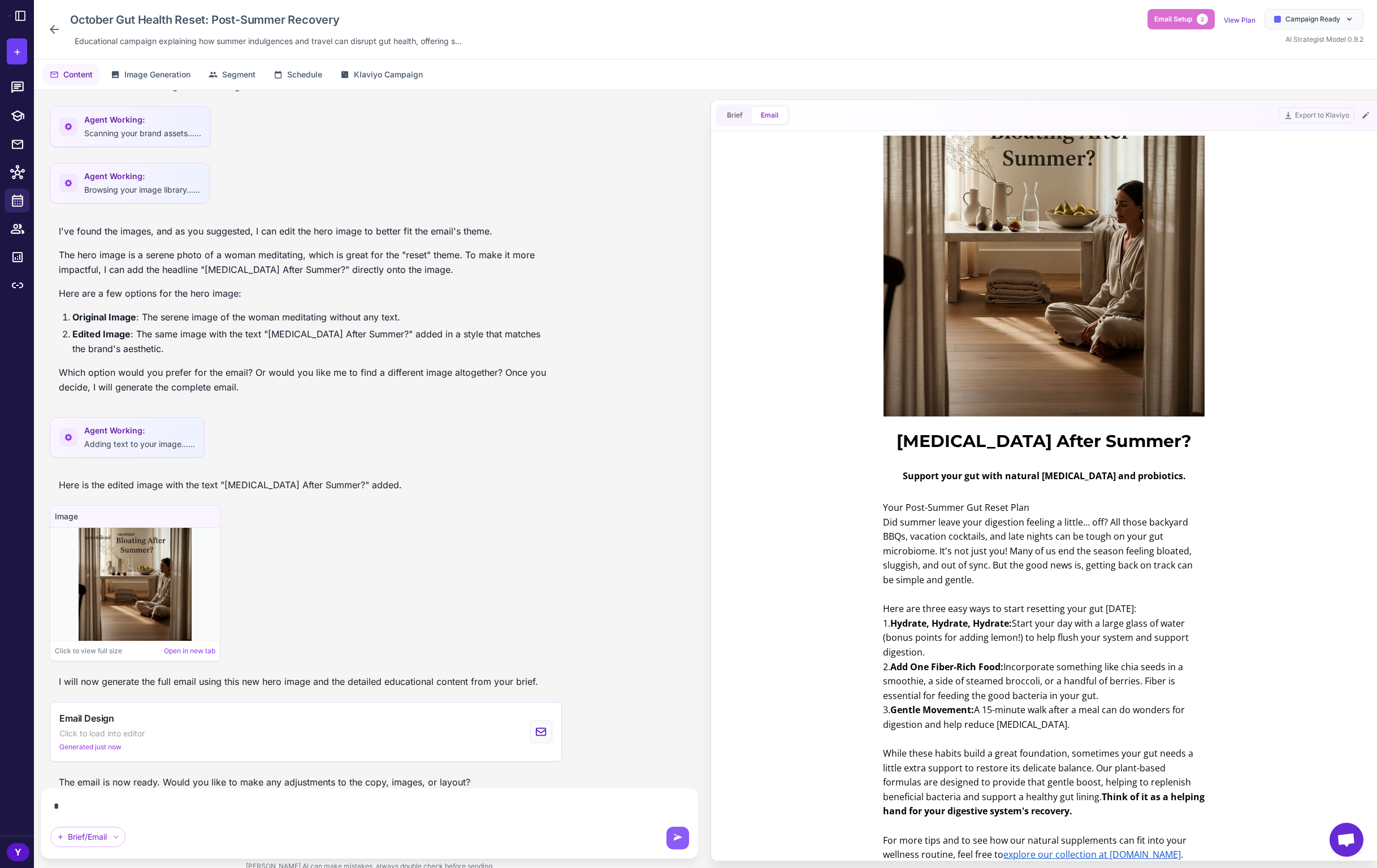
scroll to position [0, 0]
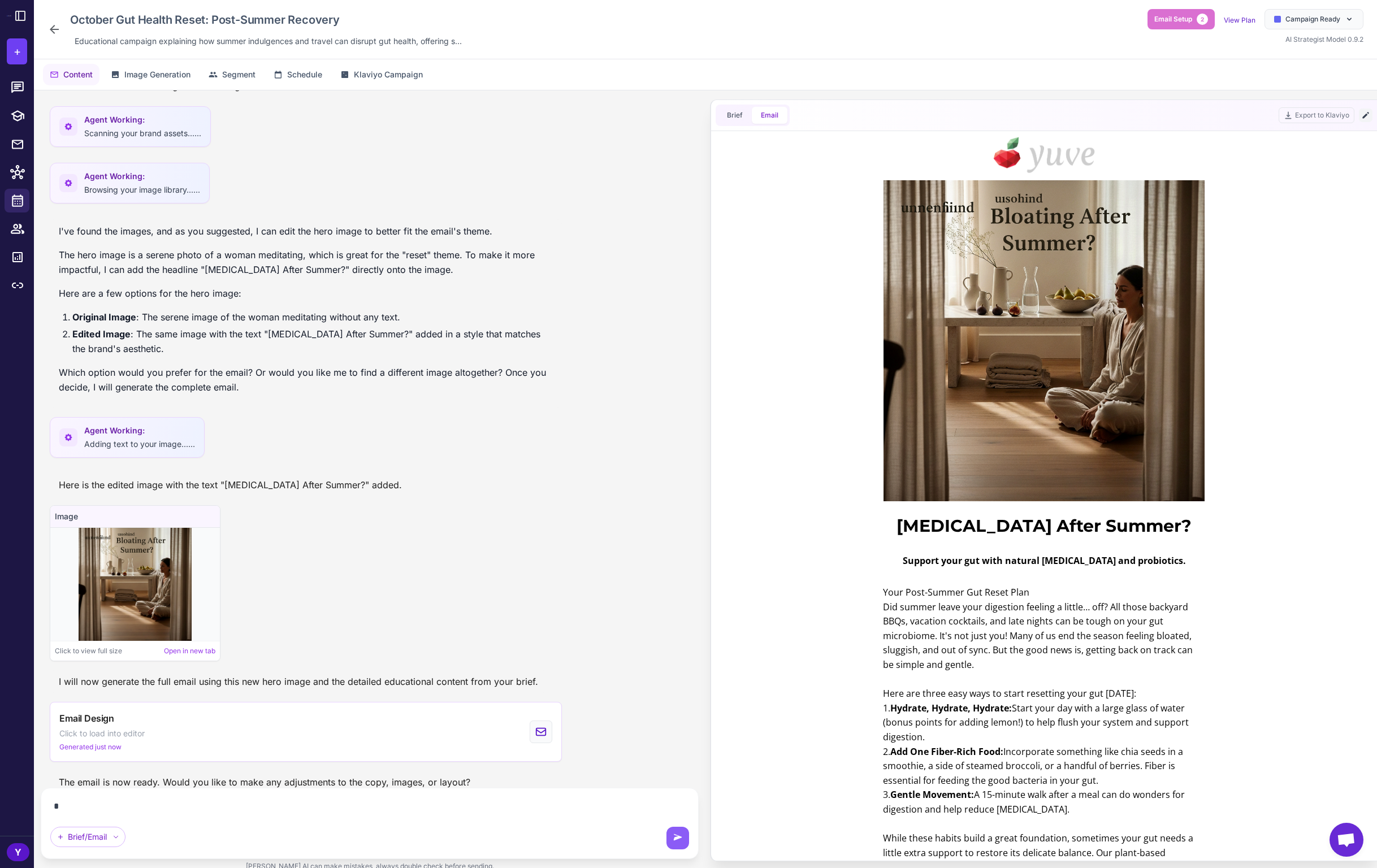
type textarea "*"
click at [1367, 116] on icon at bounding box center [1365, 115] width 9 height 9
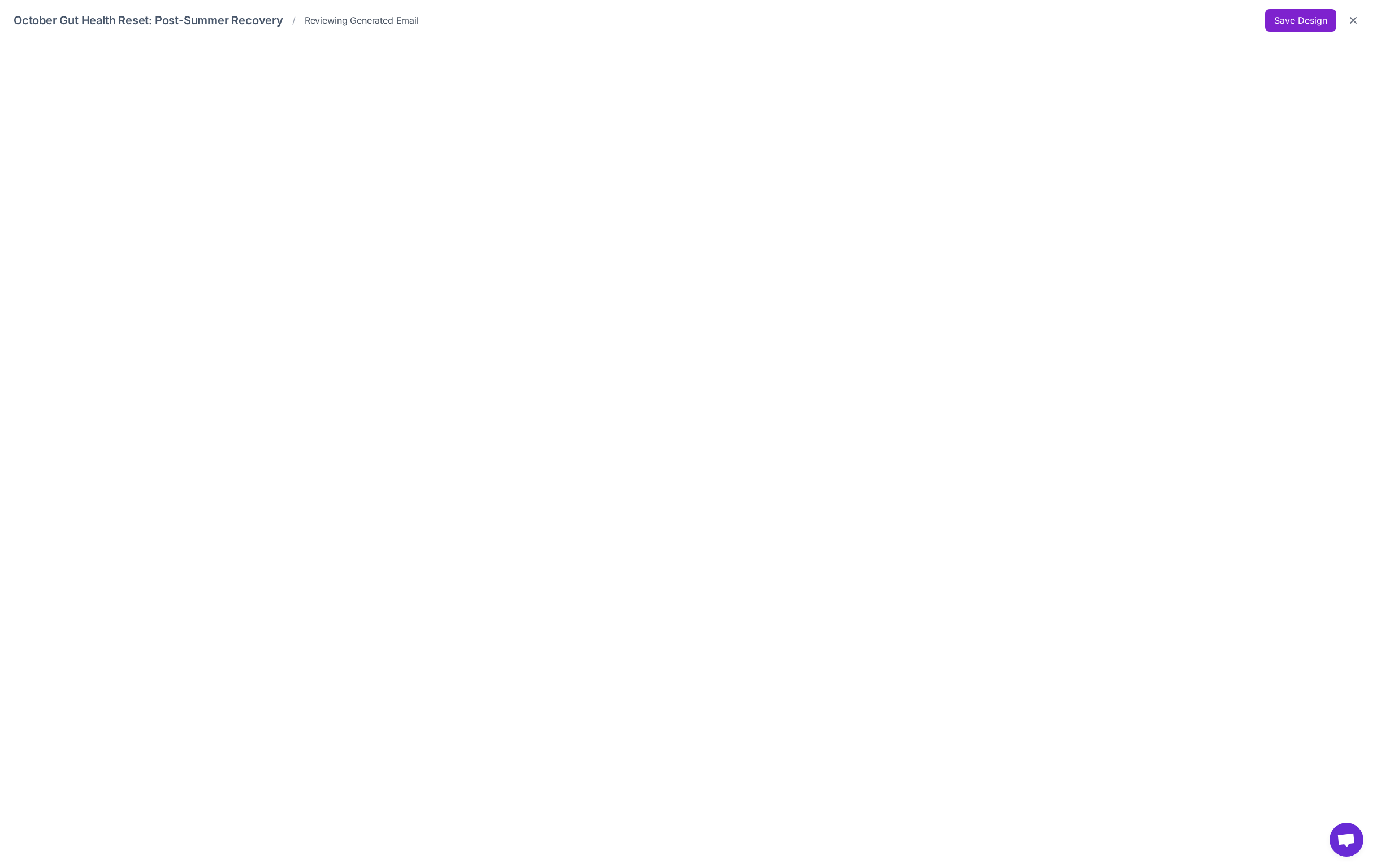
click at [1288, 19] on button "Save Design" at bounding box center [1300, 20] width 71 height 23
click at [1358, 21] on icon "Close" at bounding box center [1353, 20] width 11 height 11
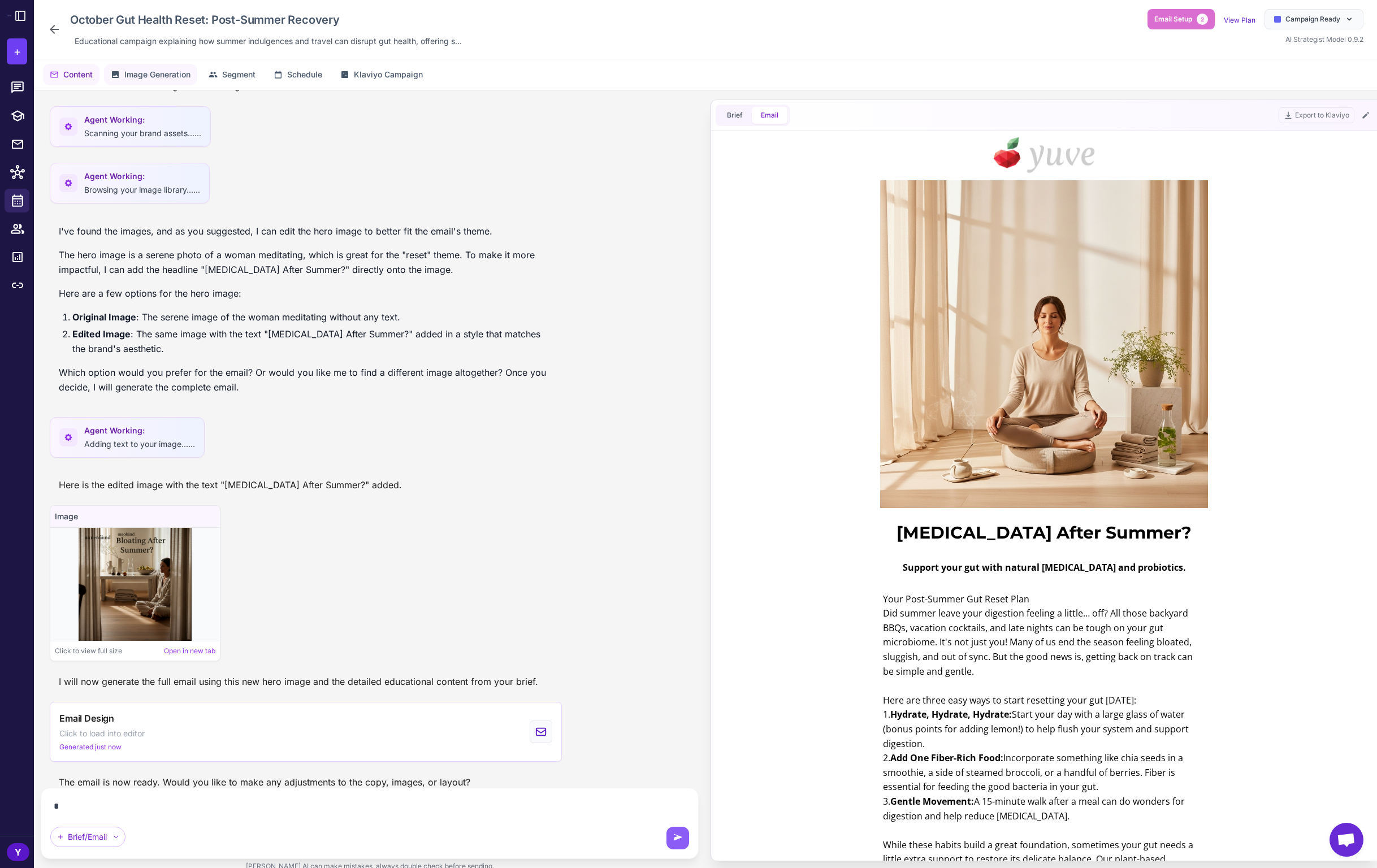
click at [160, 73] on span "Image Generation" at bounding box center [157, 74] width 66 height 12
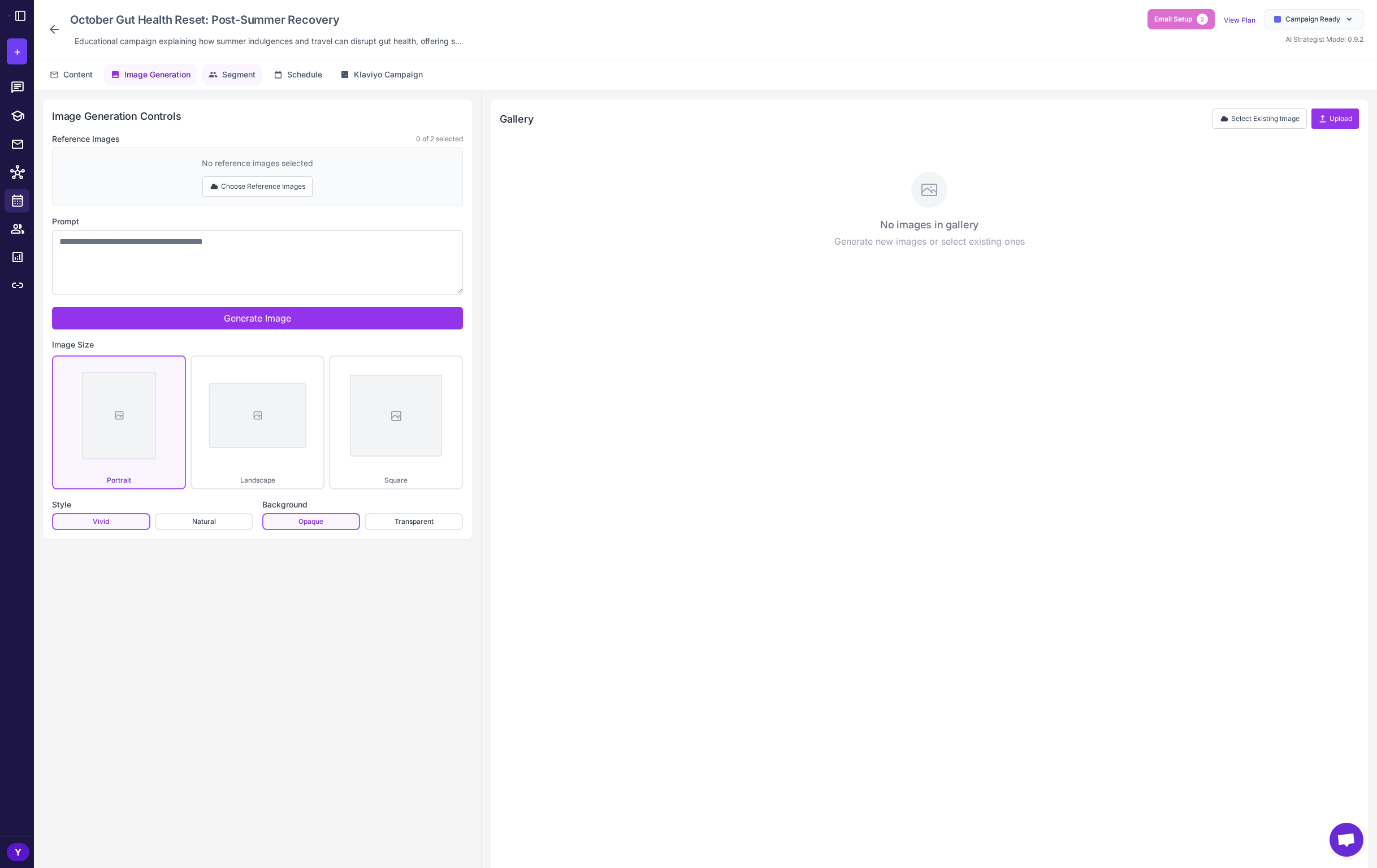
click at [234, 75] on span "Segment" at bounding box center [239, 74] width 34 height 12
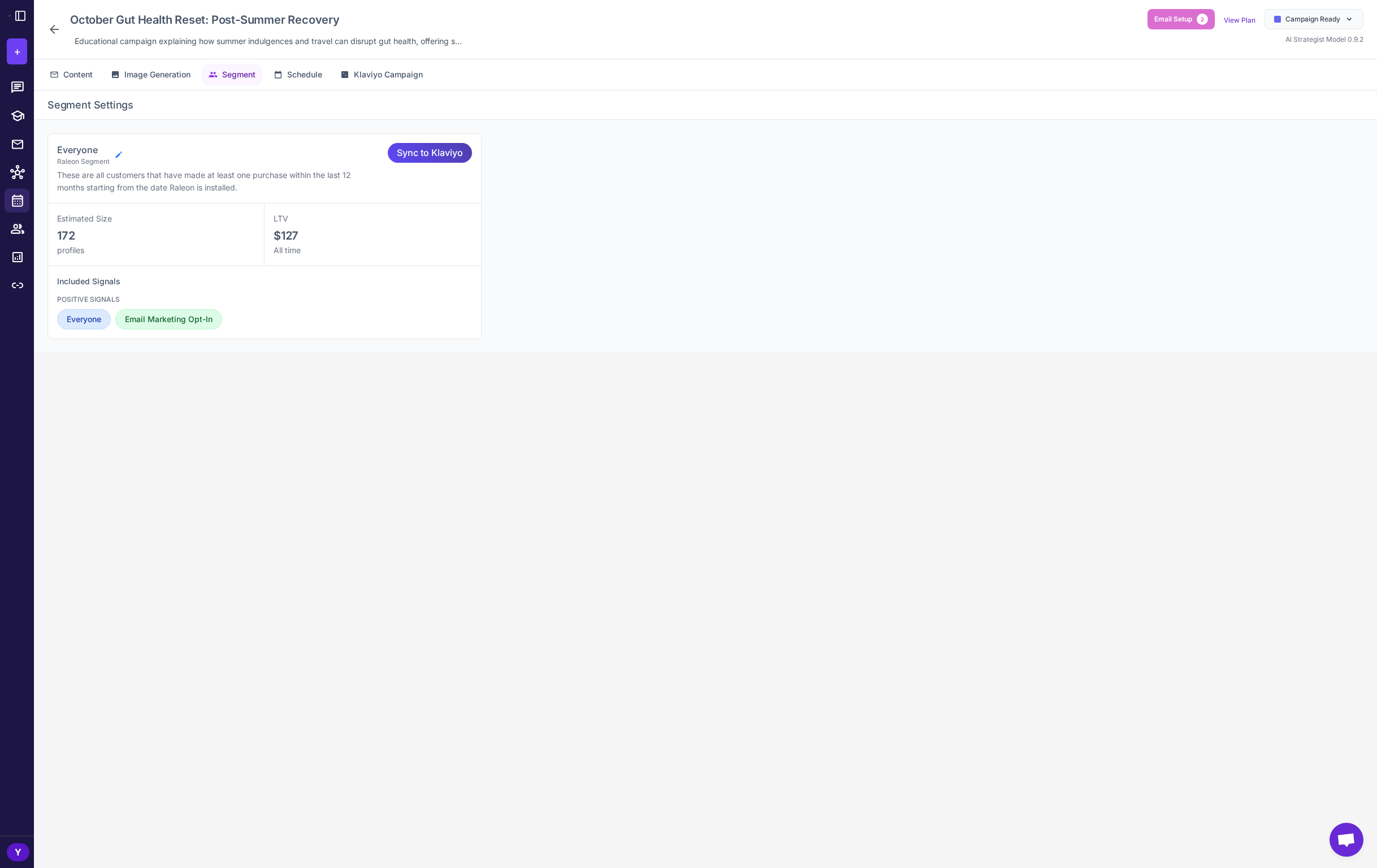
click at [116, 155] on icon at bounding box center [119, 154] width 9 height 9
select select "****"
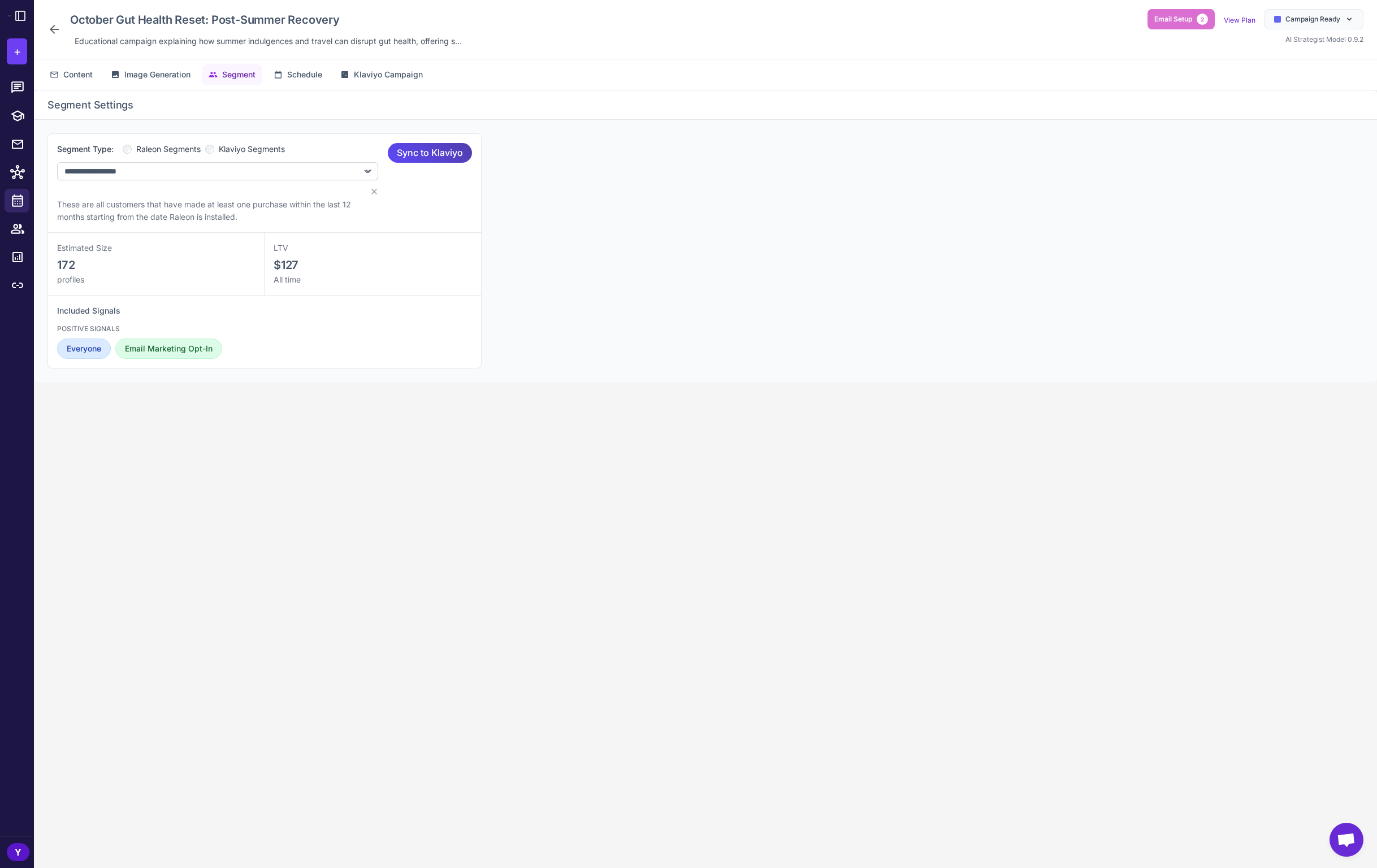
click at [217, 151] on label "Klaviyo Segments" at bounding box center [245, 149] width 80 height 12
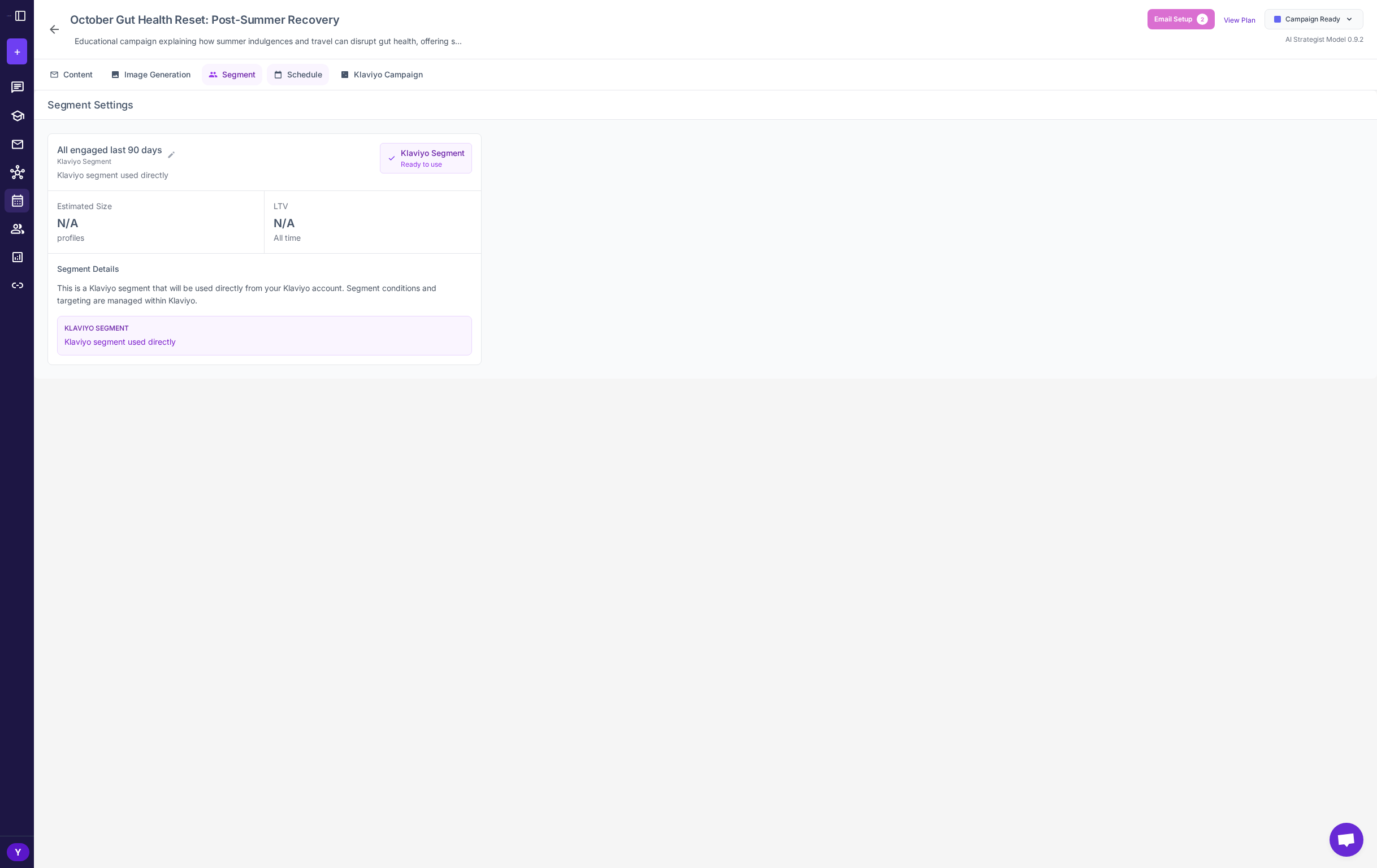
click at [301, 74] on span "Schedule" at bounding box center [305, 74] width 35 height 12
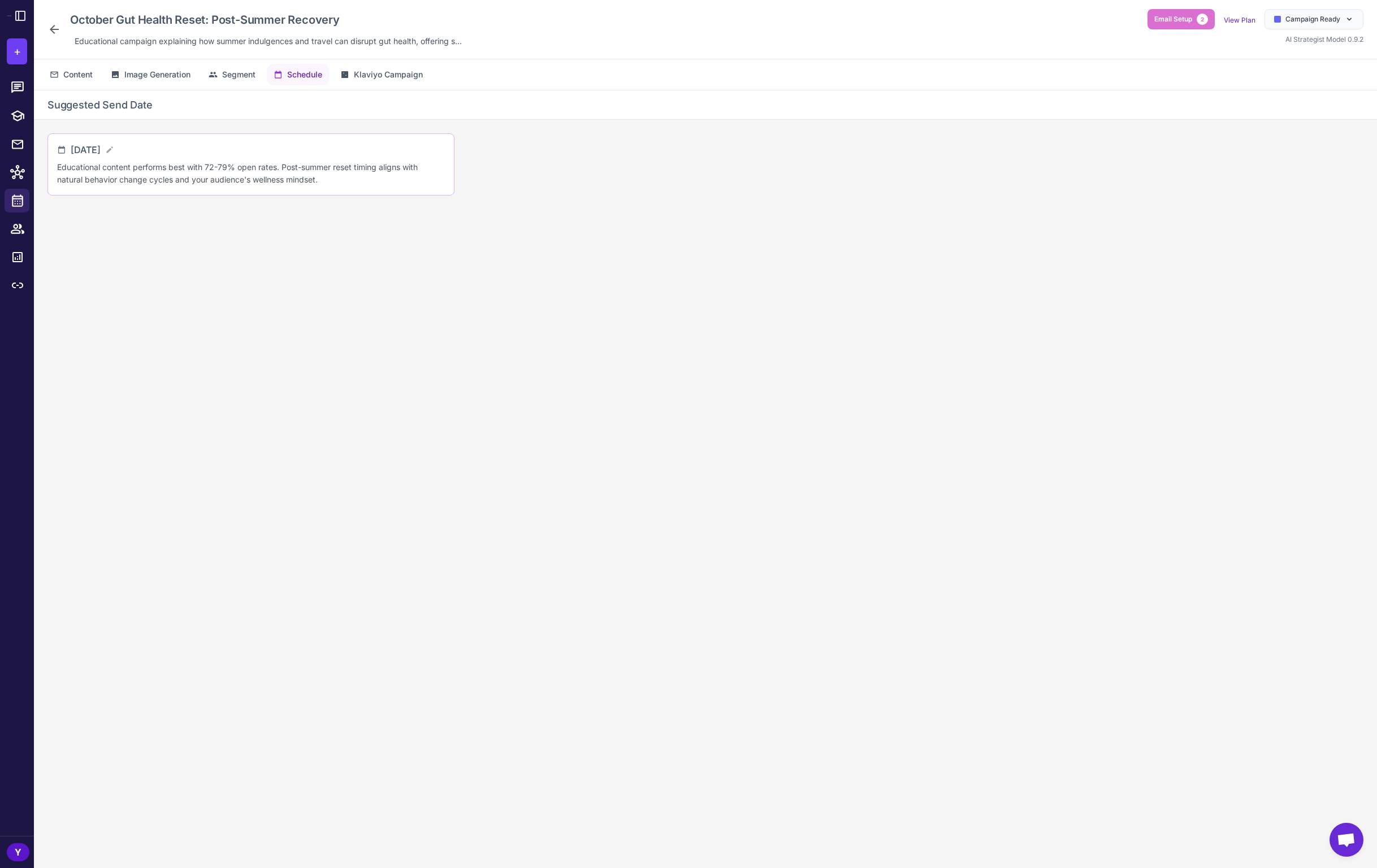
click at [153, 147] on div "[DATE]" at bounding box center [251, 149] width 388 height 14
click at [114, 148] on icon at bounding box center [110, 149] width 9 height 9
click at [165, 161] on input "**********" at bounding box center [118, 154] width 94 height 23
click at [156, 244] on span "8" at bounding box center [156, 244] width 20 height 20
type input "**********"
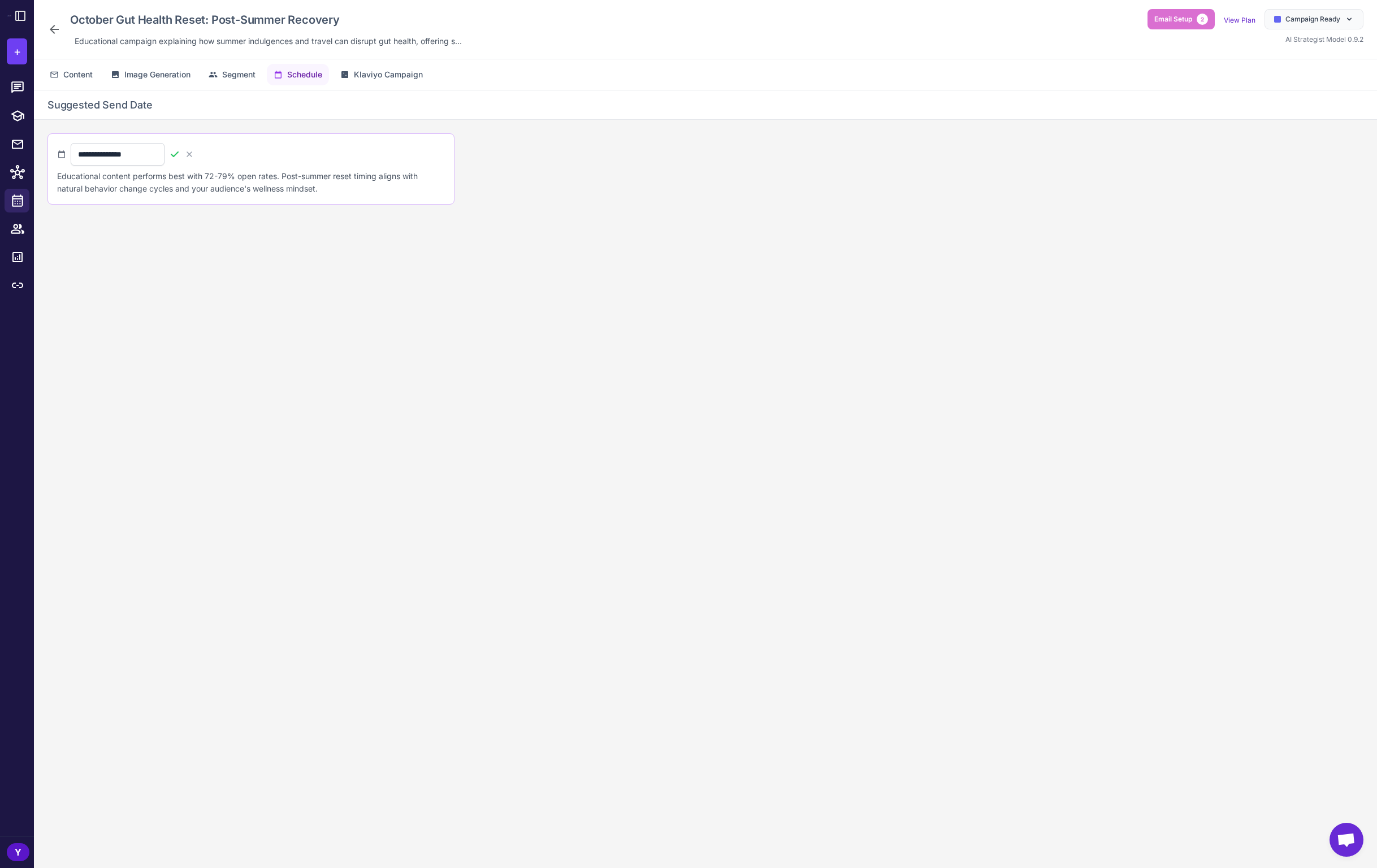
click at [179, 157] on icon at bounding box center [174, 154] width 8 height 6
click at [381, 73] on span "Klaviyo Campaign" at bounding box center [388, 74] width 69 height 12
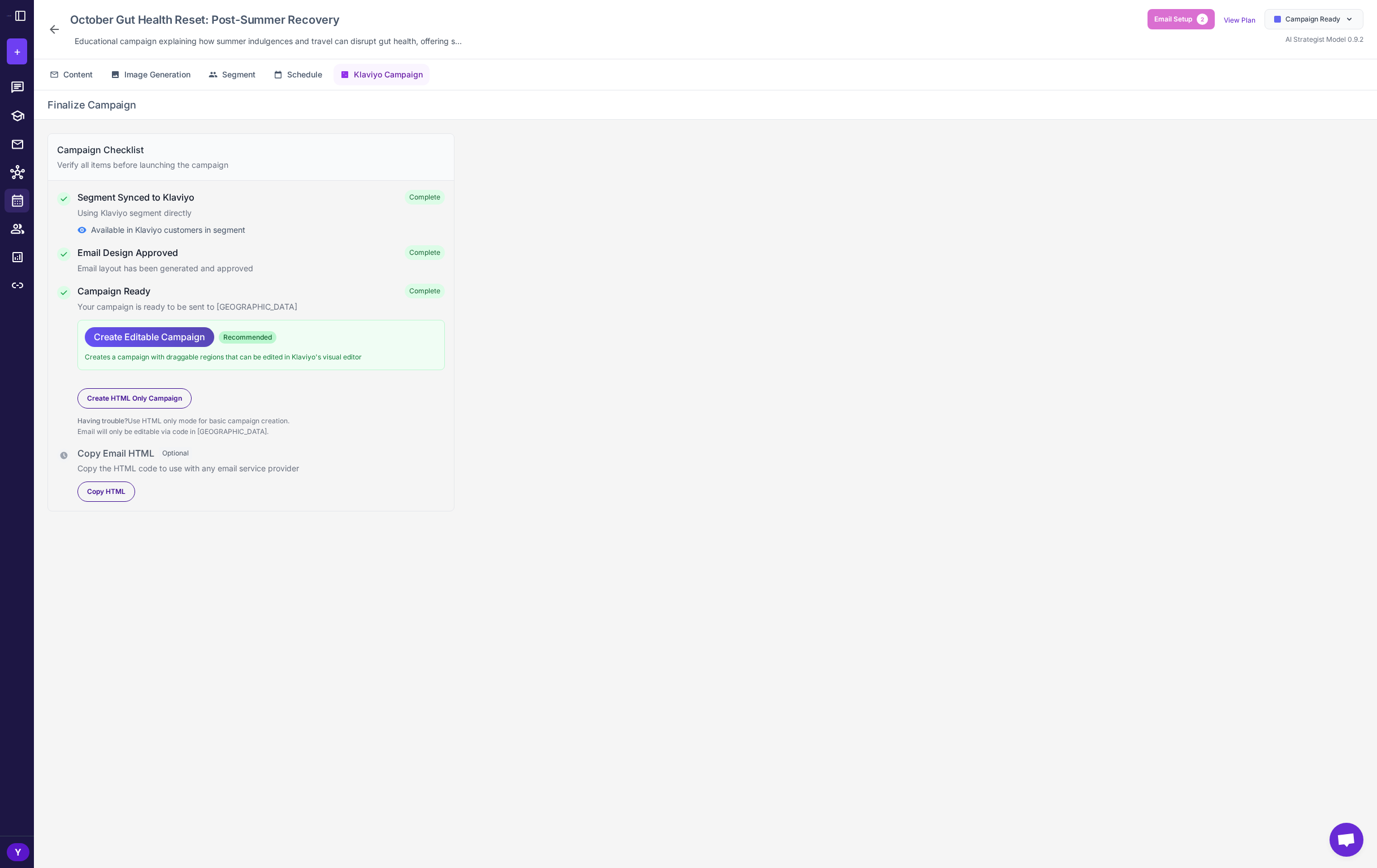
click at [163, 332] on span "Create Editable Campaign" at bounding box center [149, 337] width 111 height 20
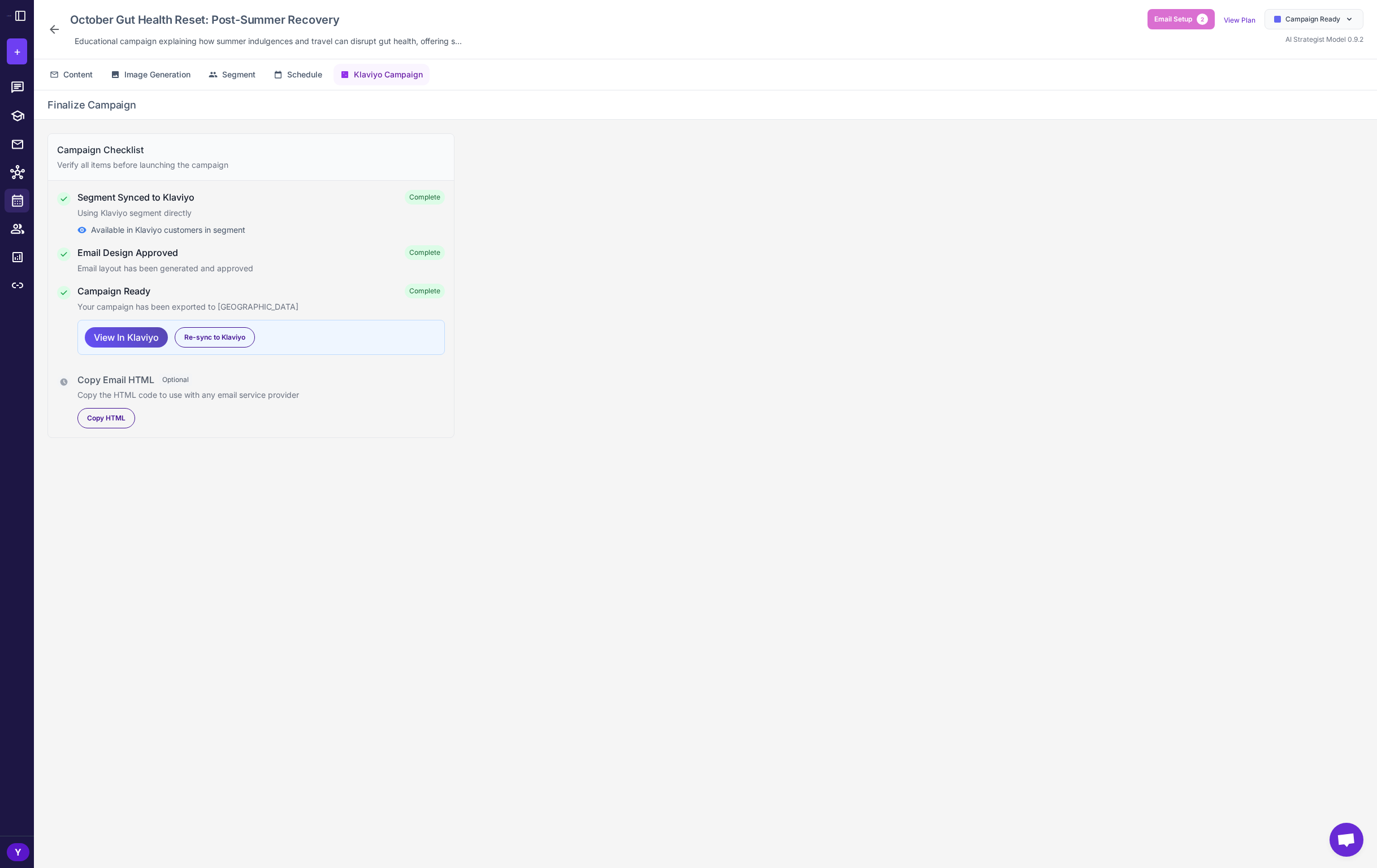
click at [139, 332] on span "View In Klaviyo" at bounding box center [126, 337] width 65 height 20
click at [105, 425] on div "Copy HTML" at bounding box center [106, 418] width 58 height 20
click at [1345, 20] on icon at bounding box center [1349, 19] width 9 height 9
click at [1284, 220] on div "Done" at bounding box center [1291, 219] width 143 height 19
click at [56, 31] on icon at bounding box center [54, 29] width 14 height 14
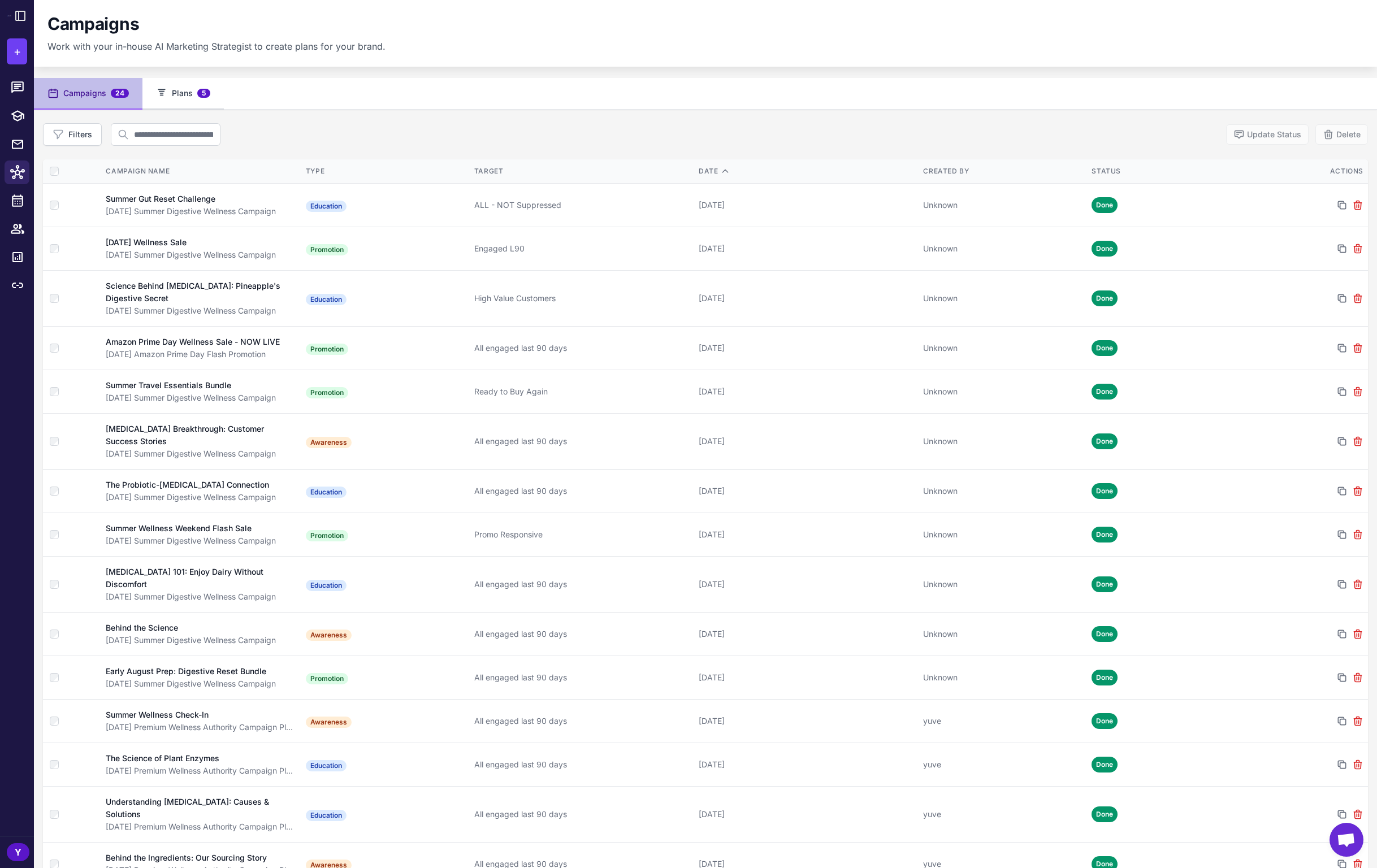
click at [194, 93] on button "Plans 5" at bounding box center [183, 94] width 81 height 31
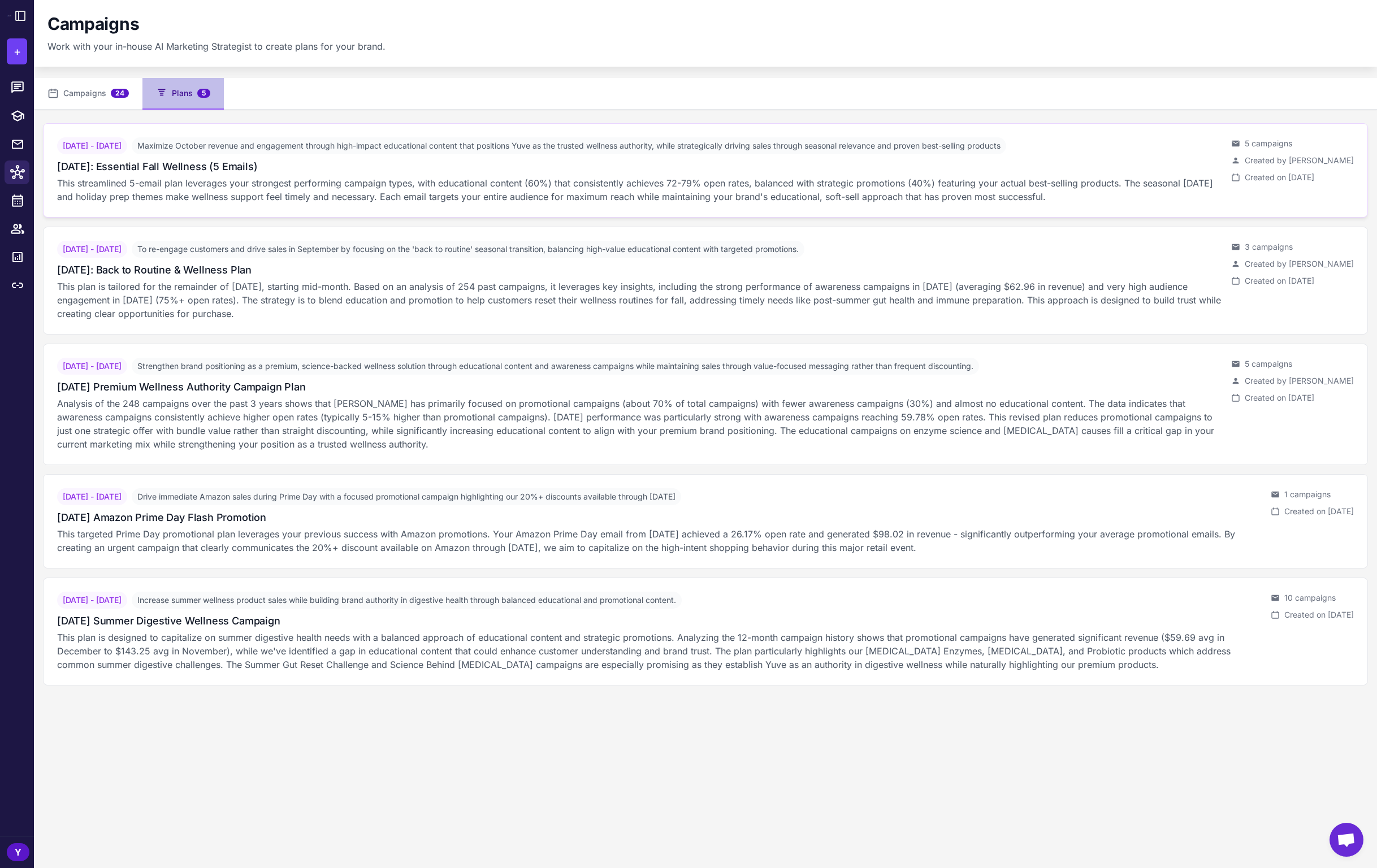
click at [229, 166] on h3 "[DATE]: Essential Fall Wellness (5 Emails)" at bounding box center [157, 166] width 200 height 15
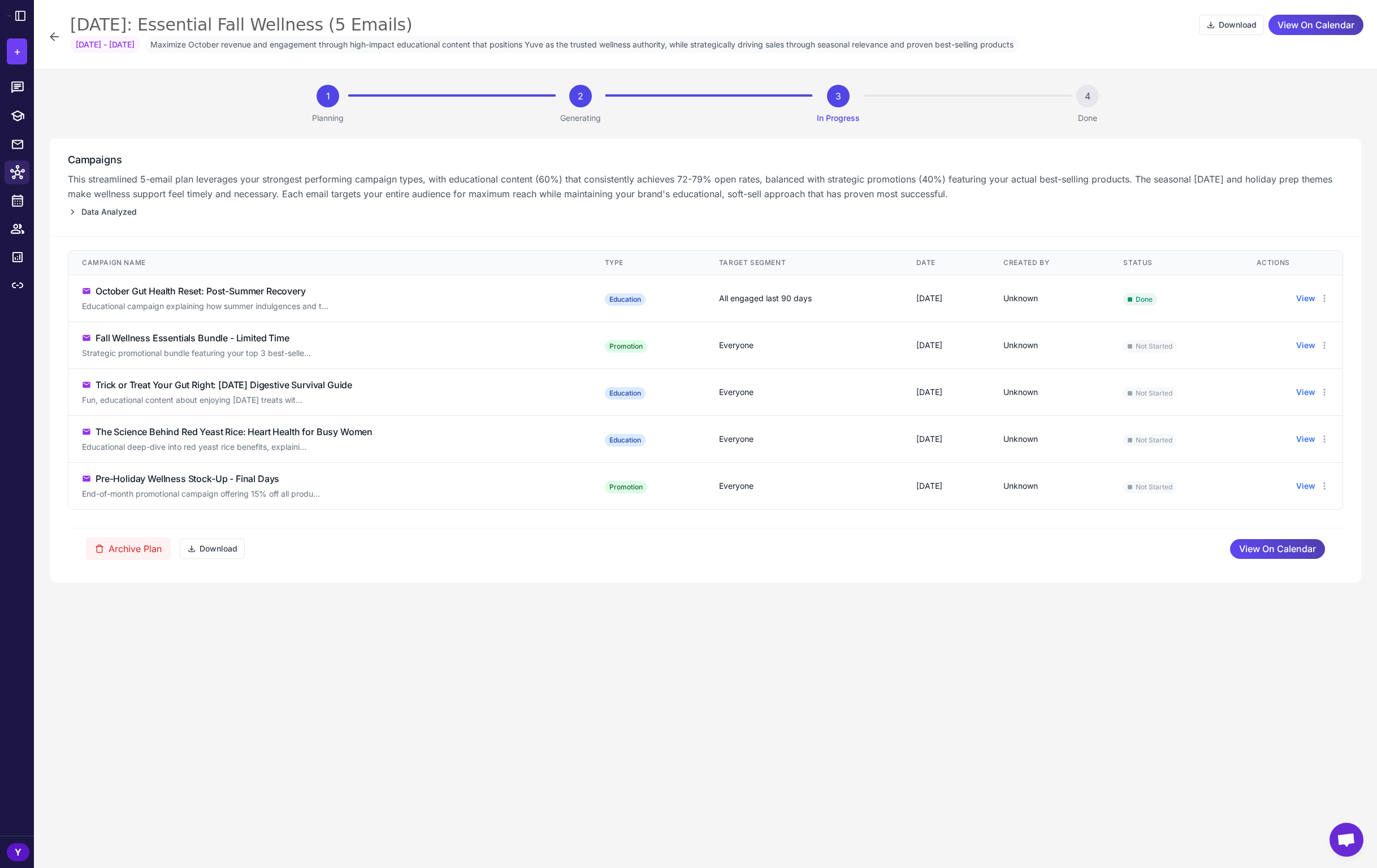
click at [56, 34] on icon at bounding box center [54, 37] width 14 height 14
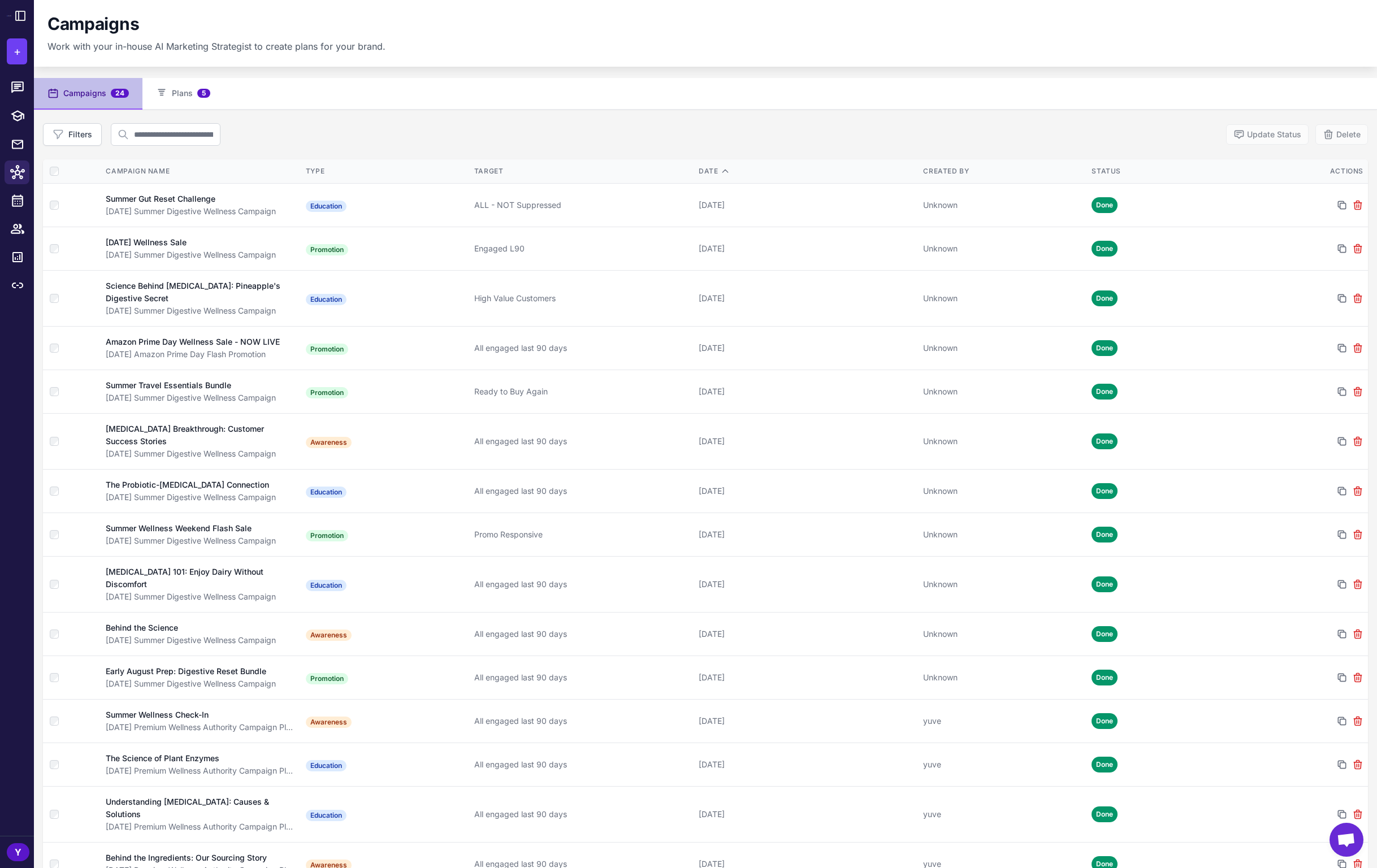
click at [26, 128] on li at bounding box center [17, 116] width 34 height 29
click at [64, 131] on button "Filters" at bounding box center [72, 134] width 59 height 23
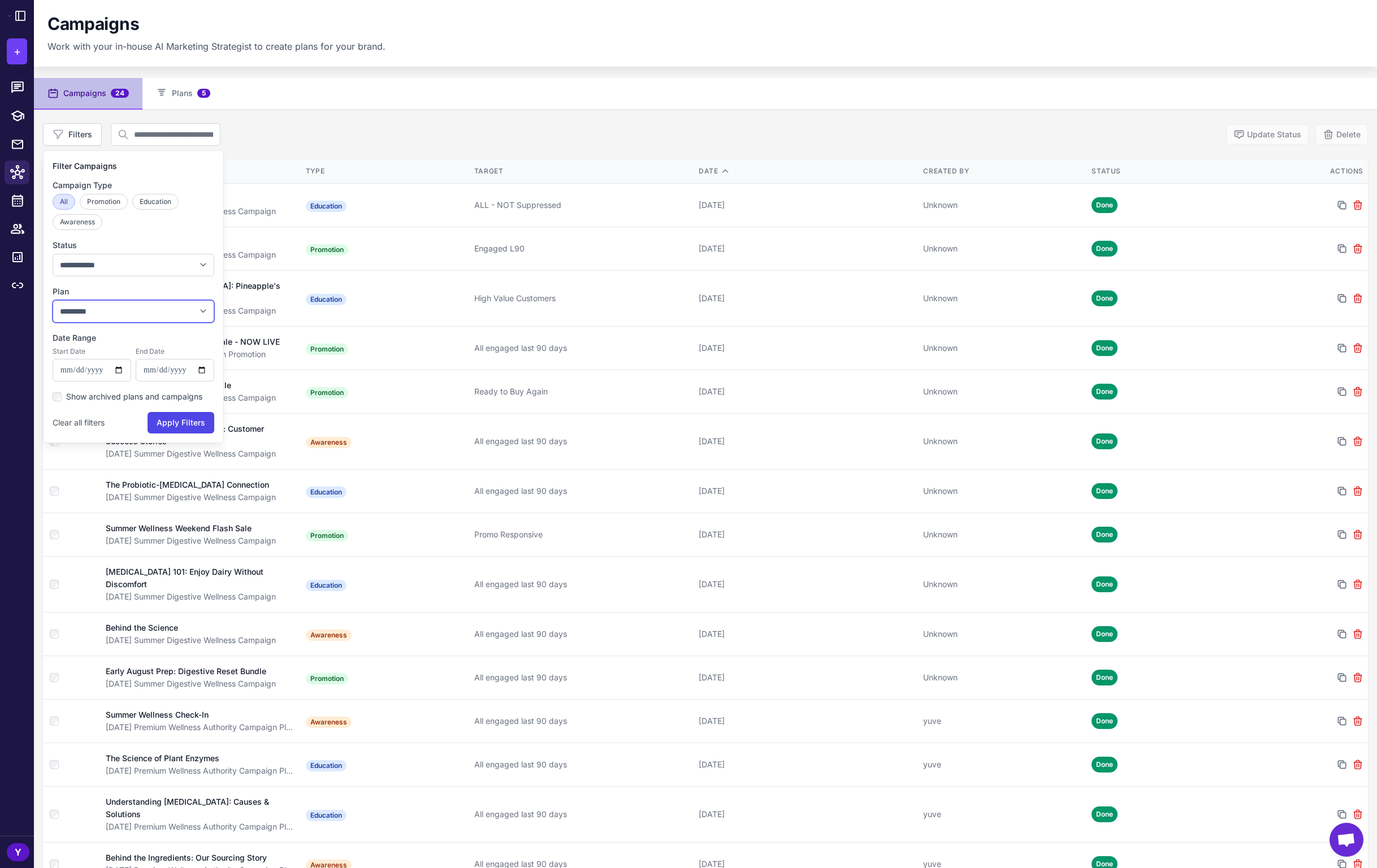
select select "****"
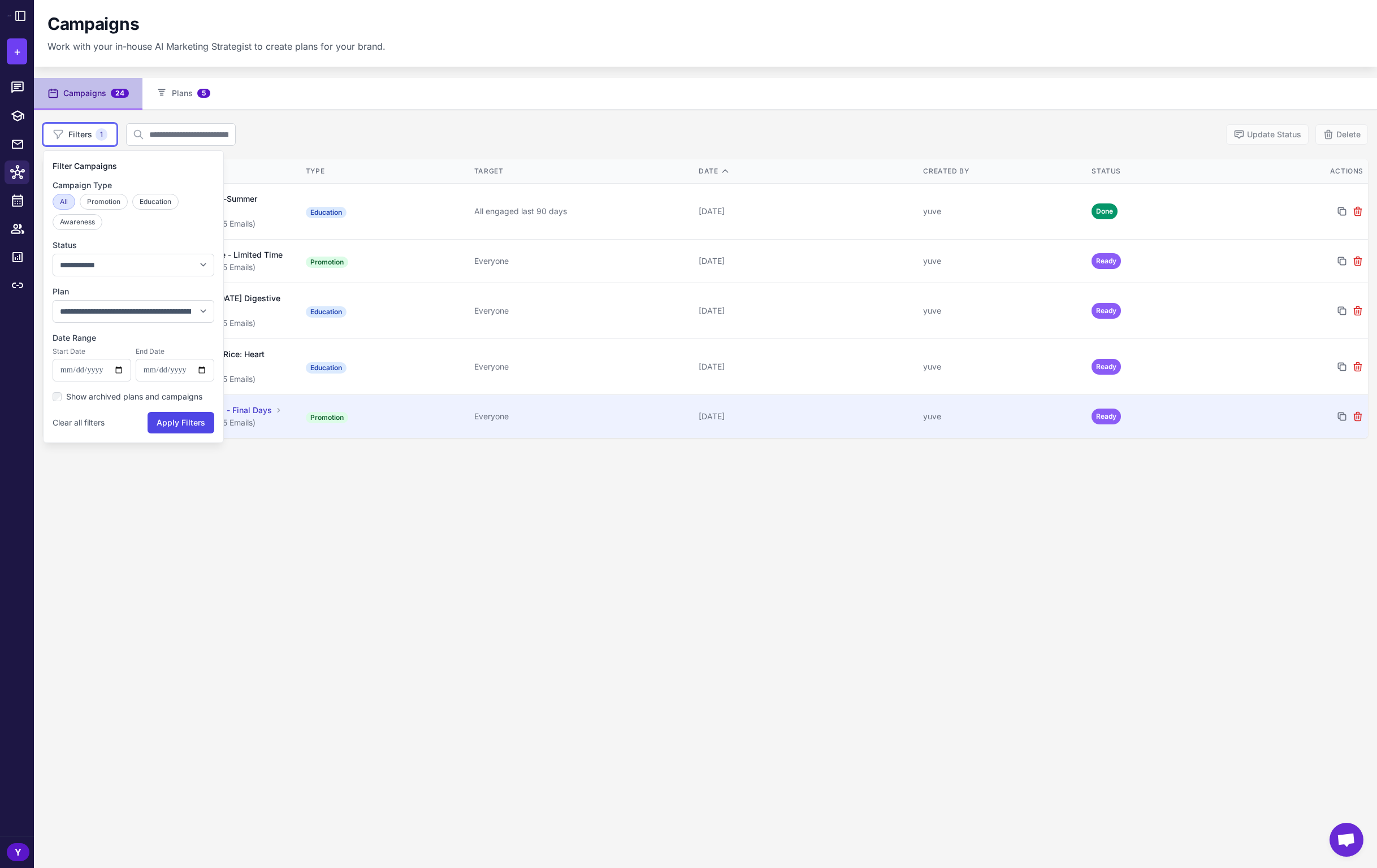
click at [184, 422] on button "Apply Filters" at bounding box center [181, 422] width 67 height 21
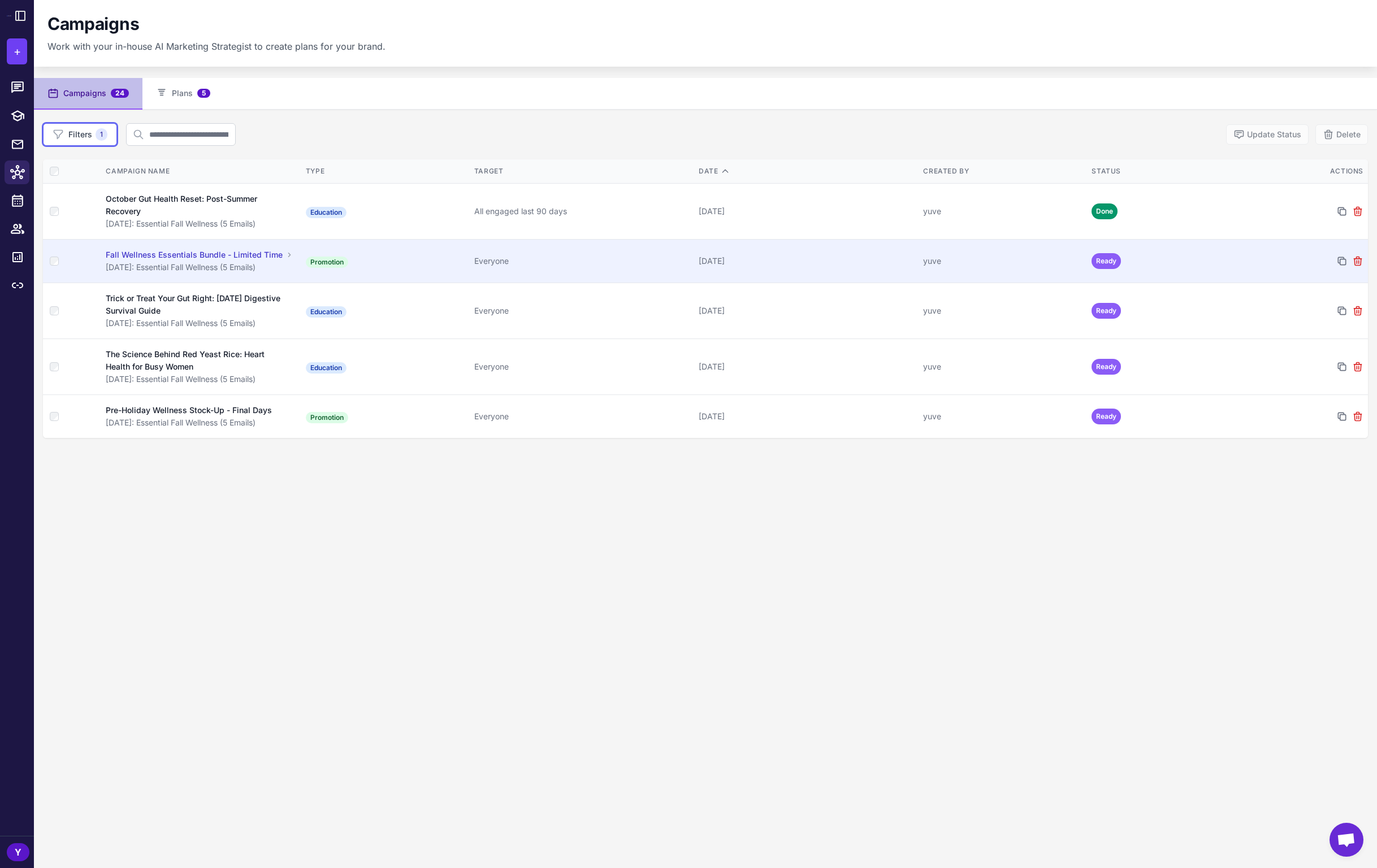
click at [587, 263] on div "Everyone" at bounding box center [582, 261] width 215 height 12
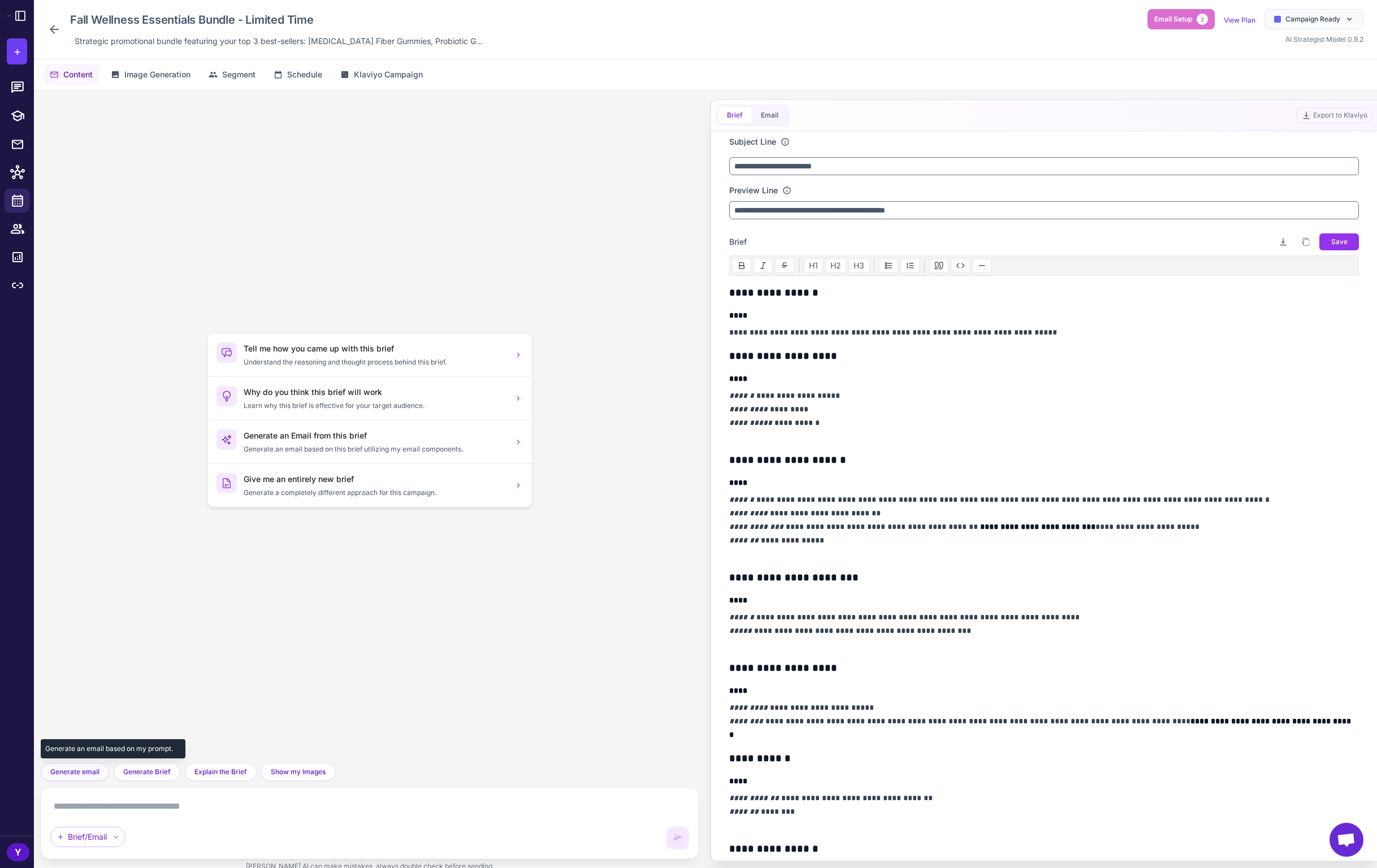
click at [77, 775] on span "Generate email" at bounding box center [75, 772] width 49 height 10
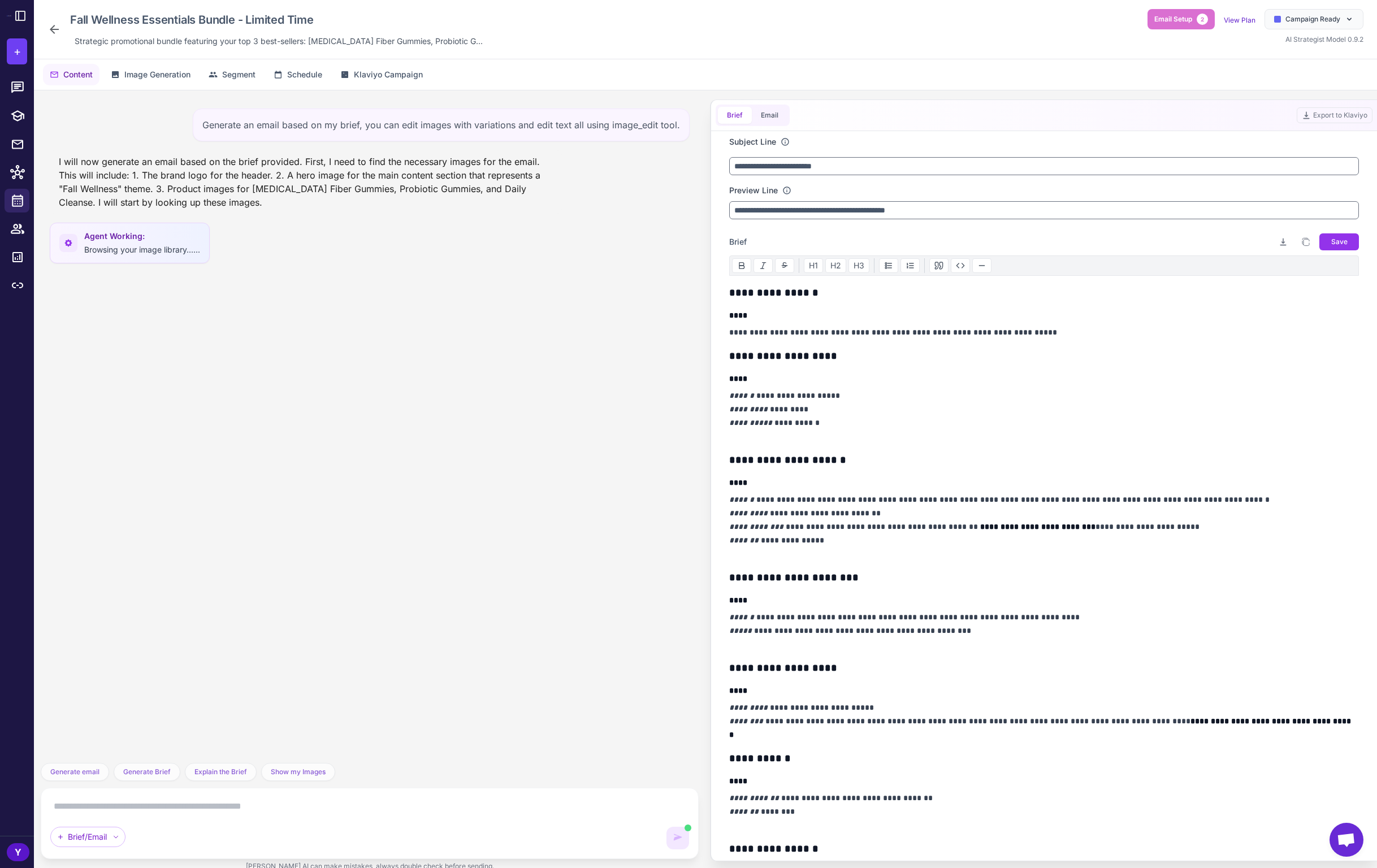
click at [507, 365] on div "Generate an email based on my brief, you can edit images with variations and ed…" at bounding box center [370, 427] width 658 height 673
click at [91, 768] on span "Generate email" at bounding box center [75, 772] width 49 height 10
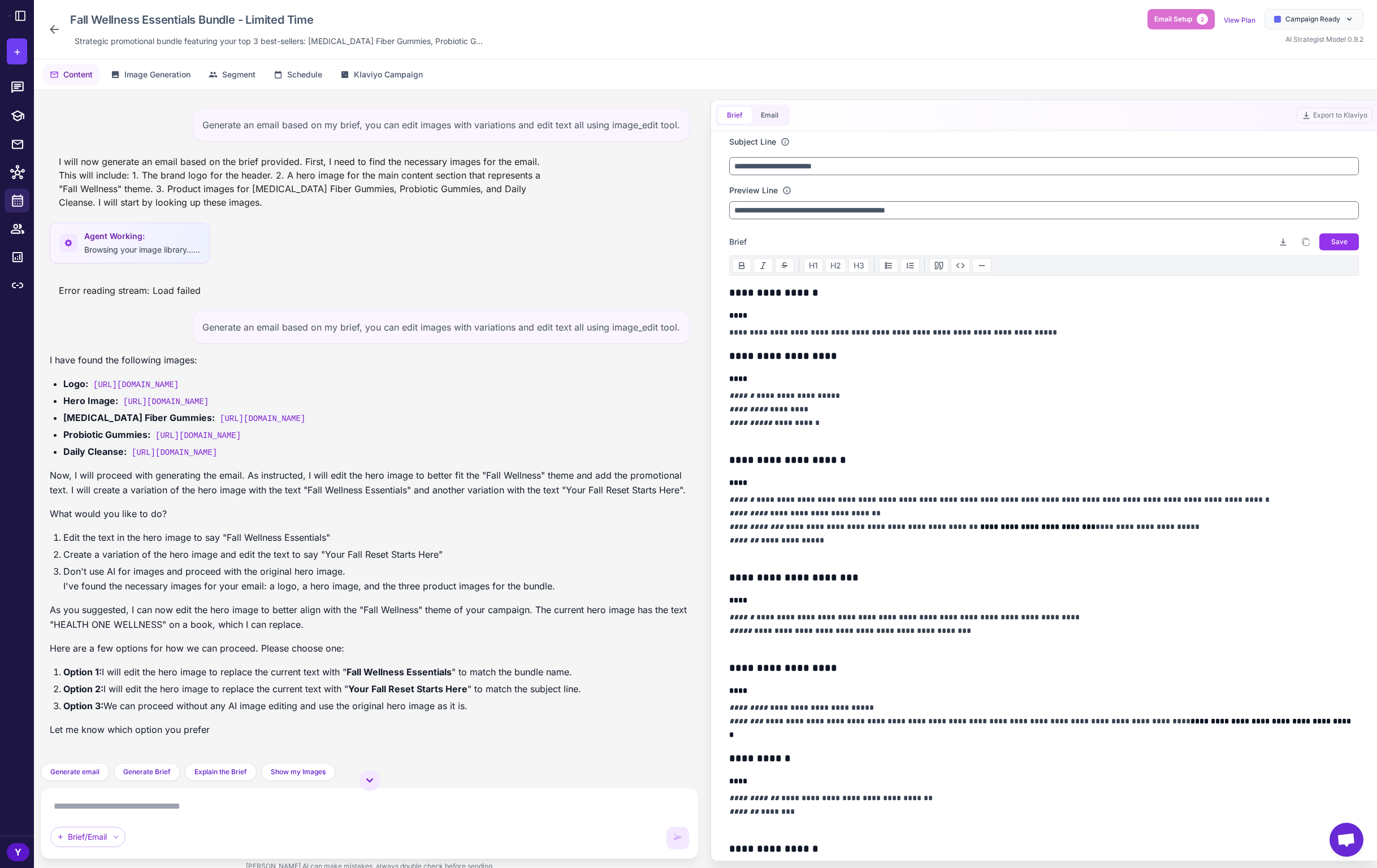
scroll to position [21, 0]
click at [207, 805] on textarea at bounding box center [370, 806] width 638 height 18
type textarea "*"
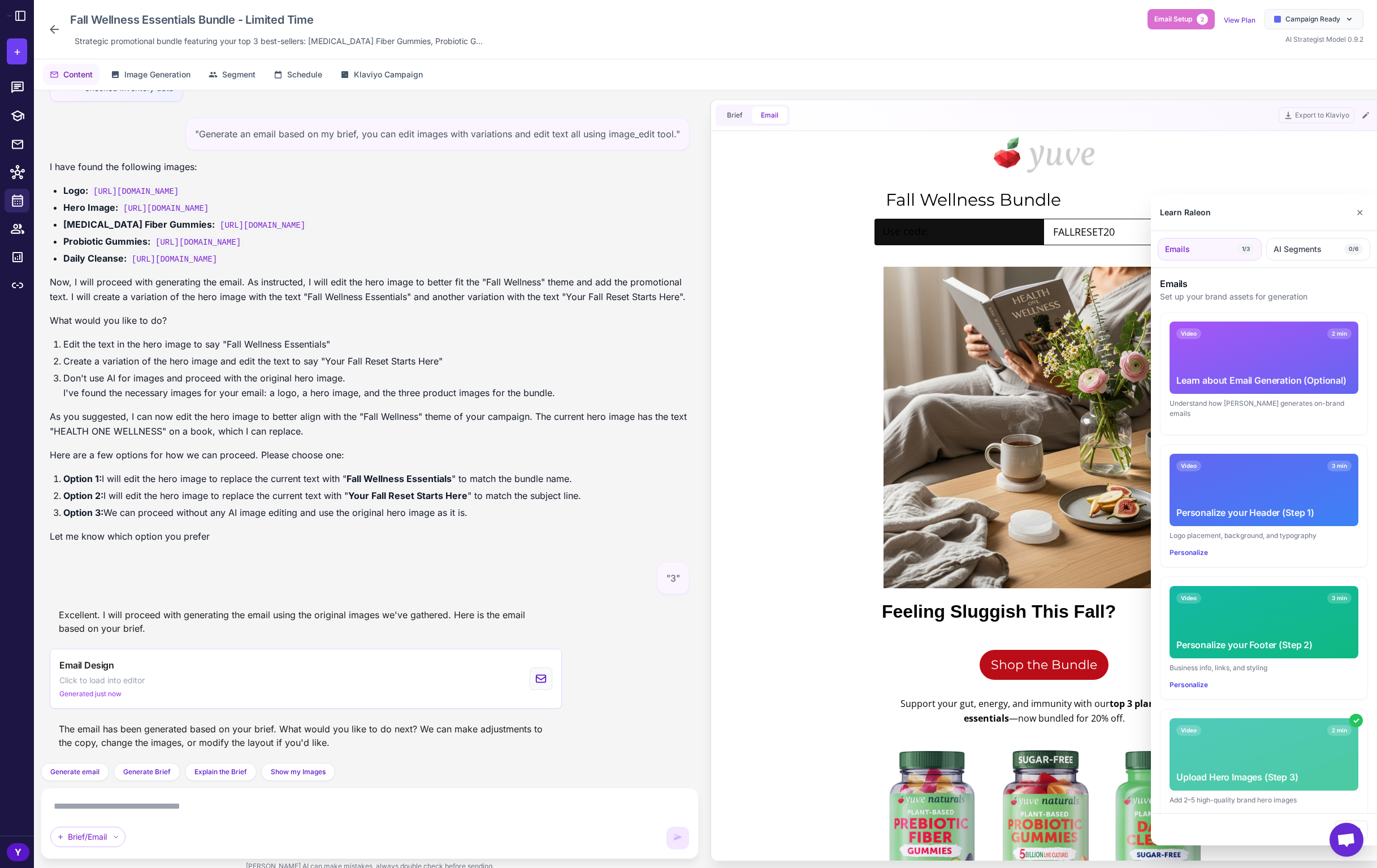
scroll to position [0, 0]
click at [1359, 206] on button "✕" at bounding box center [1359, 212] width 16 height 23
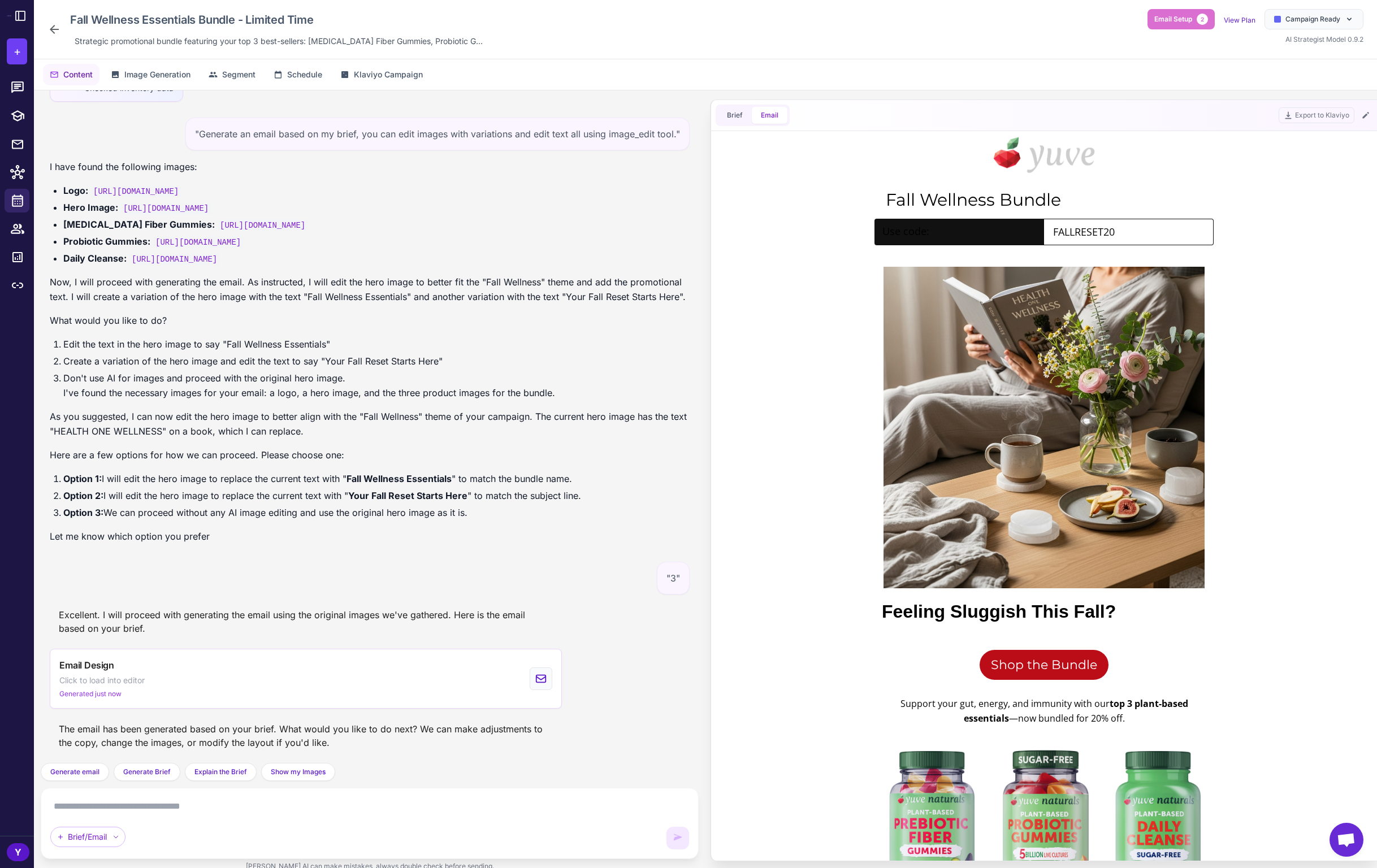
drag, startPoint x: 1033, startPoint y: 232, endPoint x: 898, endPoint y: 228, distance: 135.1
click at [898, 228] on td "Use code:" at bounding box center [959, 231] width 170 height 26
drag, startPoint x: 884, startPoint y: 228, endPoint x: 1015, endPoint y: 228, distance: 131.0
click at [1025, 229] on div "Use code:" at bounding box center [959, 231] width 154 height 14
drag, startPoint x: 874, startPoint y: 231, endPoint x: 1004, endPoint y: 234, distance: 130.0
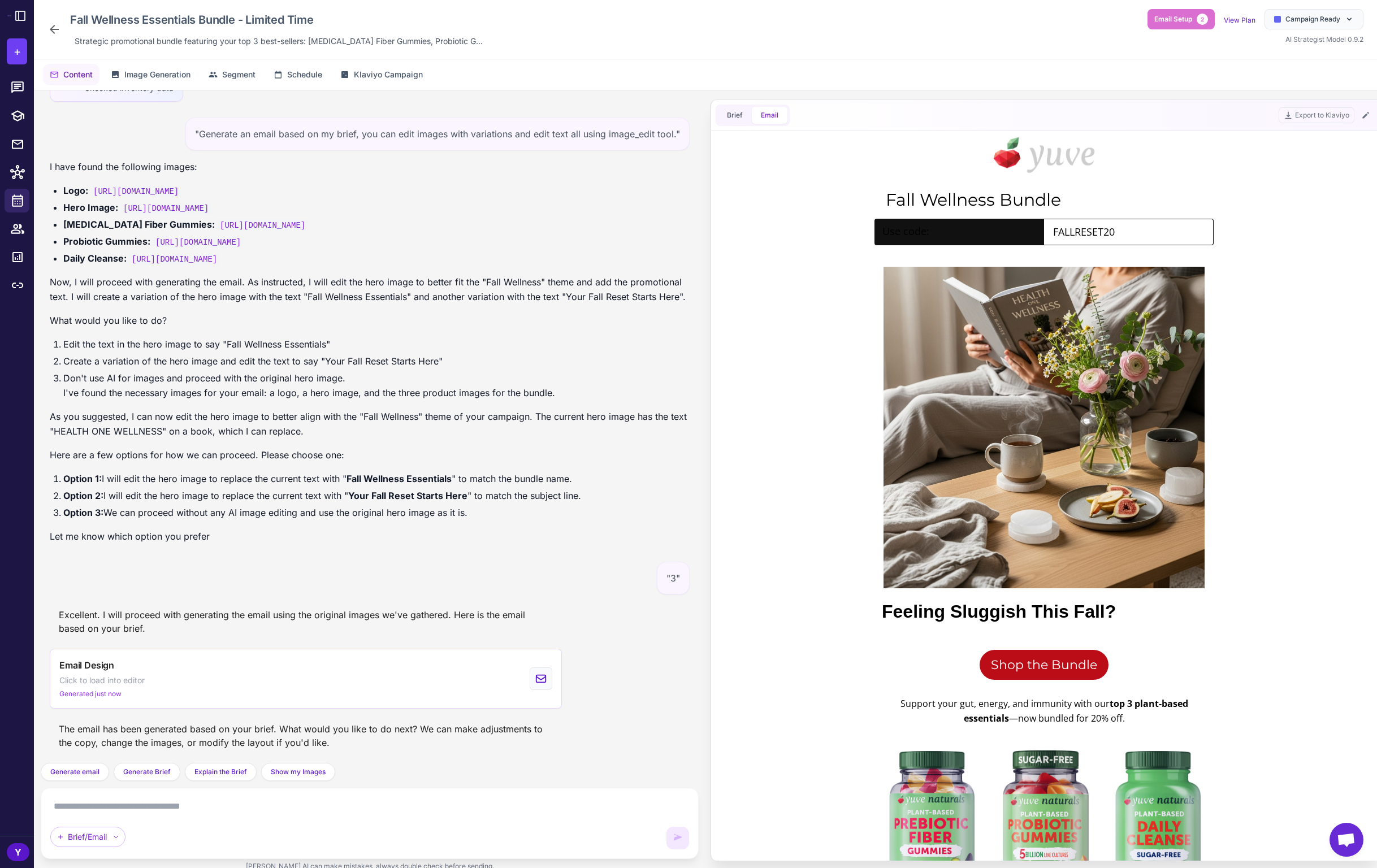
click at [999, 234] on td "Use code:" at bounding box center [959, 231] width 170 height 26
click at [783, 248] on div "Use code: FALLRESET20" at bounding box center [1044, 236] width 630 height 49
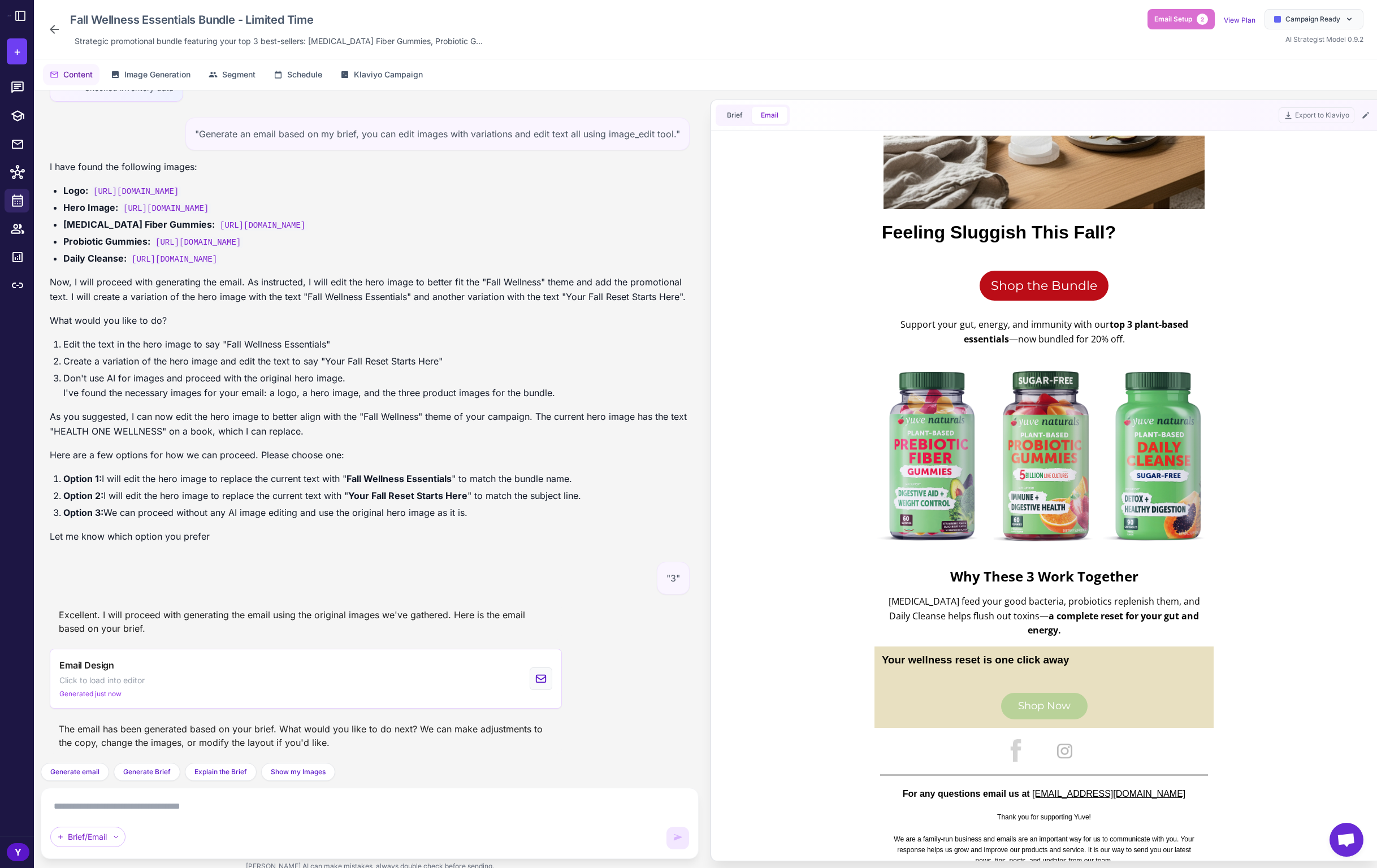
scroll to position [350, 0]
